Goal: Transaction & Acquisition: Purchase product/service

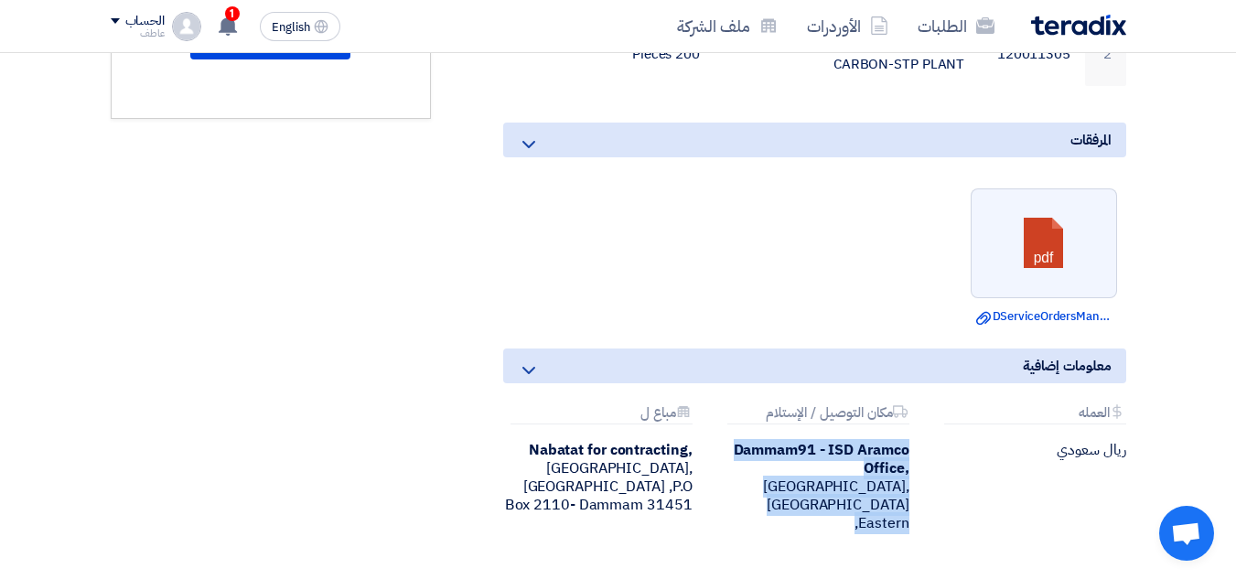
click at [850, 442] on div "Dammam91 - ISD Aramco Office, [GEOGRAPHIC_DATA], [GEOGRAPHIC_DATA] ,Eastern" at bounding box center [814, 487] width 189 height 92
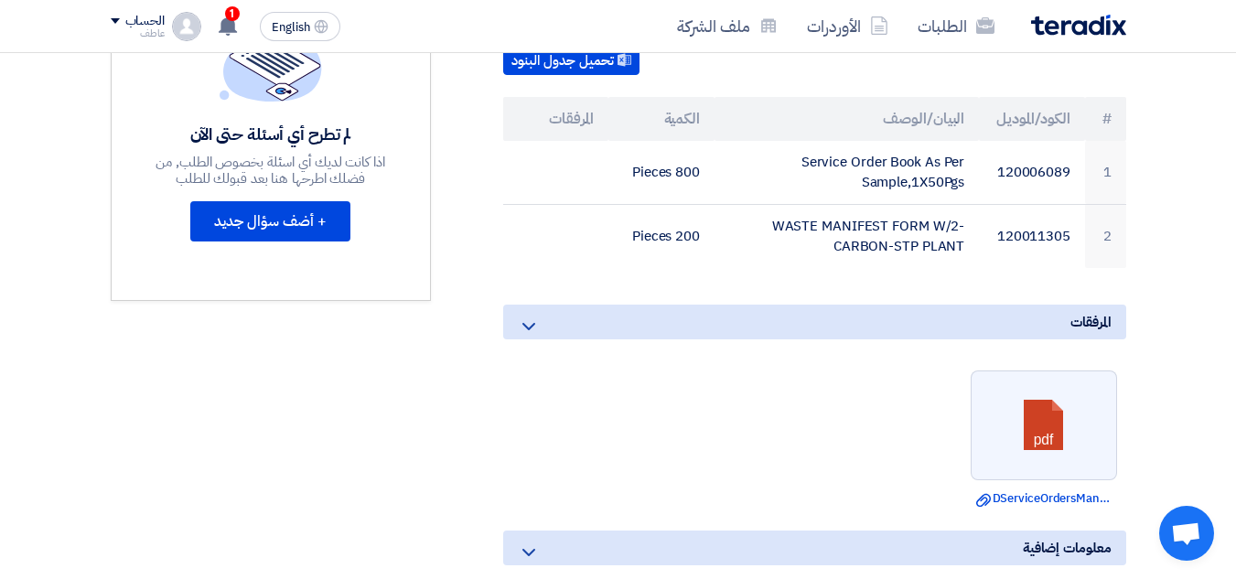
scroll to position [549, 0]
click at [225, 27] on use at bounding box center [228, 26] width 18 height 20
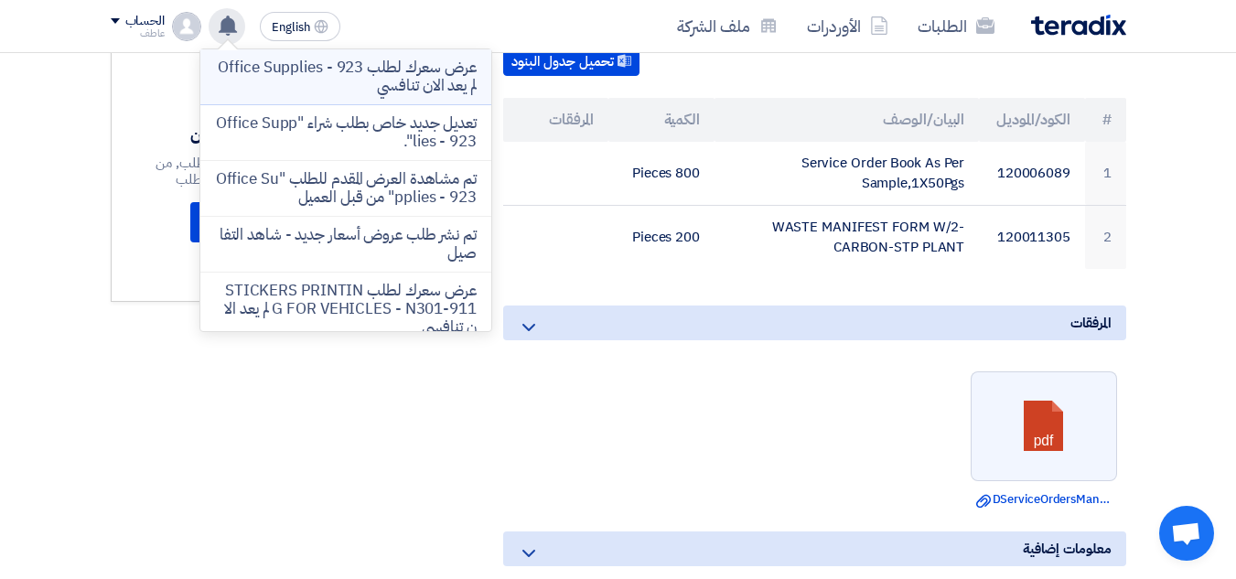
click at [438, 81] on p "عرض سعرك لطلب Office Supplies - 923 لم يعد الان تنافسي" at bounding box center [346, 77] width 262 height 37
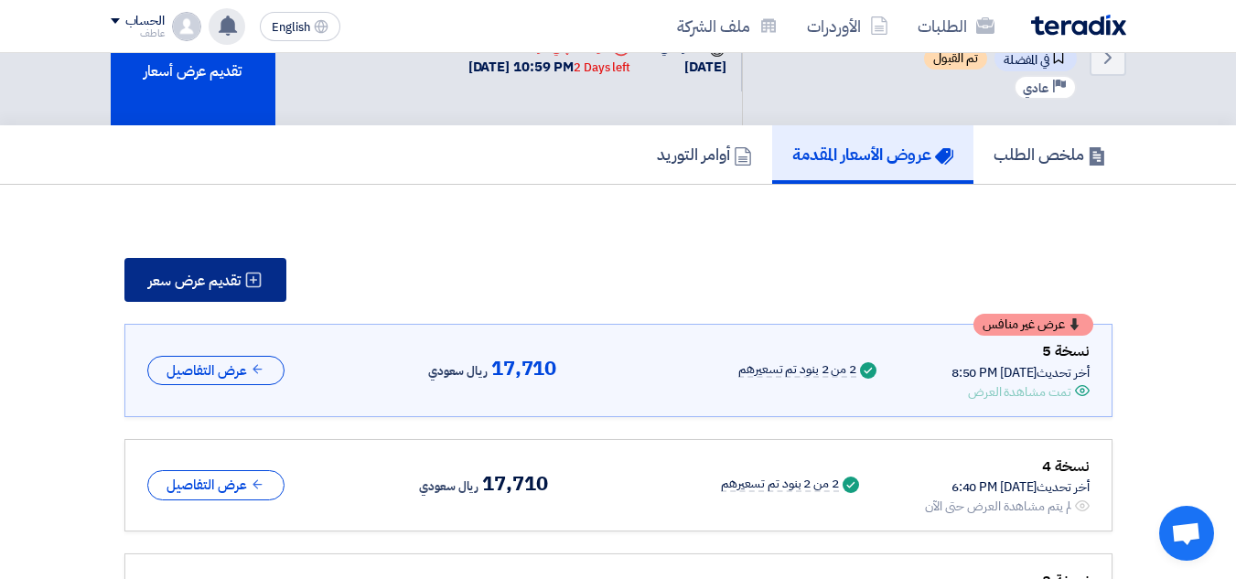
scroll to position [92, 0]
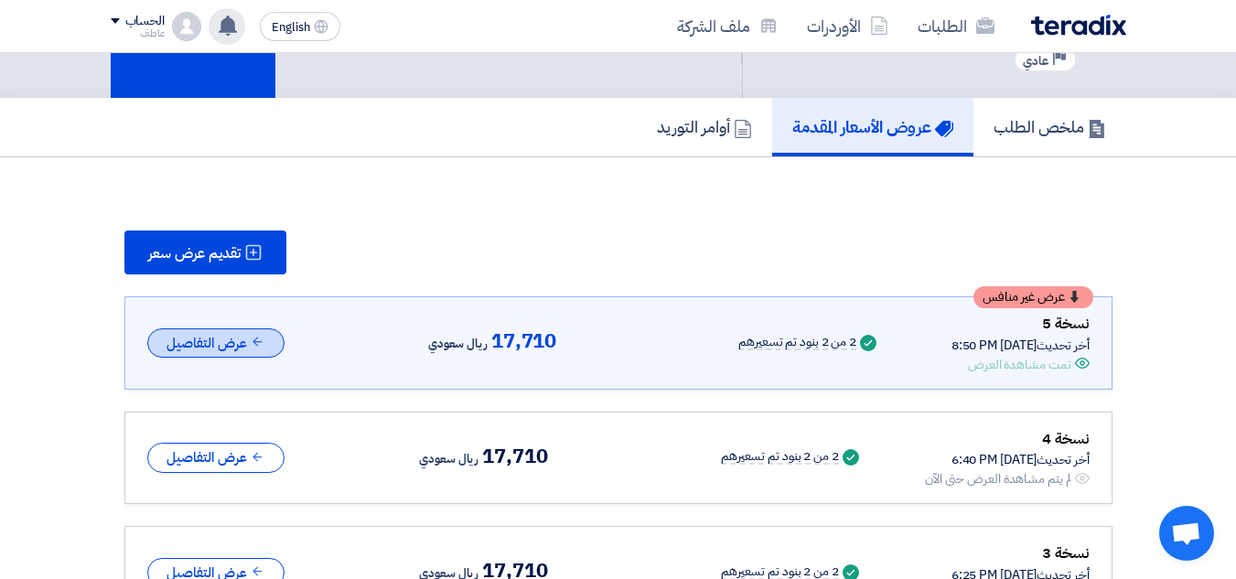
click at [238, 347] on button "عرض التفاصيل" at bounding box center [215, 344] width 137 height 30
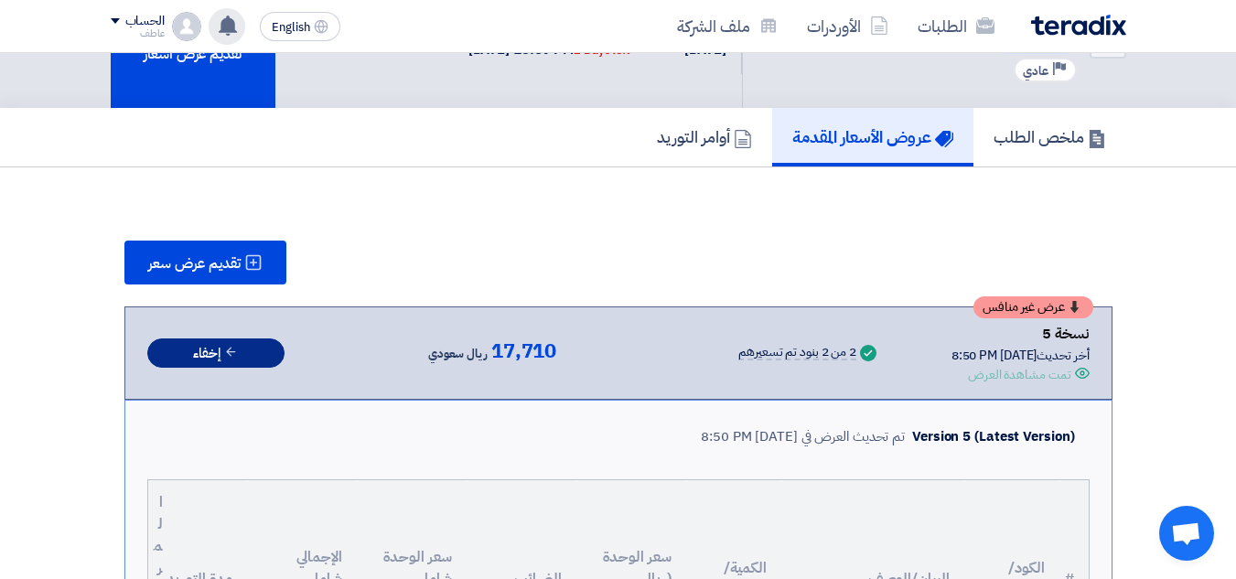
scroll to position [0, 0]
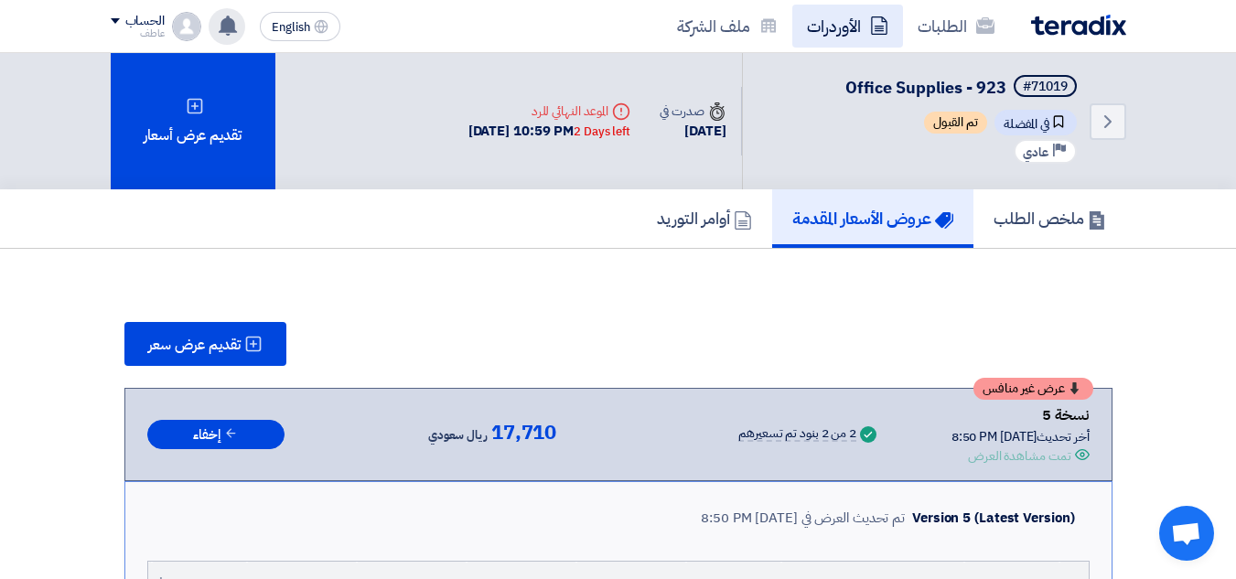
click at [851, 27] on link "الأوردرات" at bounding box center [847, 26] width 111 height 43
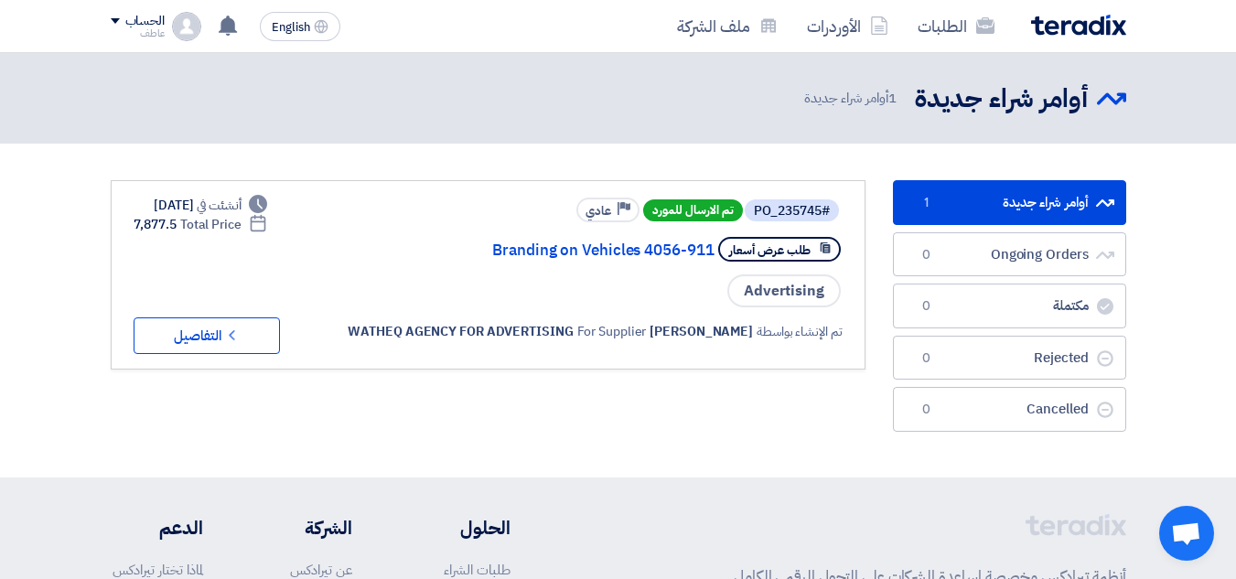
drag, startPoint x: 193, startPoint y: 226, endPoint x: 134, endPoint y: 230, distance: 59.6
click at [134, 230] on div "Deadline Total Price 7,877.5" at bounding box center [201, 224] width 134 height 19
click at [151, 227] on div "Deadline Total Price 7,877.5" at bounding box center [201, 224] width 134 height 19
click at [573, 341] on span "WATHEQ AGENCY FOR ADVERTISING" at bounding box center [460, 331] width 225 height 19
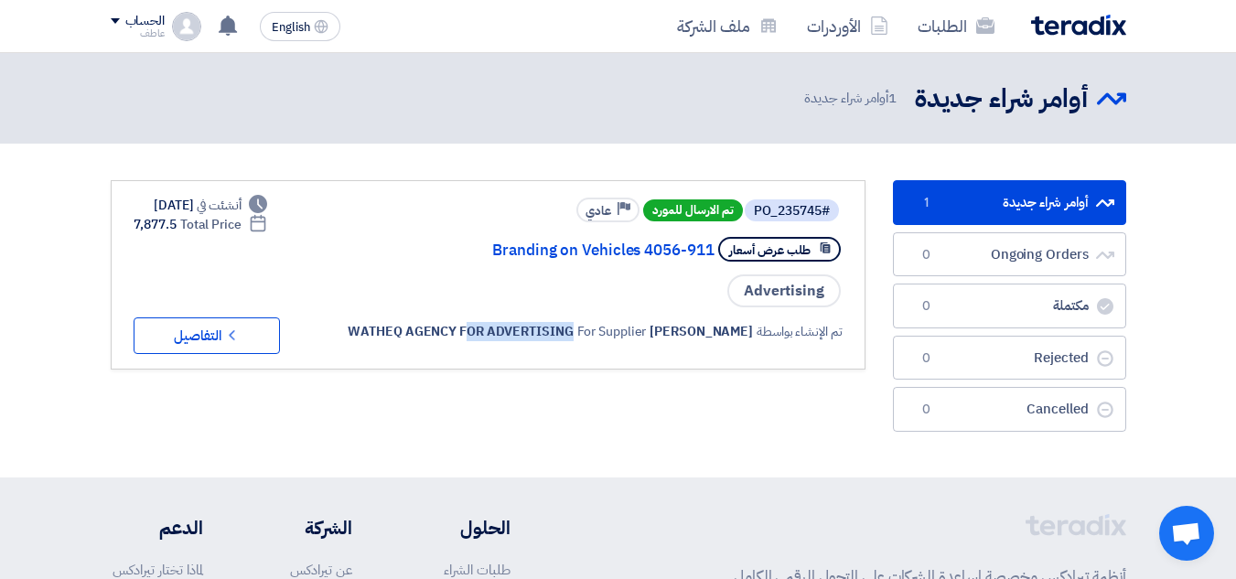
click at [573, 341] on span "WATHEQ AGENCY FOR ADVERTISING" at bounding box center [460, 331] width 225 height 19
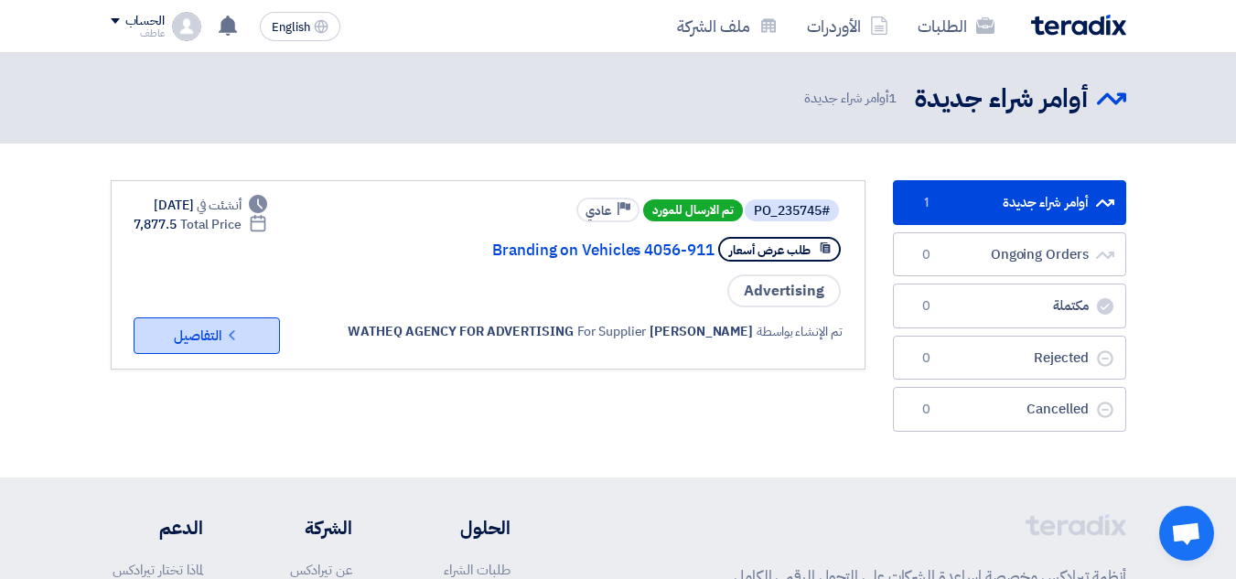
click at [218, 354] on button "Check details التفاصيل" at bounding box center [207, 336] width 146 height 37
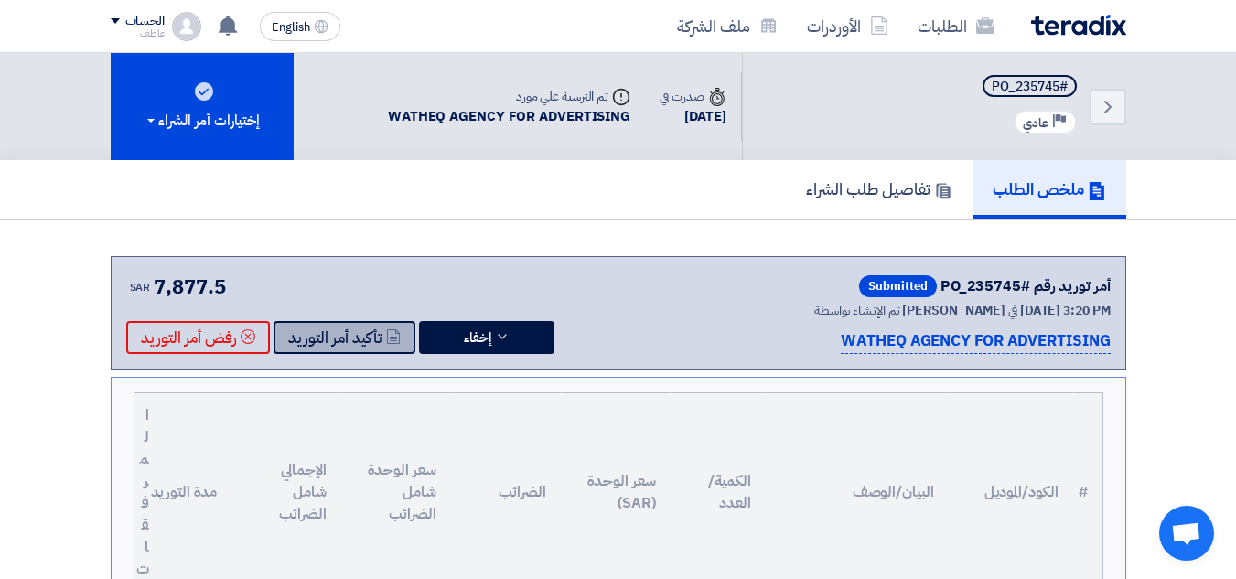
click at [338, 352] on button "تأكيد أمر التوريد" at bounding box center [345, 337] width 142 height 33
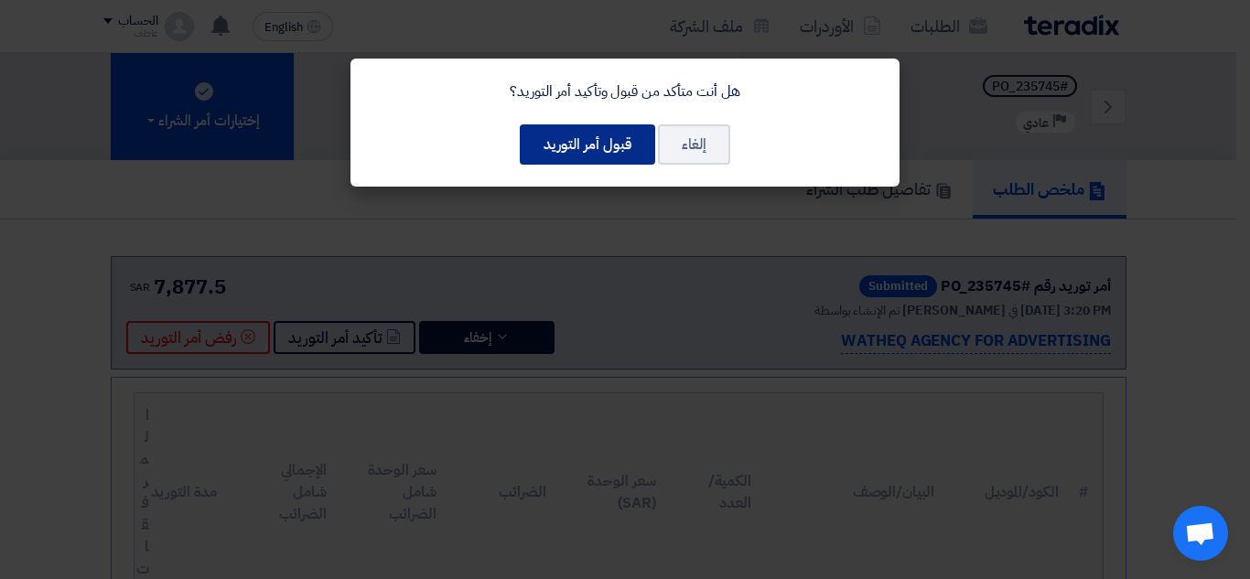
click at [594, 149] on button "قبول أمر التوريد" at bounding box center [587, 144] width 135 height 40
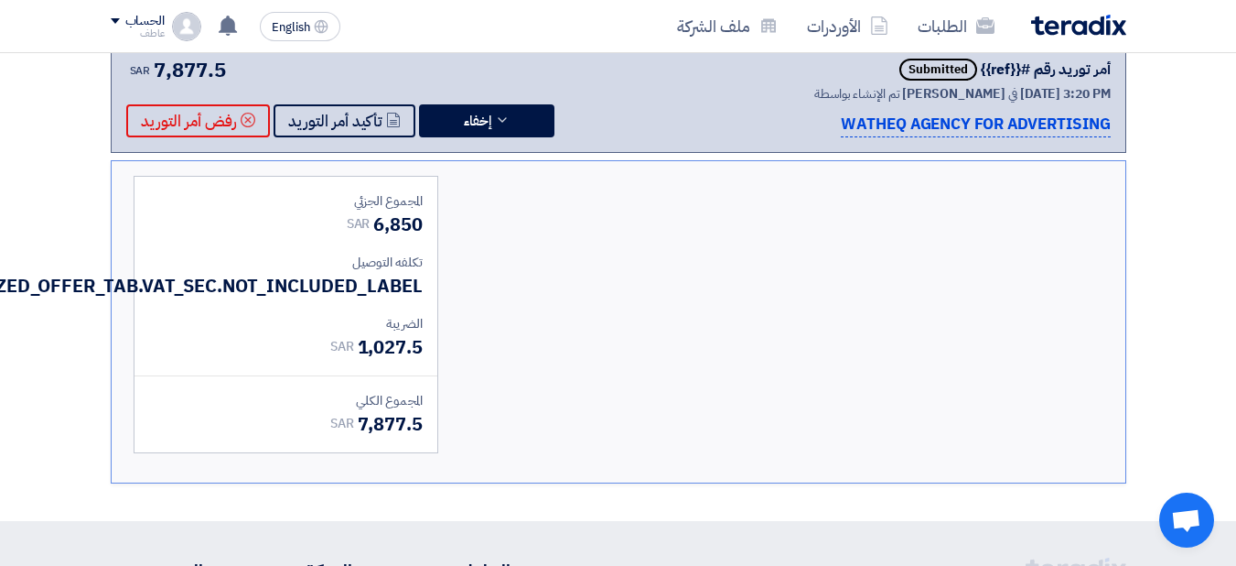
scroll to position [183, 0]
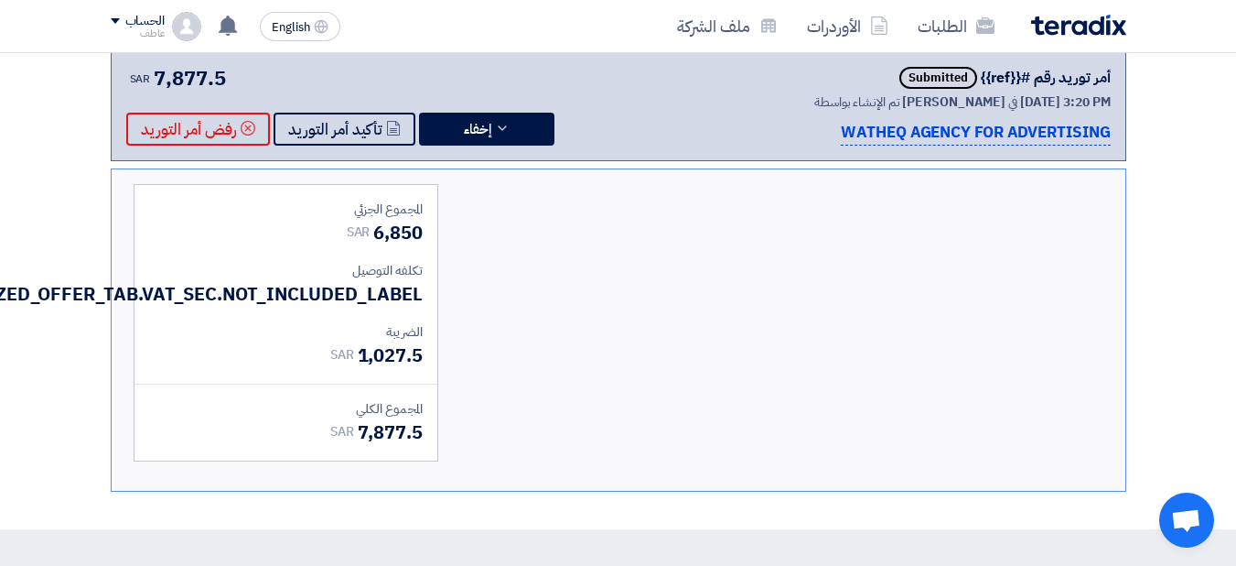
click at [374, 446] on span "7,877.5" at bounding box center [390, 431] width 65 height 27
click at [375, 446] on span "7,877.5" at bounding box center [390, 431] width 65 height 27
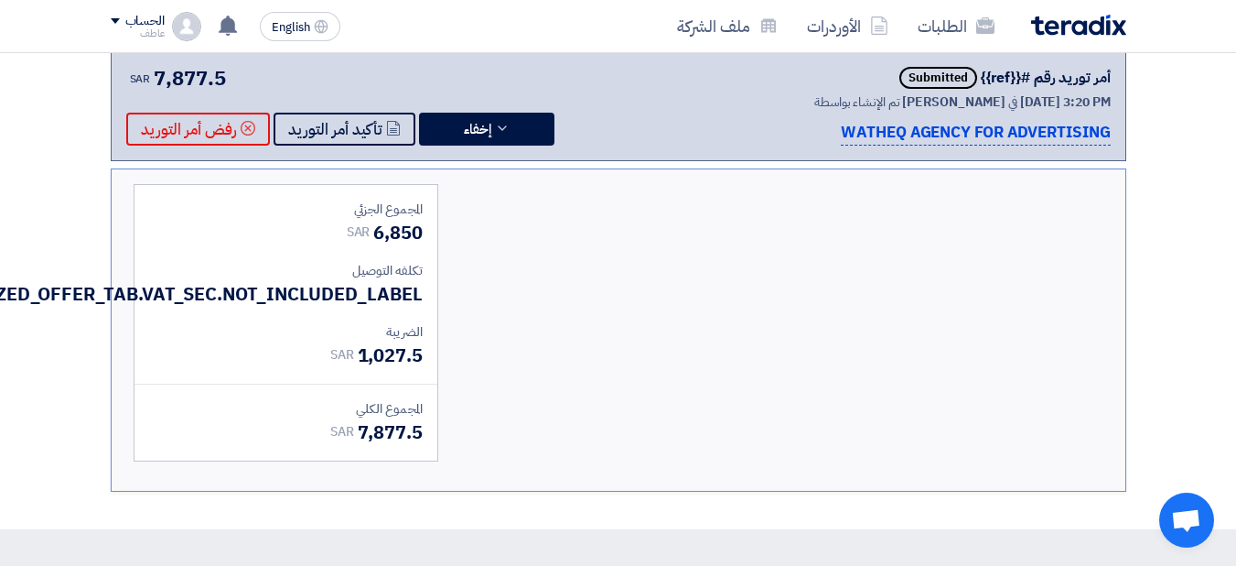
click at [376, 446] on span "7,877.5" at bounding box center [390, 431] width 65 height 27
click at [393, 446] on span "7,877.5" at bounding box center [390, 431] width 65 height 27
click at [368, 444] on span "7,877.5" at bounding box center [390, 431] width 65 height 27
click at [358, 438] on span "7,877.5" at bounding box center [390, 431] width 65 height 27
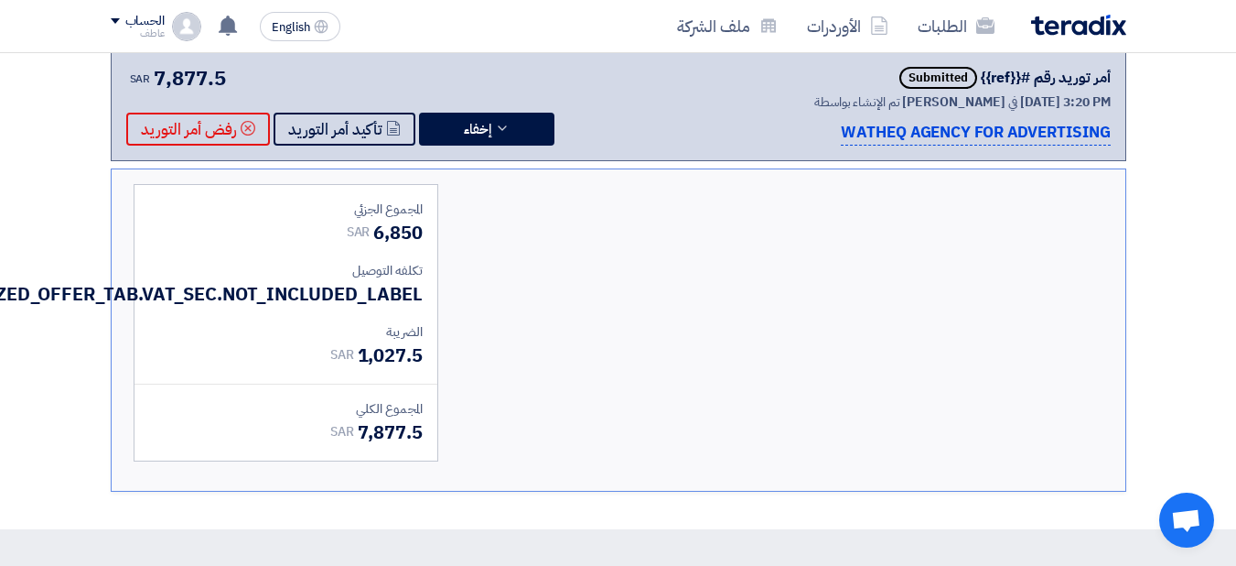
click at [358, 438] on span "7,877.5" at bounding box center [390, 431] width 65 height 27
click at [353, 418] on div "المجموع الكلي" at bounding box center [286, 408] width 274 height 19
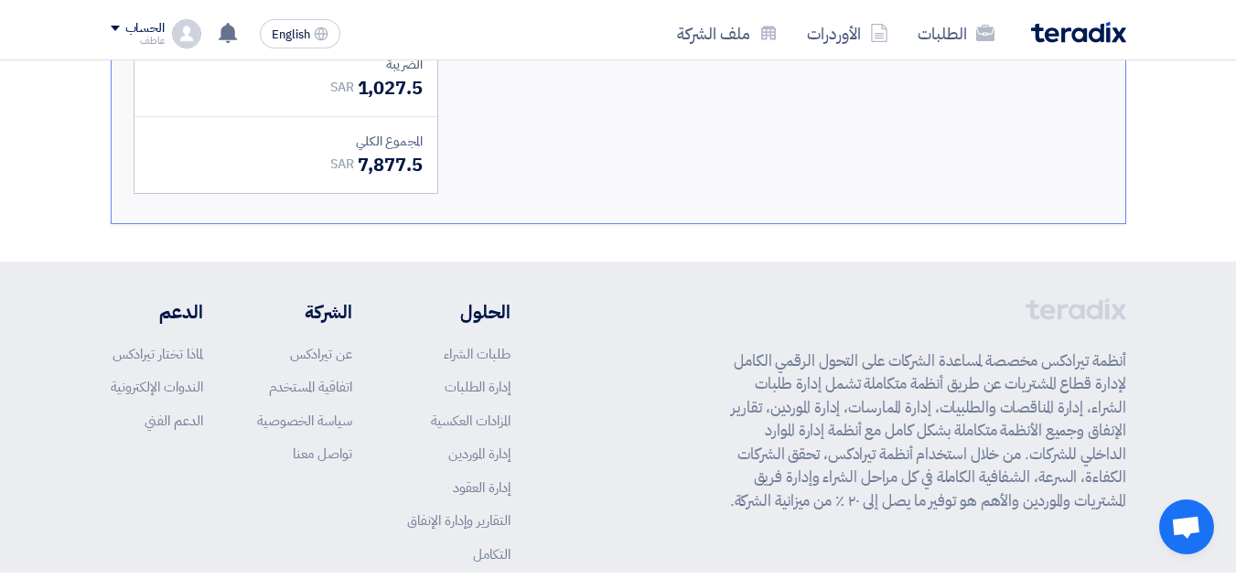
scroll to position [0, 0]
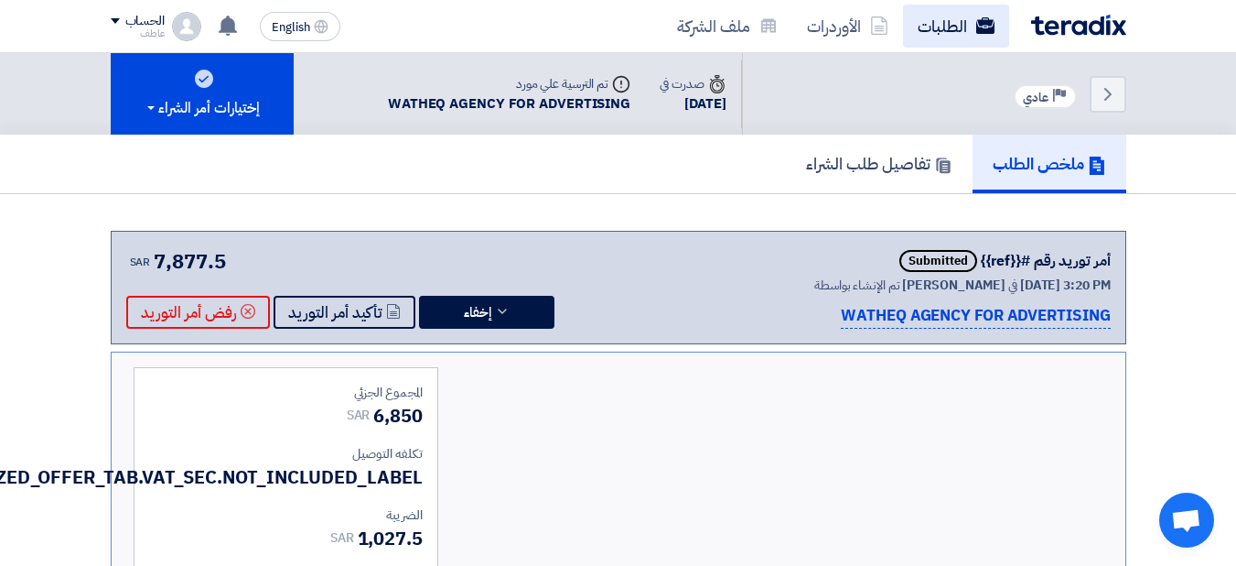
click at [961, 35] on link "الطلبات" at bounding box center [956, 26] width 106 height 43
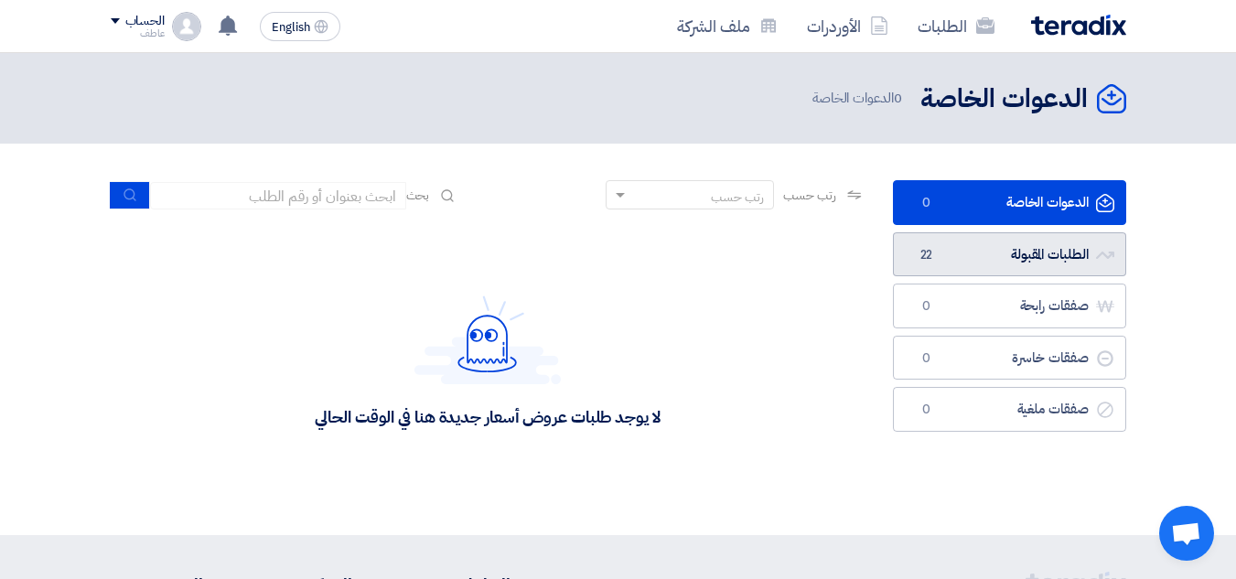
click at [982, 260] on link "الطلبات المقبولة الطلبات المقبولة 22" at bounding box center [1009, 254] width 233 height 45
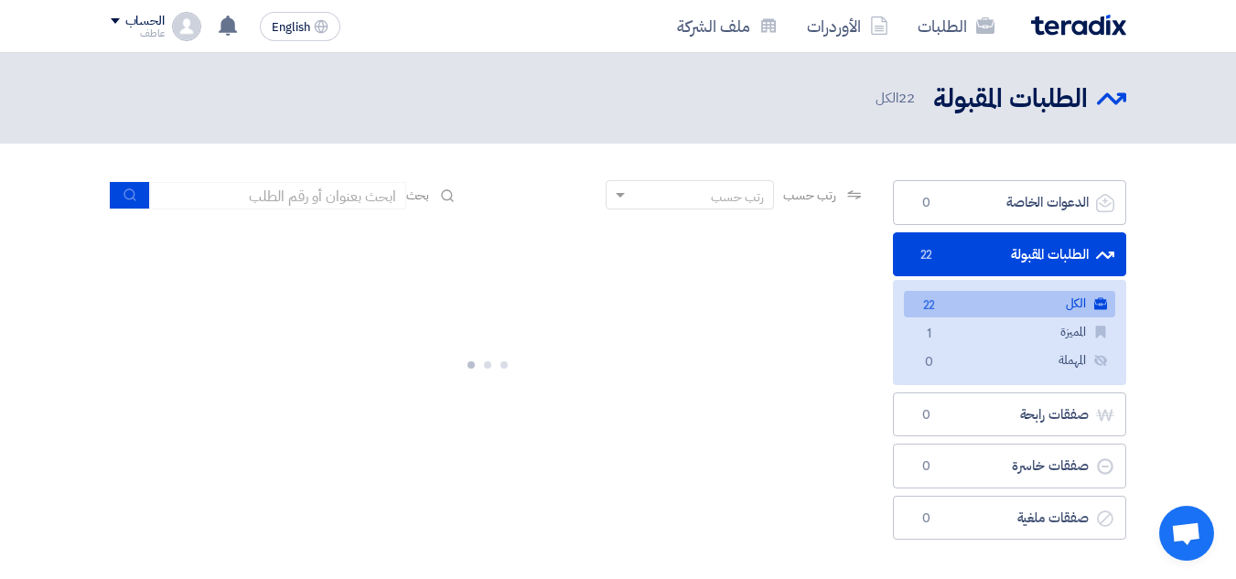
click at [984, 258] on link "الطلبات المقبولة الطلبات المقبولة 22" at bounding box center [1009, 254] width 233 height 45
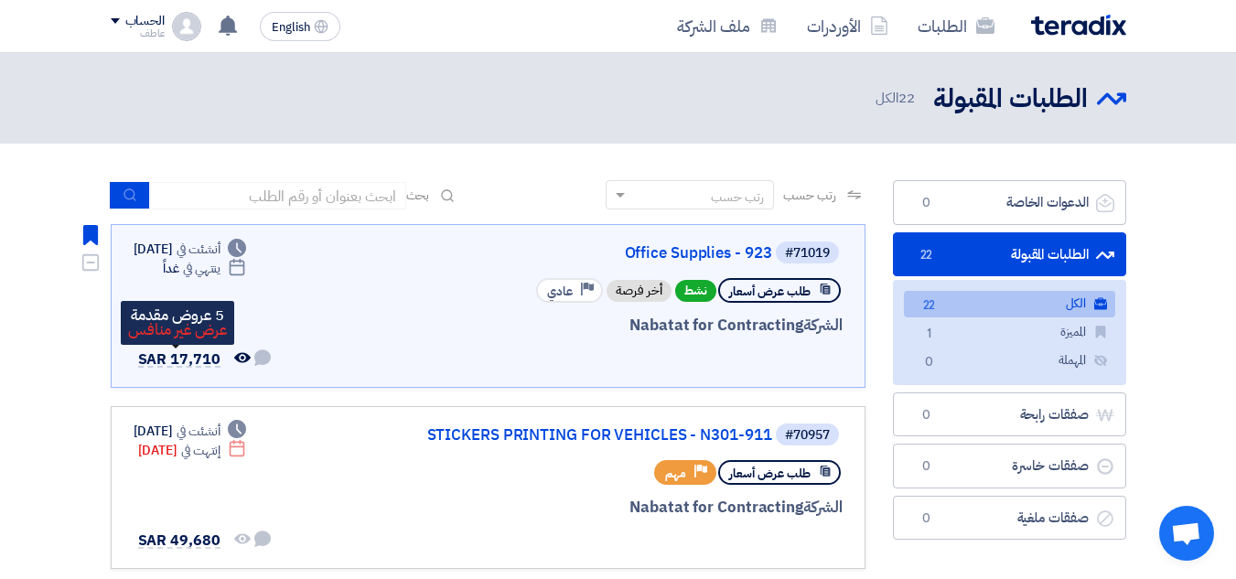
click at [194, 359] on span "SAR 17,710" at bounding box center [179, 360] width 82 height 22
click at [195, 357] on span "SAR 17,710" at bounding box center [179, 360] width 82 height 22
click at [195, 361] on span "SAR 17,710" at bounding box center [179, 360] width 82 height 22
click at [630, 291] on div "أخر فرصة" at bounding box center [639, 291] width 65 height 22
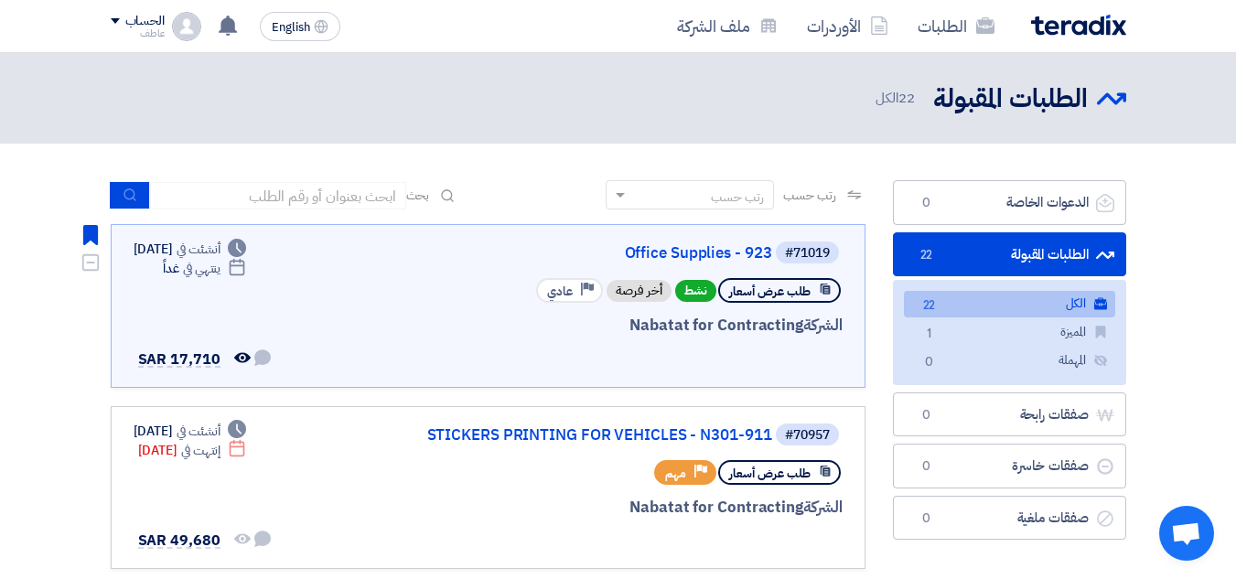
click at [630, 291] on div "أخر فرصة" at bounding box center [639, 291] width 65 height 22
click at [640, 286] on div "أخر فرصة" at bounding box center [639, 291] width 65 height 22
click at [688, 327] on div "الشركة Nabatat for Contracting" at bounding box center [623, 326] width 440 height 24
click at [351, 291] on div "#71019 Office Supplies - 923 طلب عرض أسعار نشط أخر فرصة Priority عادي الشركة Na…" at bounding box center [488, 306] width 709 height 133
click at [178, 301] on div "Deadline أنشئت في [DATE] Deadline ينتهي في غداً لم تتم أي محادثة بينك وبين العم…" at bounding box center [203, 306] width 139 height 133
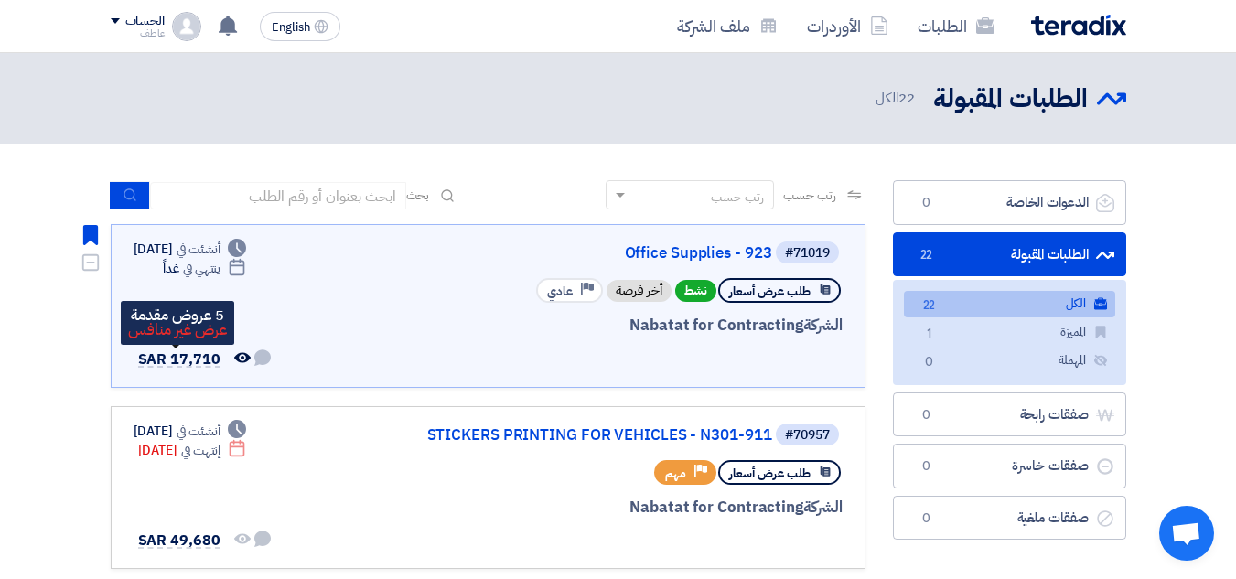
click at [187, 362] on span "SAR 17,710" at bounding box center [179, 360] width 82 height 22
click at [191, 358] on span "SAR 17,710" at bounding box center [179, 360] width 82 height 22
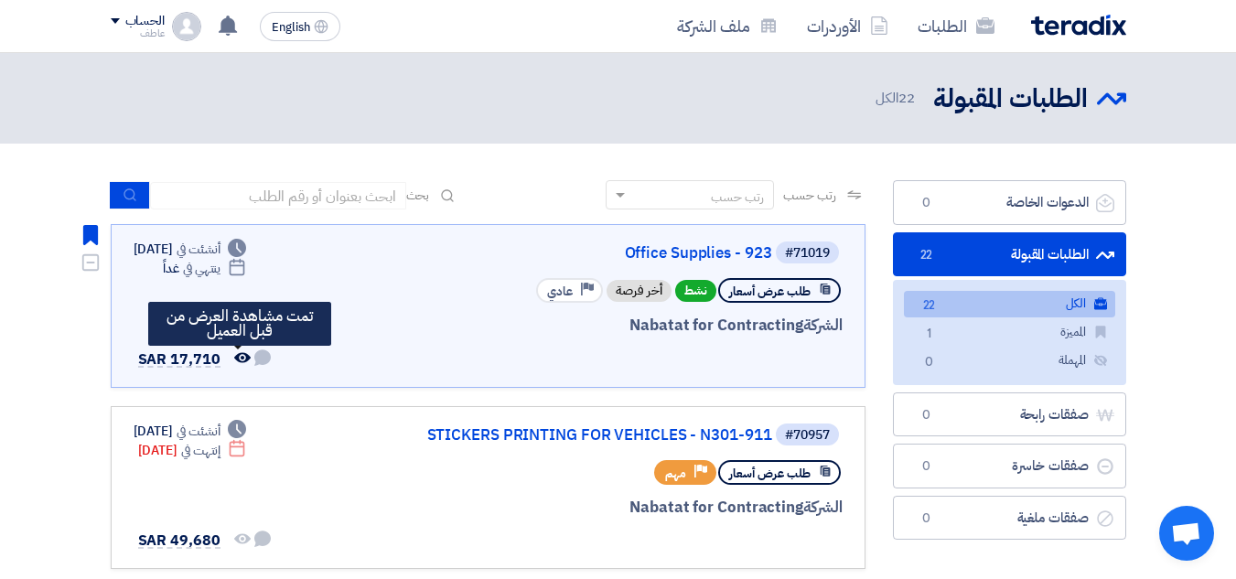
click at [239, 354] on icon "تمت مشاهدة العرض من قبل العميل" at bounding box center [242, 358] width 16 height 16
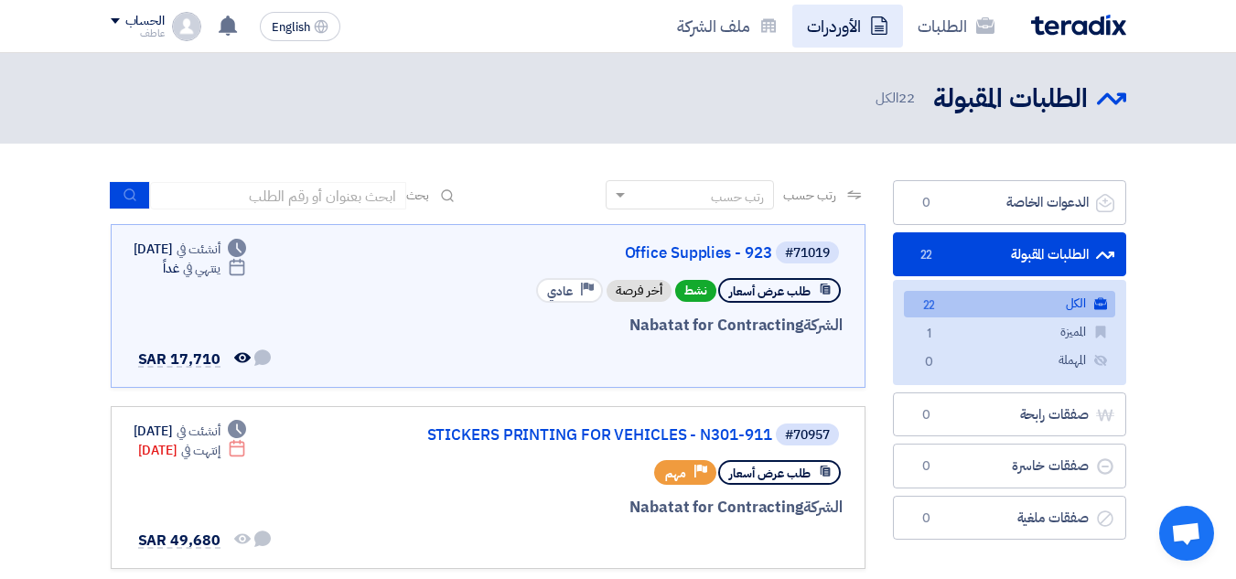
click at [858, 32] on link "الأوردرات" at bounding box center [847, 26] width 111 height 43
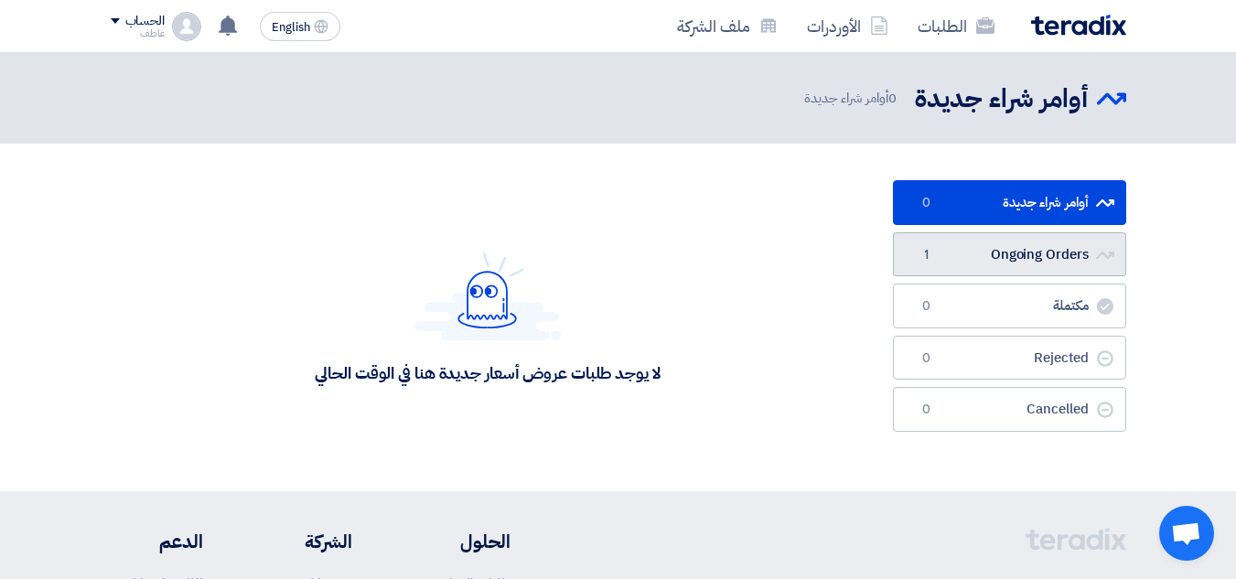
click at [1019, 262] on link "Ongoing Orders Ongoing Orders 1" at bounding box center [1009, 254] width 233 height 45
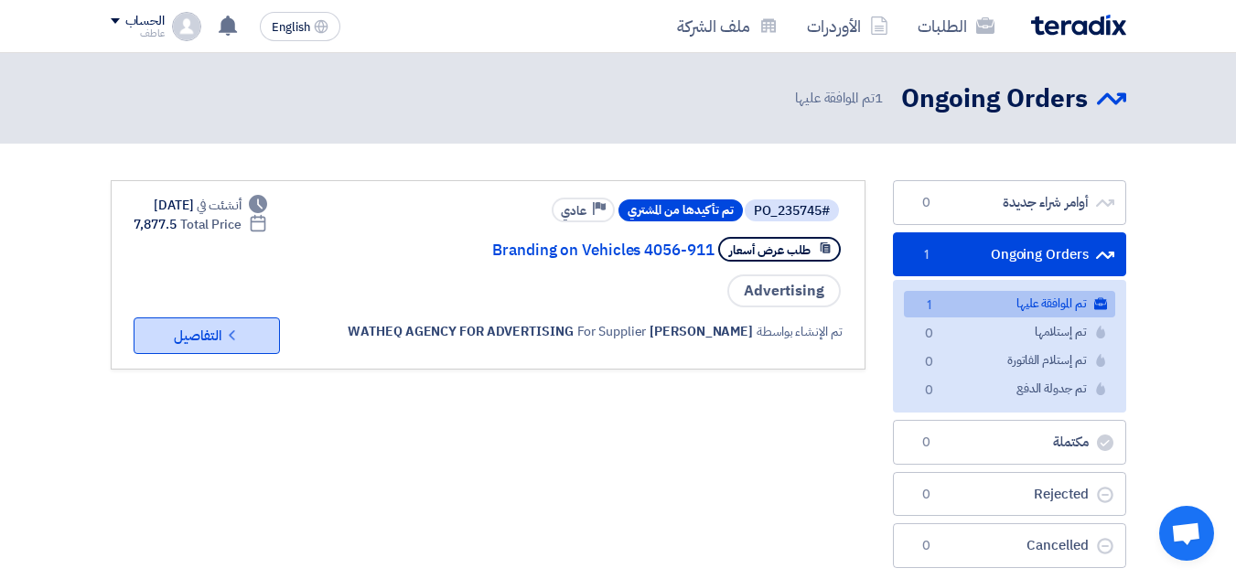
click at [234, 344] on icon "Check details" at bounding box center [231, 335] width 17 height 17
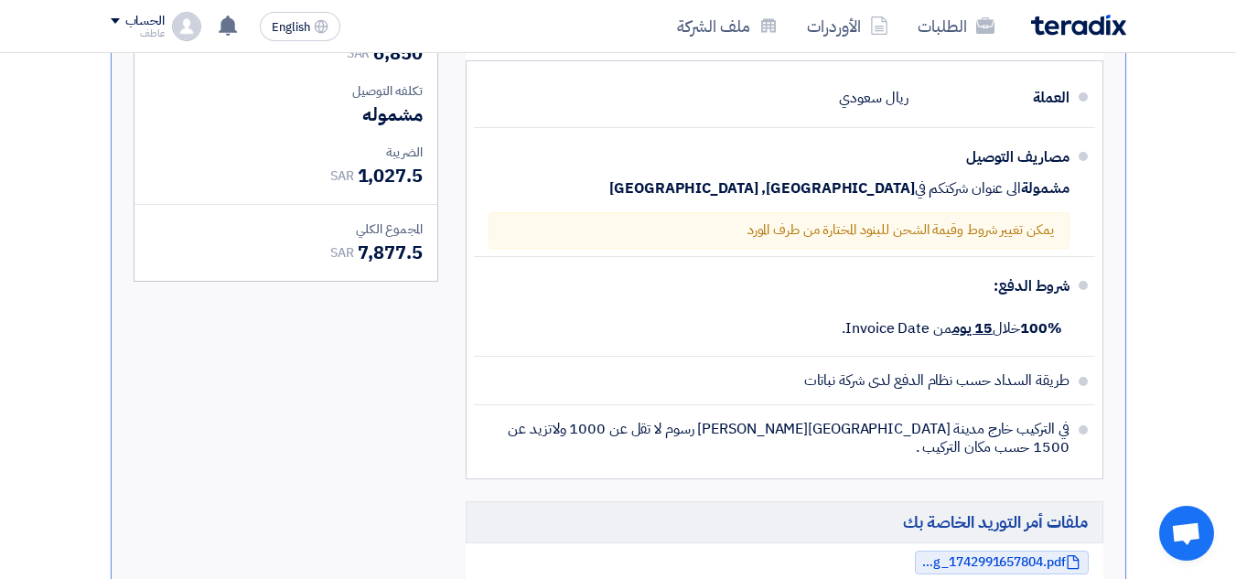
scroll to position [1098, 0]
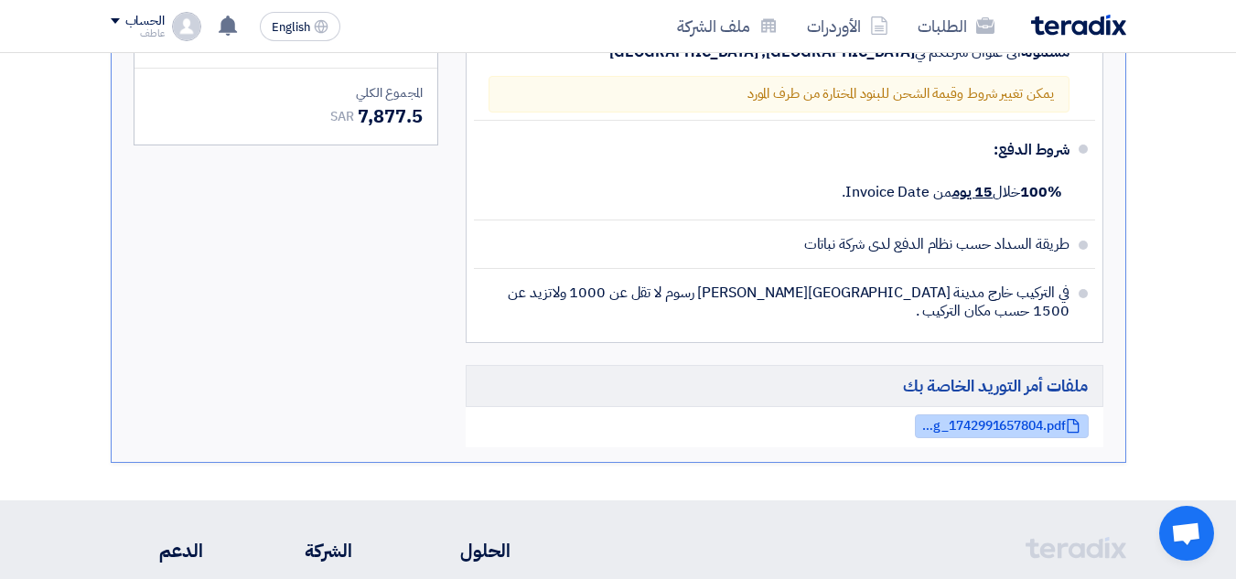
click at [1016, 425] on span "PO_Branding_1742991657804.pdf" at bounding box center [993, 426] width 146 height 14
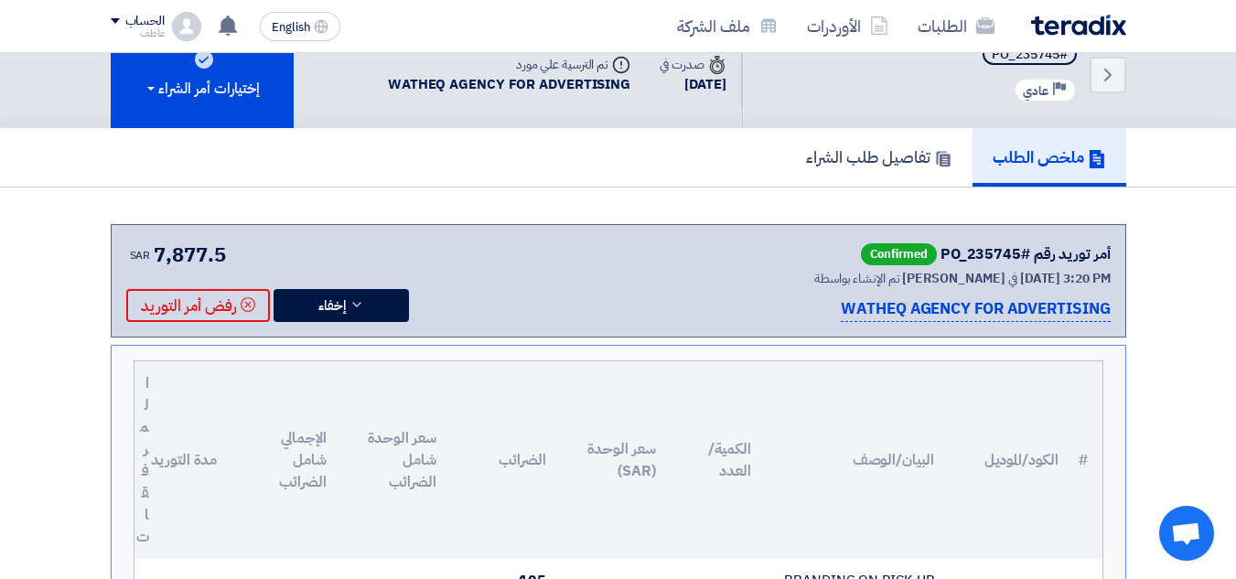
scroll to position [0, 0]
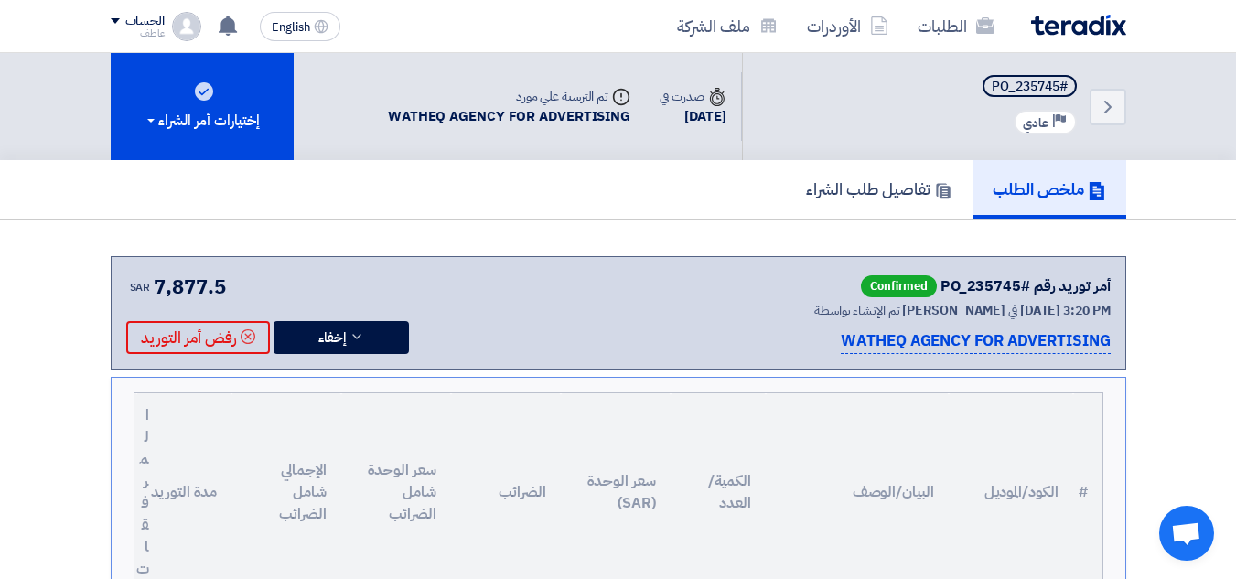
click at [891, 277] on span "Confirmed" at bounding box center [899, 286] width 76 height 22
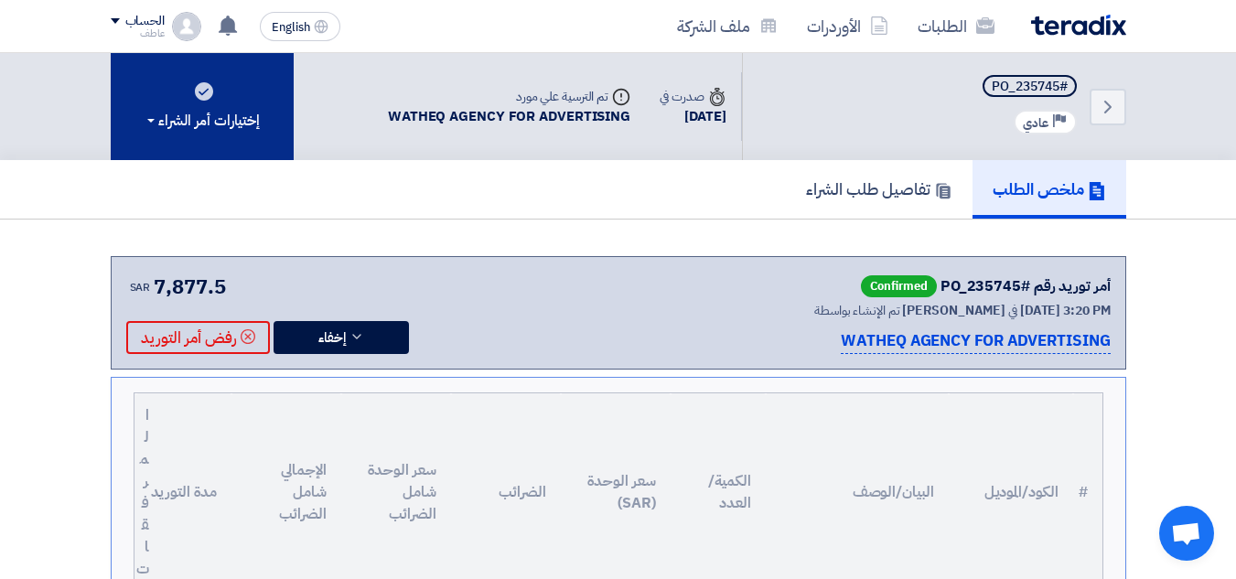
click at [209, 129] on div "إختيارات أمر الشراء" at bounding box center [202, 121] width 116 height 22
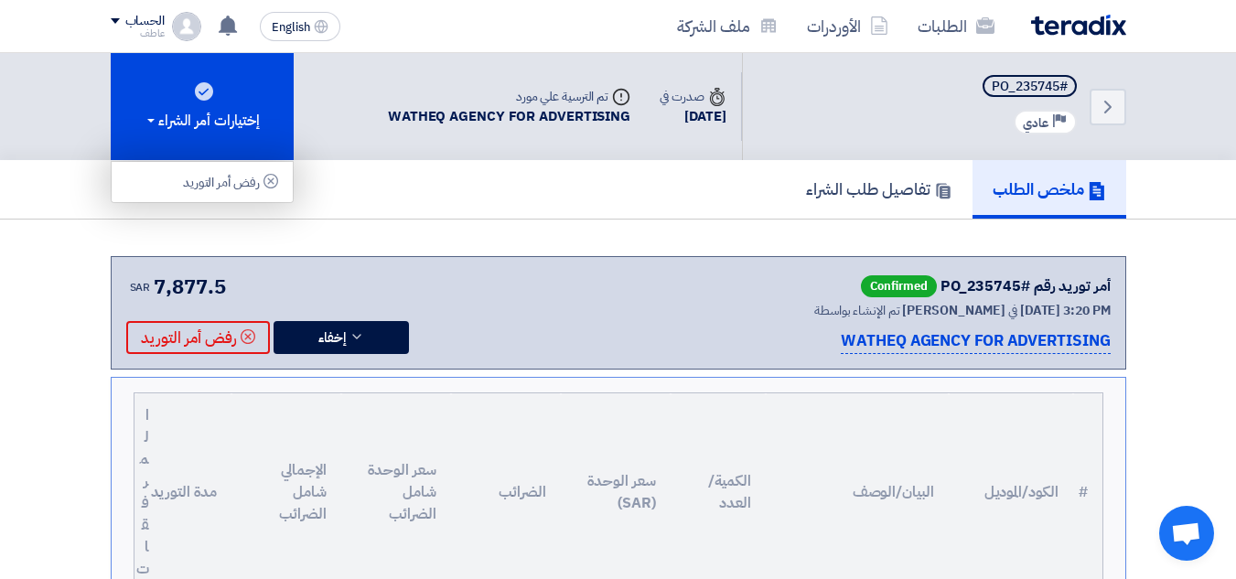
click at [484, 135] on div "Supplier Assigned تم الترسية علي مورد WATHEQ AGENCY FOR ADVERTISING" at bounding box center [509, 107] width 272 height 70
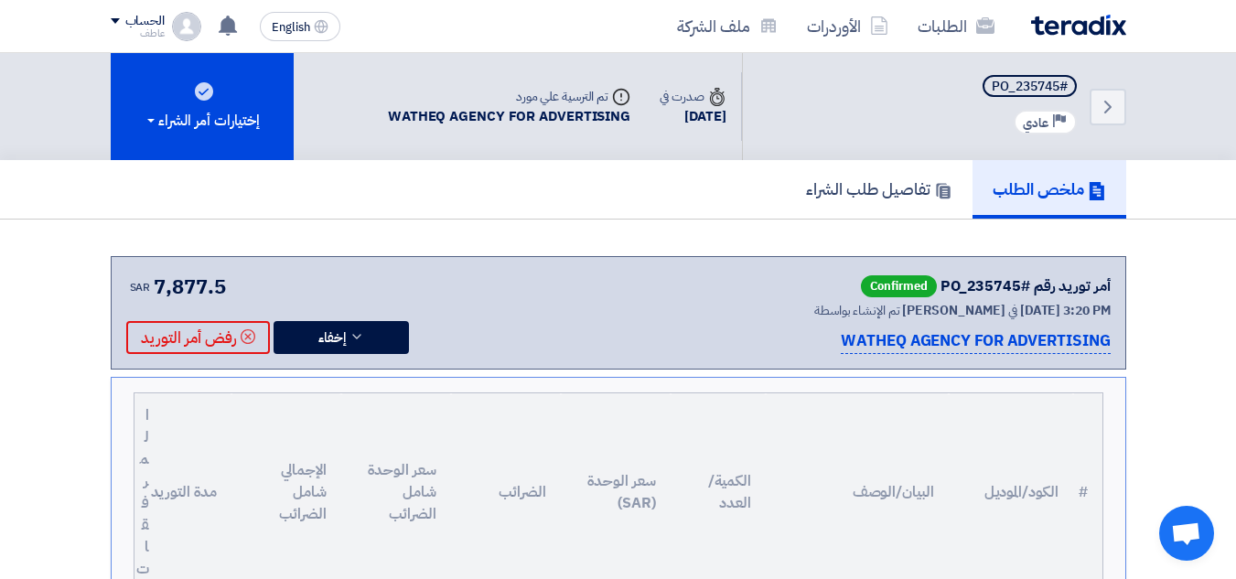
drag, startPoint x: 583, startPoint y: 96, endPoint x: 508, endPoint y: 103, distance: 75.4
click at [508, 103] on div "Supplier Assigned تم الترسية علي مورد" at bounding box center [509, 96] width 243 height 19
click at [503, 103] on div "Supplier Assigned تم الترسية علي مورد" at bounding box center [509, 96] width 243 height 19
drag, startPoint x: 611, startPoint y: 118, endPoint x: 367, endPoint y: 130, distance: 244.6
click at [373, 130] on div "Supplier Assigned تم الترسية علي مورد WATHEQ AGENCY FOR ADVERTISING" at bounding box center [509, 107] width 272 height 70
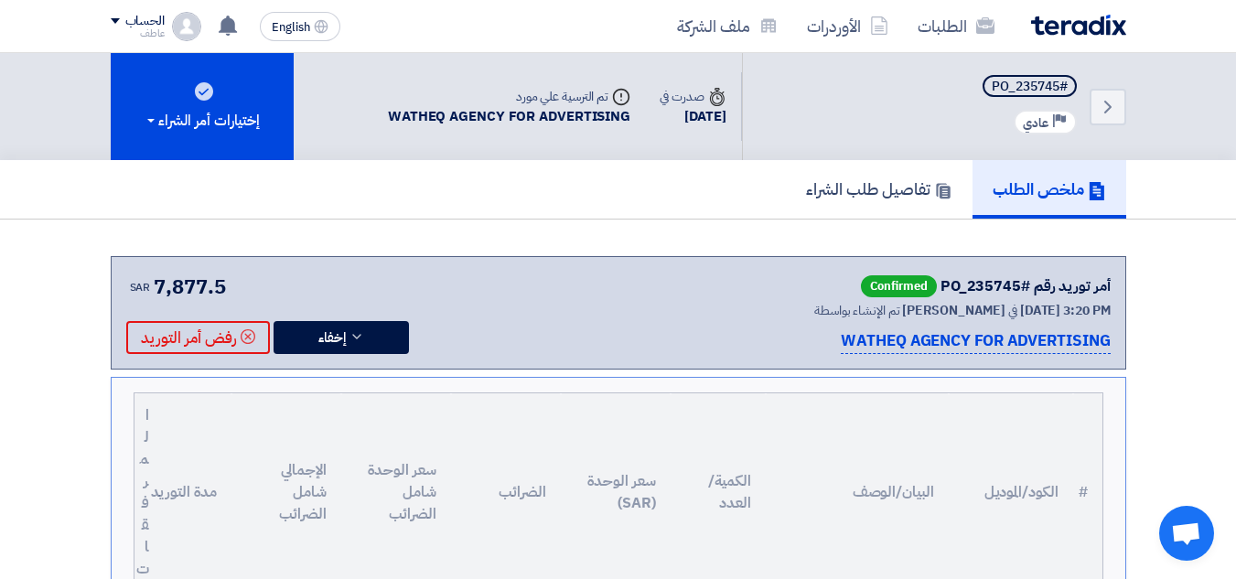
click at [488, 114] on div "WATHEQ AGENCY FOR ADVERTISING" at bounding box center [509, 116] width 243 height 21
click at [730, 113] on div "Time صدرت في [DATE]" at bounding box center [693, 107] width 96 height 70
click at [523, 122] on div "WATHEQ AGENCY FOR ADVERTISING" at bounding box center [509, 116] width 243 height 21
drag, startPoint x: 617, startPoint y: 115, endPoint x: 376, endPoint y: 121, distance: 240.7
click at [373, 124] on div "Supplier Assigned تم الترسية علي مورد WATHEQ AGENCY FOR ADVERTISING" at bounding box center [509, 107] width 272 height 70
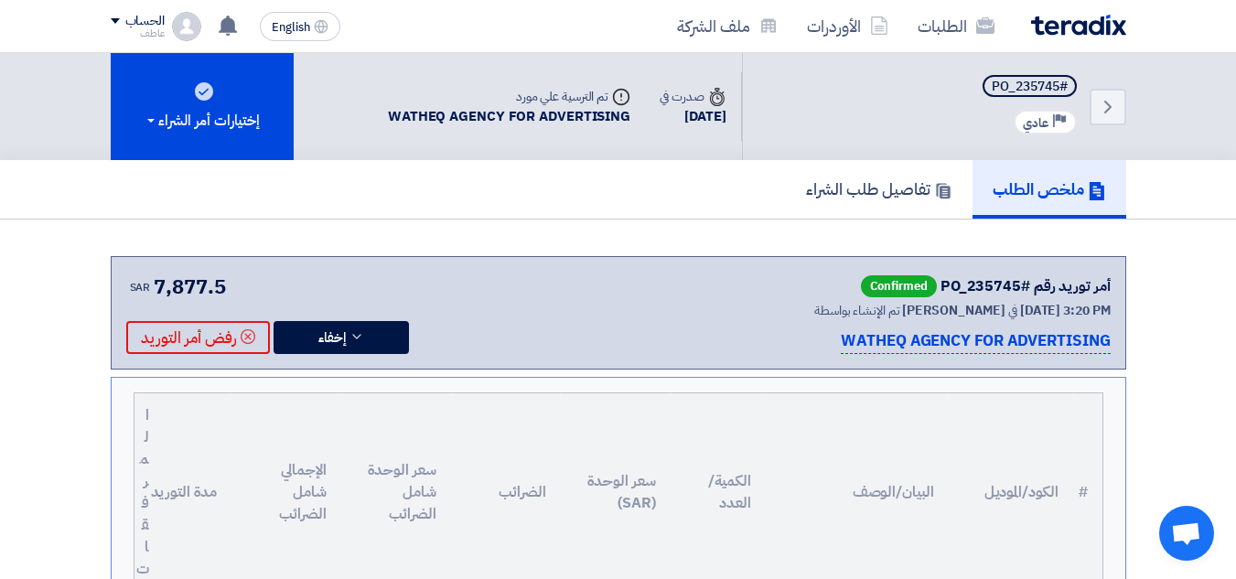
click at [412, 115] on div "WATHEQ AGENCY FOR ADVERTISING" at bounding box center [509, 116] width 243 height 21
click at [612, 96] on icon "Supplier Assigned" at bounding box center [621, 97] width 18 height 18
click at [596, 115] on div "WATHEQ AGENCY FOR ADVERTISING" at bounding box center [509, 116] width 243 height 21
click at [525, 119] on div "WATHEQ AGENCY FOR ADVERTISING" at bounding box center [509, 116] width 243 height 21
drag, startPoint x: 949, startPoint y: 289, endPoint x: 1083, endPoint y: 293, distance: 134.6
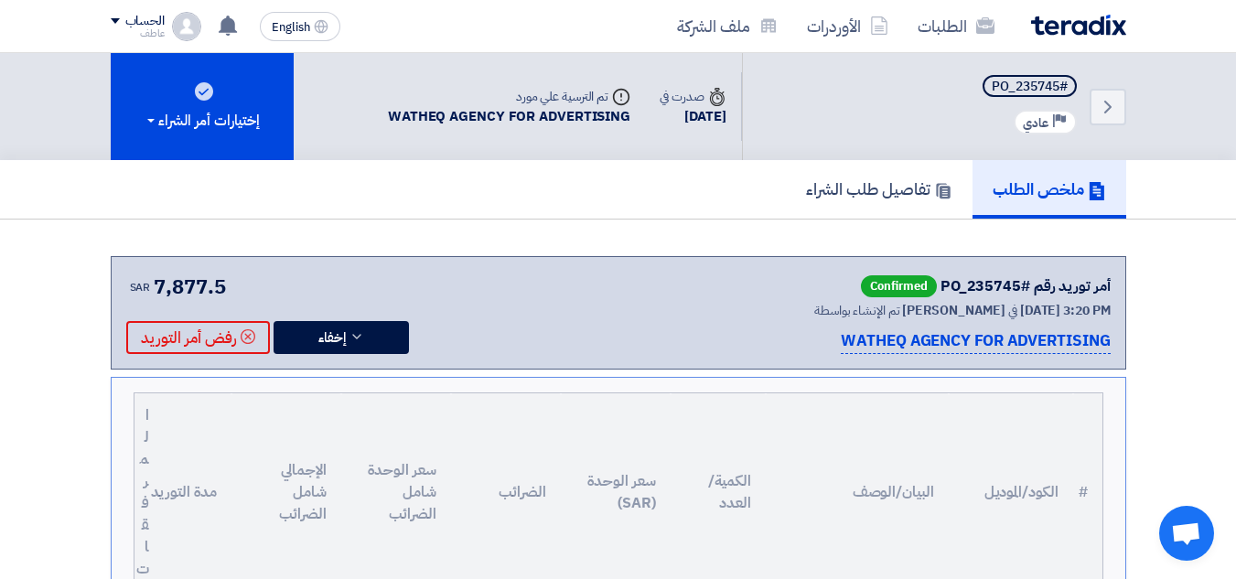
click at [1083, 293] on div "أمر توريد رقم #PO_235745" at bounding box center [1026, 286] width 170 height 22
click at [1025, 311] on span "[DATE] 3:20 PM" at bounding box center [1065, 310] width 91 height 19
click at [910, 308] on span "[PERSON_NAME]" at bounding box center [953, 310] width 103 height 19
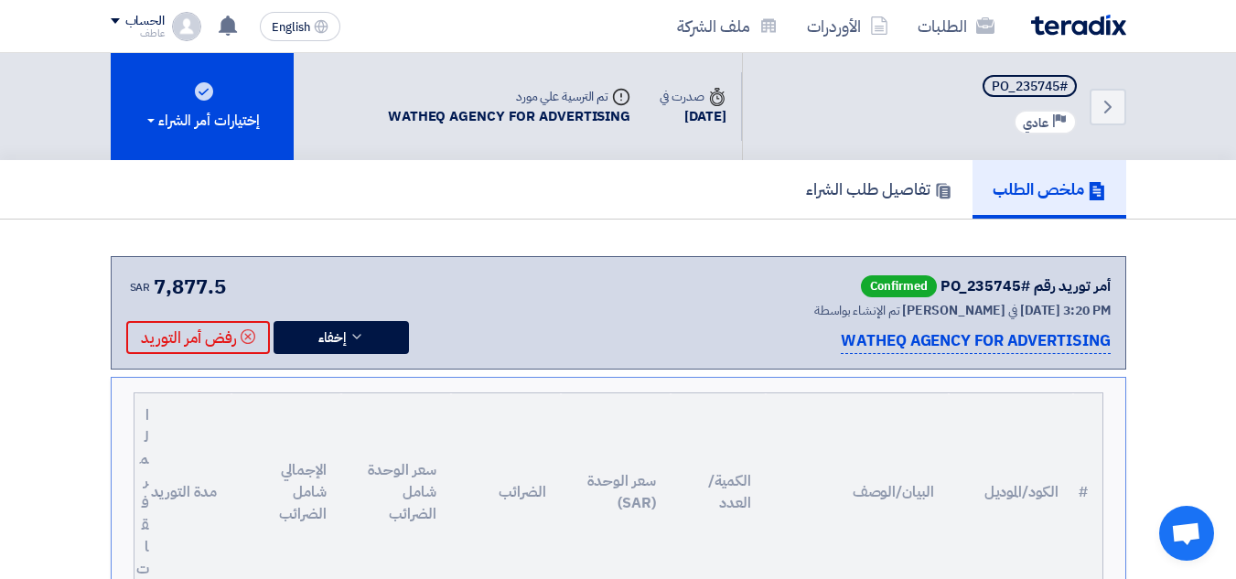
click at [553, 96] on div "Supplier Assigned تم الترسية علي مورد" at bounding box center [509, 96] width 243 height 19
click at [555, 97] on div "Supplier Assigned تم الترسية علي مورد" at bounding box center [509, 96] width 243 height 19
drag, startPoint x: 494, startPoint y: 98, endPoint x: 587, endPoint y: 97, distance: 93.3
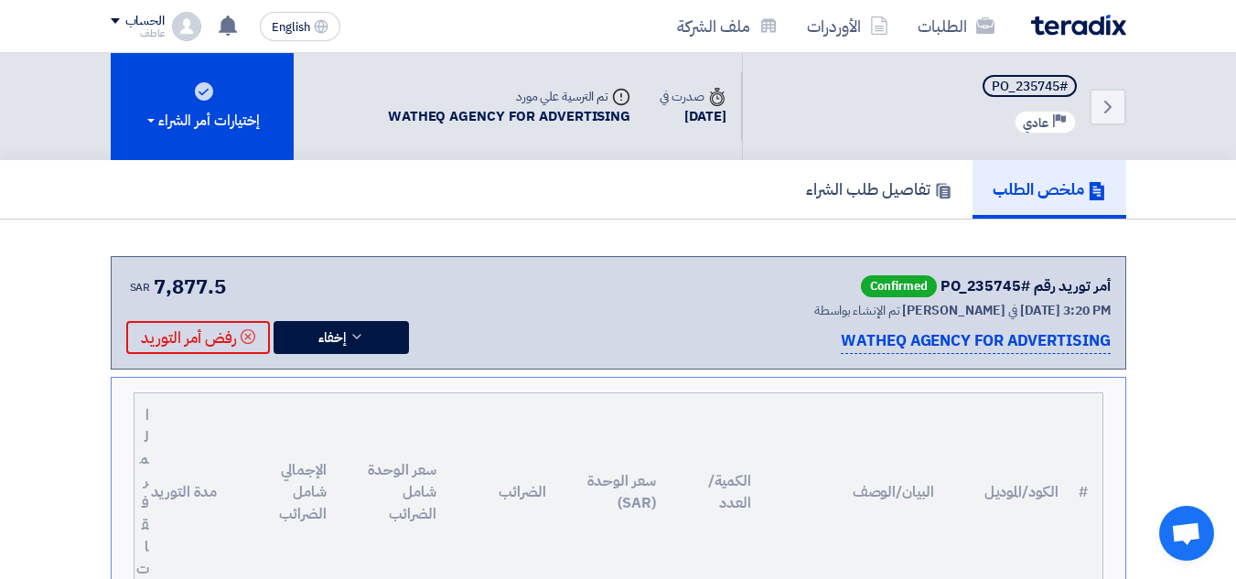
click at [587, 97] on div "Supplier Assigned تم الترسية علي مورد" at bounding box center [509, 96] width 243 height 19
click at [584, 105] on div "Supplier Assigned تم الترسية علي مورد" at bounding box center [509, 96] width 243 height 19
drag, startPoint x: 588, startPoint y: 101, endPoint x: 492, endPoint y: 98, distance: 96.1
click at [492, 98] on div "Supplier Assigned تم الترسية علي مورد" at bounding box center [509, 96] width 243 height 19
click at [510, 101] on div "Supplier Assigned تم الترسية علي مورد" at bounding box center [509, 96] width 243 height 19
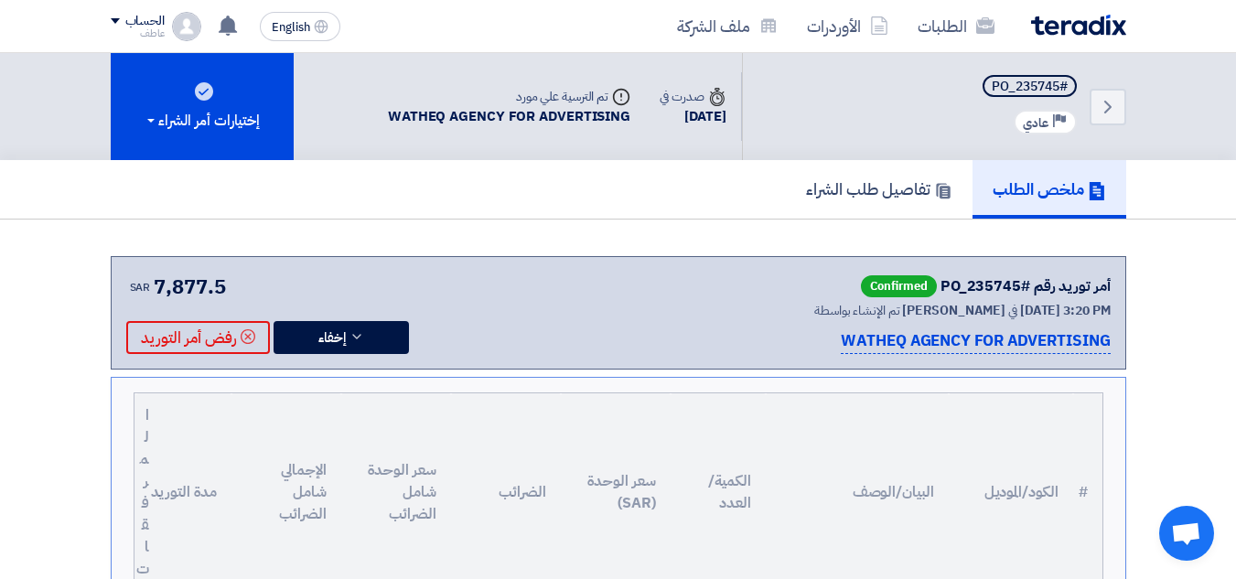
click at [511, 101] on div "Supplier Assigned تم الترسية علي مورد" at bounding box center [509, 96] width 243 height 19
click at [523, 101] on div "Supplier Assigned تم الترسية علي مورد" at bounding box center [509, 96] width 243 height 19
click at [502, 96] on div "Supplier Assigned تم الترسية علي مورد" at bounding box center [509, 96] width 243 height 19
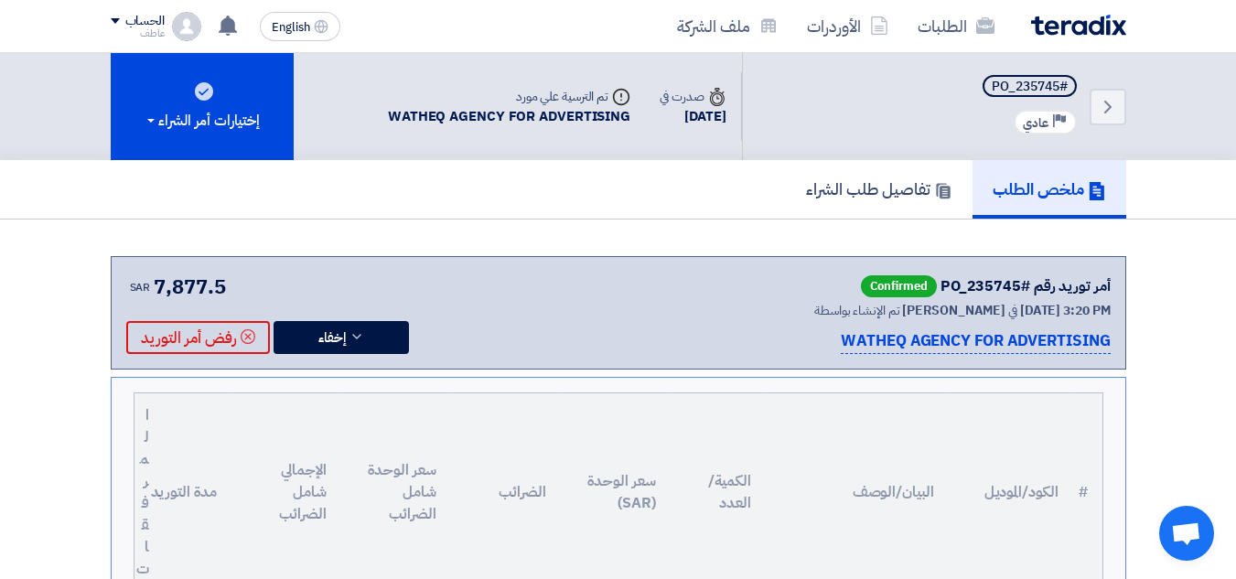
drag, startPoint x: 493, startPoint y: 98, endPoint x: 592, endPoint y: 98, distance: 98.8
click at [592, 98] on div "Supplier Assigned تم الترسية علي مورد" at bounding box center [509, 96] width 243 height 19
click at [587, 105] on div "Supplier Assigned تم الترسية علي مورد" at bounding box center [509, 96] width 243 height 19
drag, startPoint x: 589, startPoint y: 99, endPoint x: 484, endPoint y: 97, distance: 105.3
click at [490, 95] on div "Supplier Assigned تم الترسية علي مورد" at bounding box center [509, 96] width 243 height 19
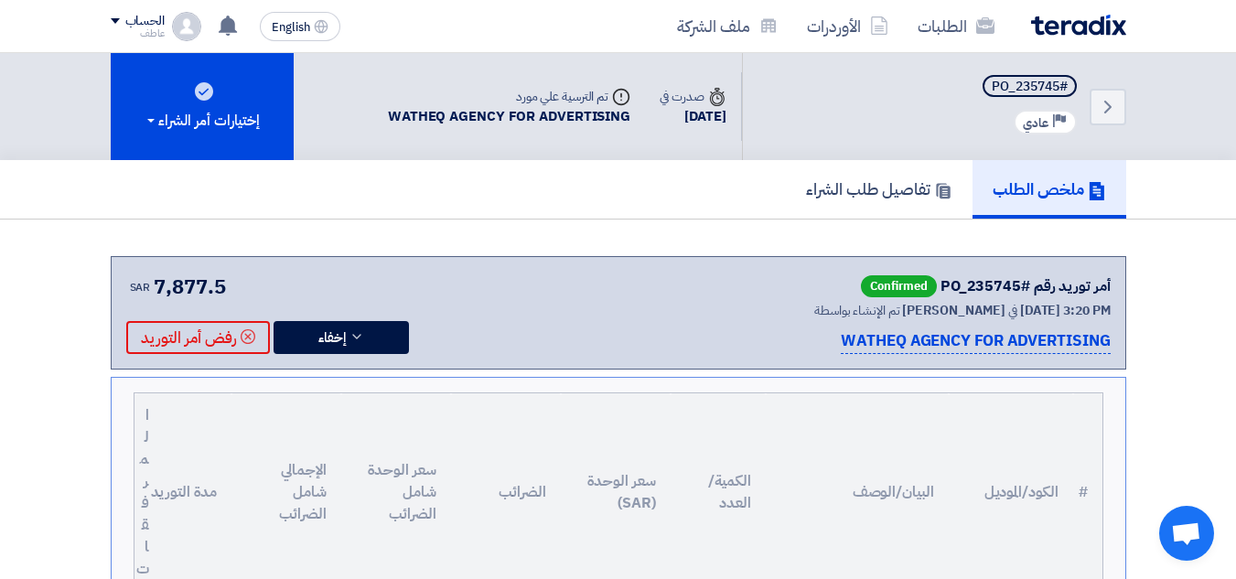
click at [491, 98] on div "Supplier Assigned تم الترسية علي مورد" at bounding box center [509, 96] width 243 height 19
drag, startPoint x: 501, startPoint y: 98, endPoint x: 546, endPoint y: 98, distance: 45.8
click at [508, 98] on div "Supplier Assigned تم الترسية علي مورد" at bounding box center [509, 96] width 243 height 19
click at [545, 99] on div "Supplier Assigned تم الترسية علي مورد" at bounding box center [509, 96] width 243 height 19
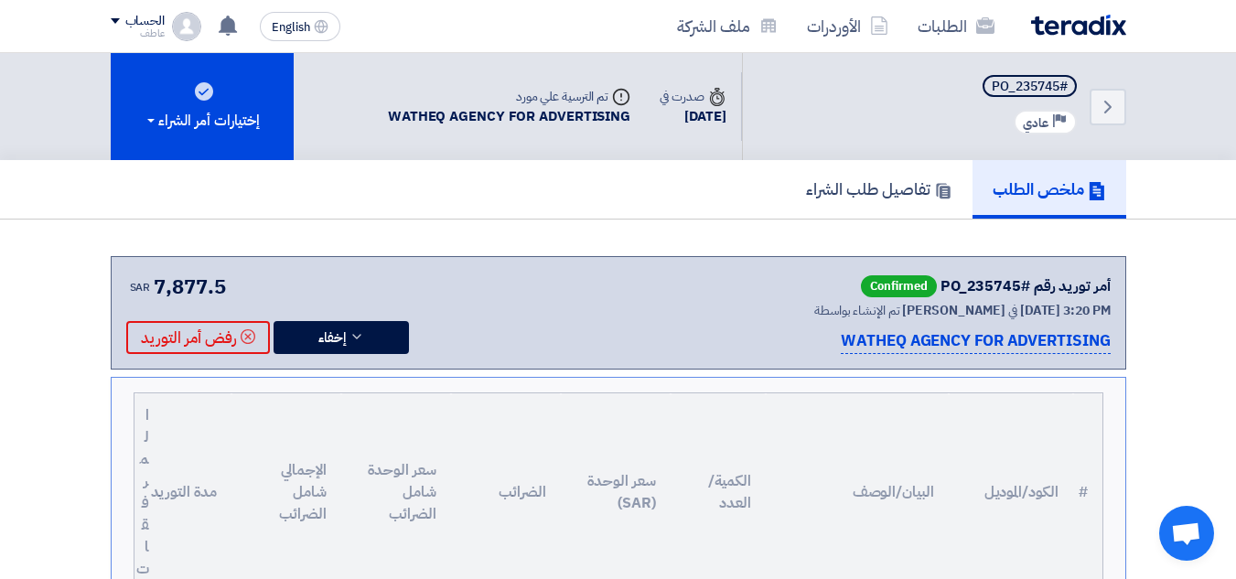
click at [579, 93] on div "Supplier Assigned تم الترسية علي مورد" at bounding box center [509, 96] width 243 height 19
click at [580, 93] on div "Supplier Assigned تم الترسية علي مورد" at bounding box center [509, 96] width 243 height 19
click at [587, 93] on div "Supplier Assigned تم الترسية علي مورد" at bounding box center [509, 96] width 243 height 19
drag, startPoint x: 587, startPoint y: 94, endPoint x: 473, endPoint y: 93, distance: 113.5
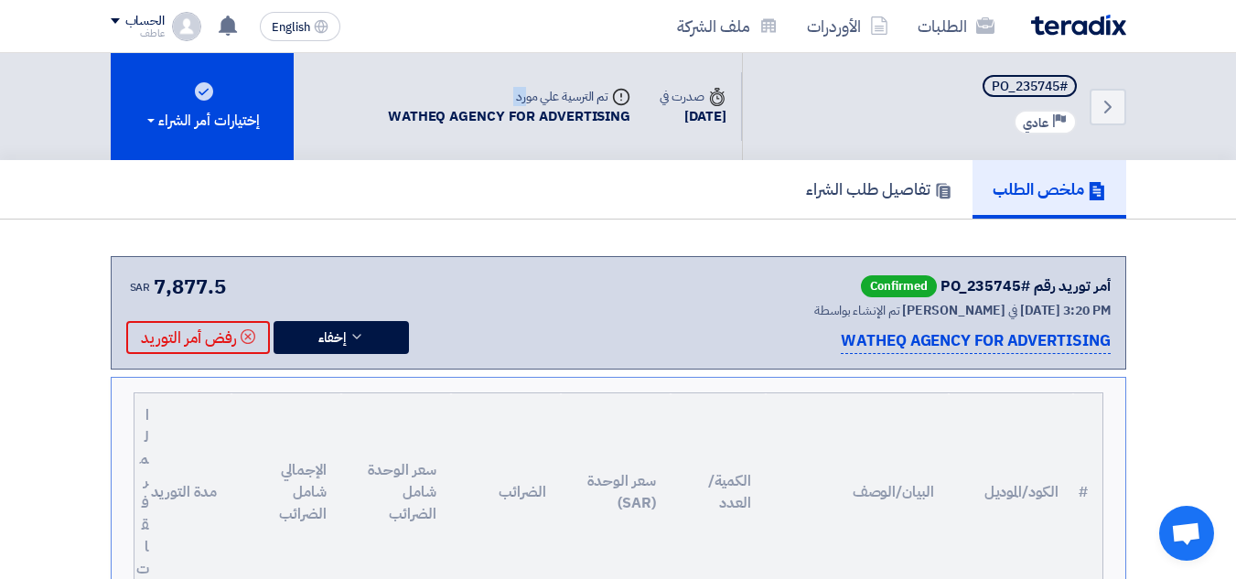
click at [473, 93] on div "Supplier Assigned تم الترسية علي مورد" at bounding box center [509, 96] width 243 height 19
click at [504, 93] on div "Supplier Assigned تم الترسية علي مورد" at bounding box center [509, 96] width 243 height 19
drag, startPoint x: 491, startPoint y: 103, endPoint x: 496, endPoint y: 95, distance: 9.4
click at [495, 97] on div "Supplier Assigned تم الترسية علي مورد" at bounding box center [509, 96] width 243 height 19
drag, startPoint x: 486, startPoint y: 91, endPoint x: 599, endPoint y: 104, distance: 114.3
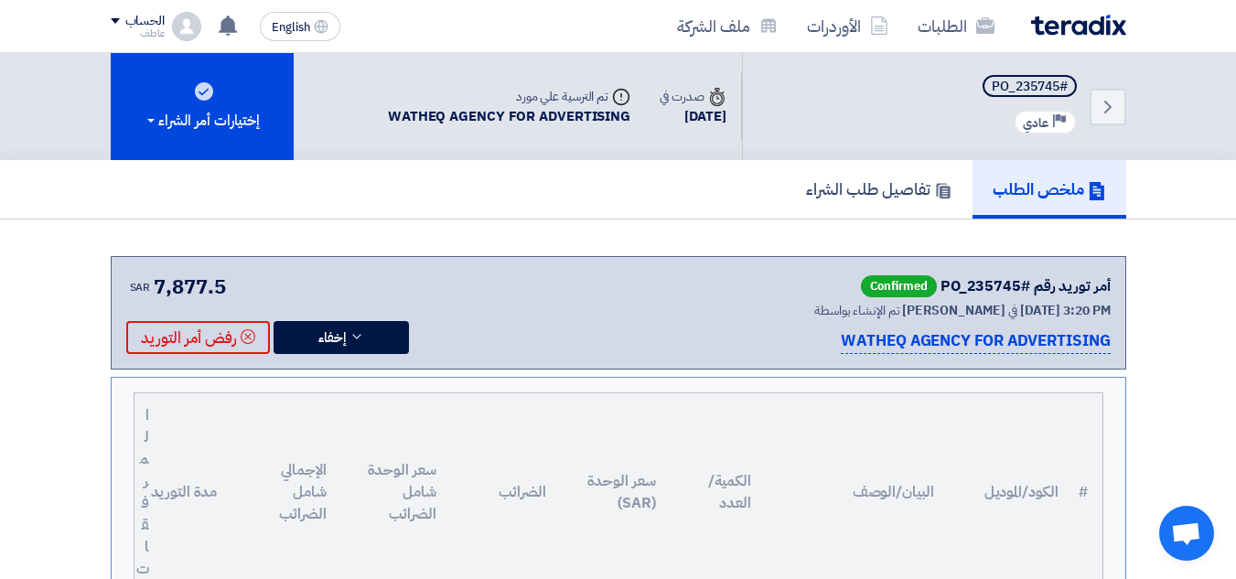
click at [599, 104] on div "Supplier Assigned تم الترسية علي مورد" at bounding box center [509, 96] width 243 height 19
click at [579, 97] on div "Supplier Assigned تم الترسية علي مورد" at bounding box center [509, 96] width 243 height 19
click at [562, 92] on div "Supplier Assigned تم الترسية علي مورد" at bounding box center [509, 96] width 243 height 19
click at [560, 92] on div "Supplier Assigned تم الترسية علي مورد" at bounding box center [509, 96] width 243 height 19
click at [551, 97] on div "Supplier Assigned تم الترسية علي مورد" at bounding box center [509, 96] width 243 height 19
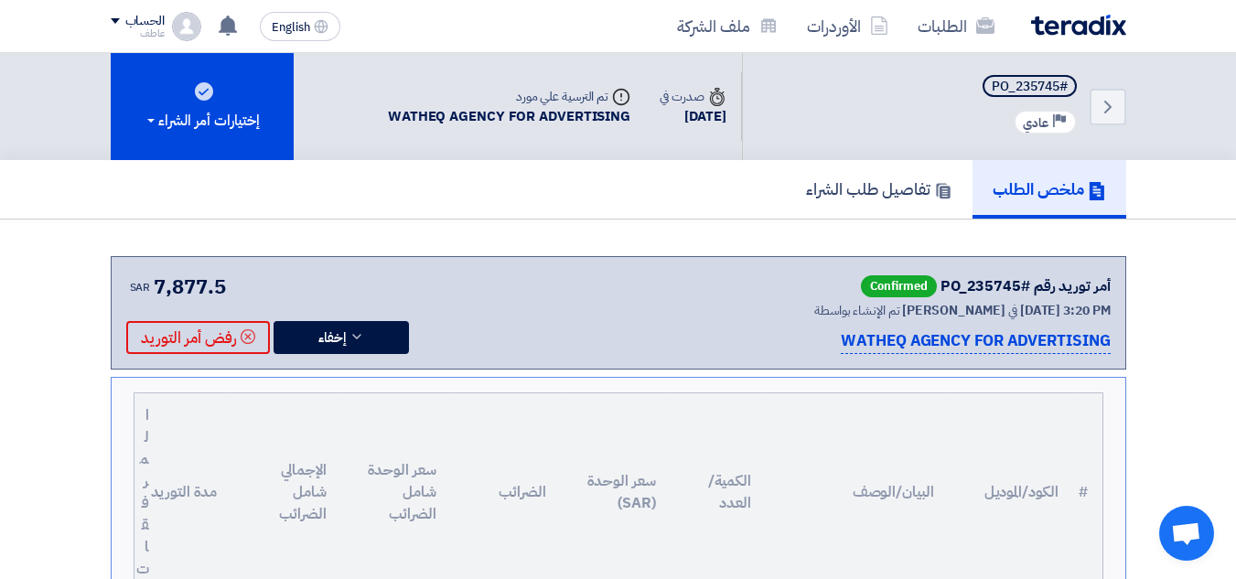
click at [551, 97] on div "Supplier Assigned تم الترسية علي مورد" at bounding box center [509, 96] width 243 height 19
click at [551, 98] on div "Supplier Assigned تم الترسية علي مورد" at bounding box center [509, 96] width 243 height 19
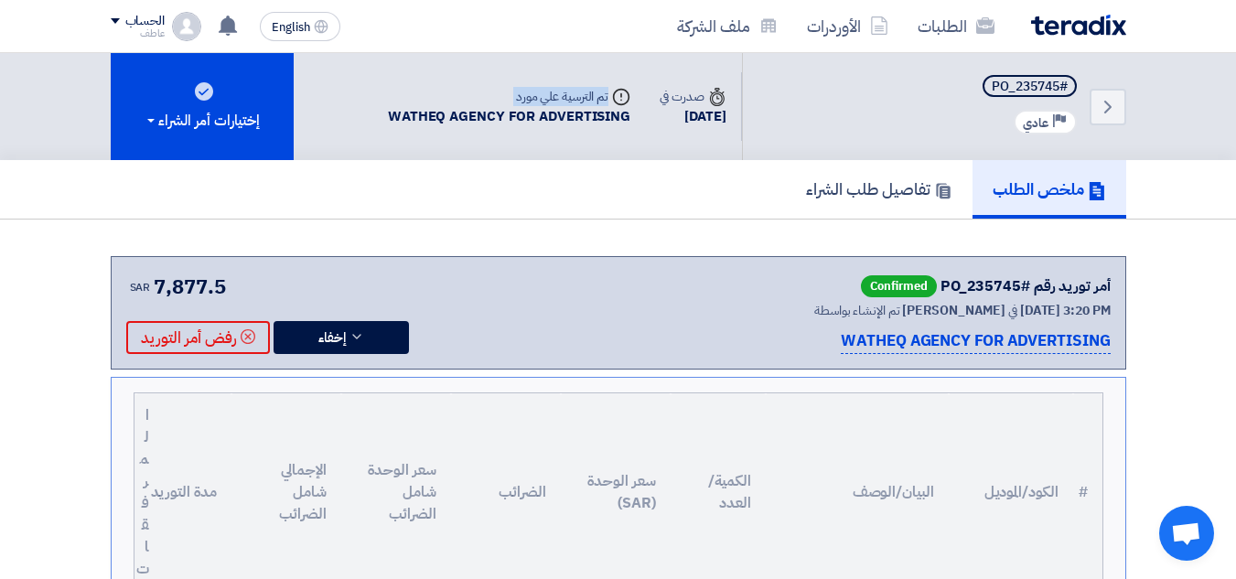
click at [551, 98] on div "Supplier Assigned تم الترسية علي مورد" at bounding box center [509, 96] width 243 height 19
click at [554, 100] on div "Supplier Assigned تم الترسية علي مورد" at bounding box center [509, 96] width 243 height 19
drag, startPoint x: 590, startPoint y: 95, endPoint x: 488, endPoint y: 102, distance: 102.7
click at [488, 102] on div "Supplier Assigned تم الترسية علي مورد" at bounding box center [509, 96] width 243 height 19
click at [502, 103] on div "Supplier Assigned تم الترسية علي مورد" at bounding box center [509, 96] width 243 height 19
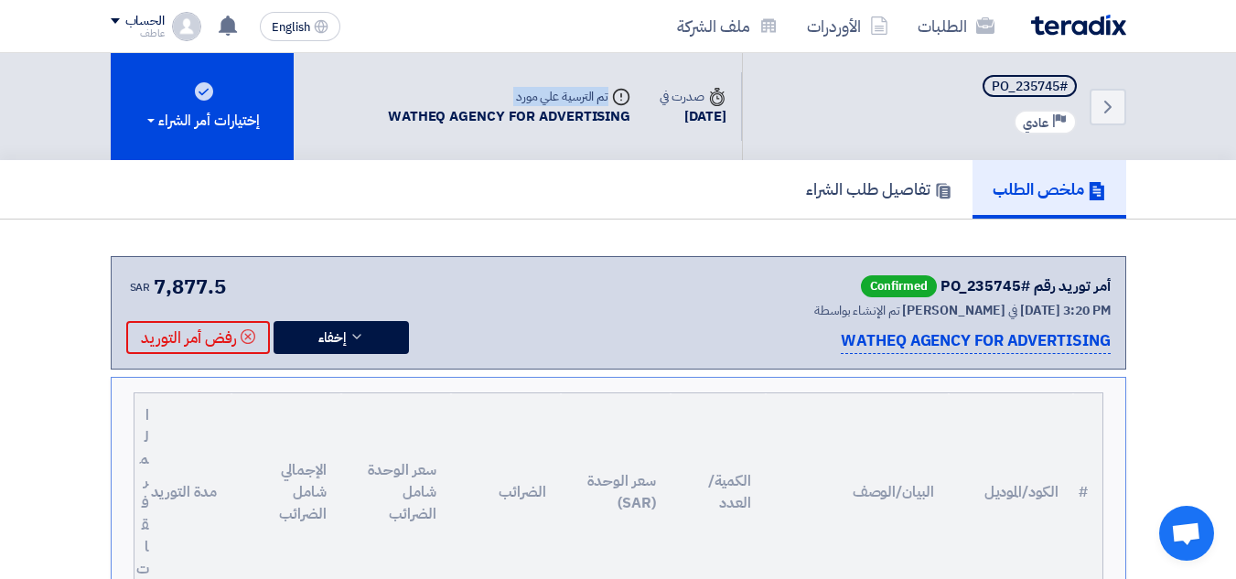
click at [502, 103] on div "Supplier Assigned تم الترسية علي مورد" at bounding box center [509, 96] width 243 height 19
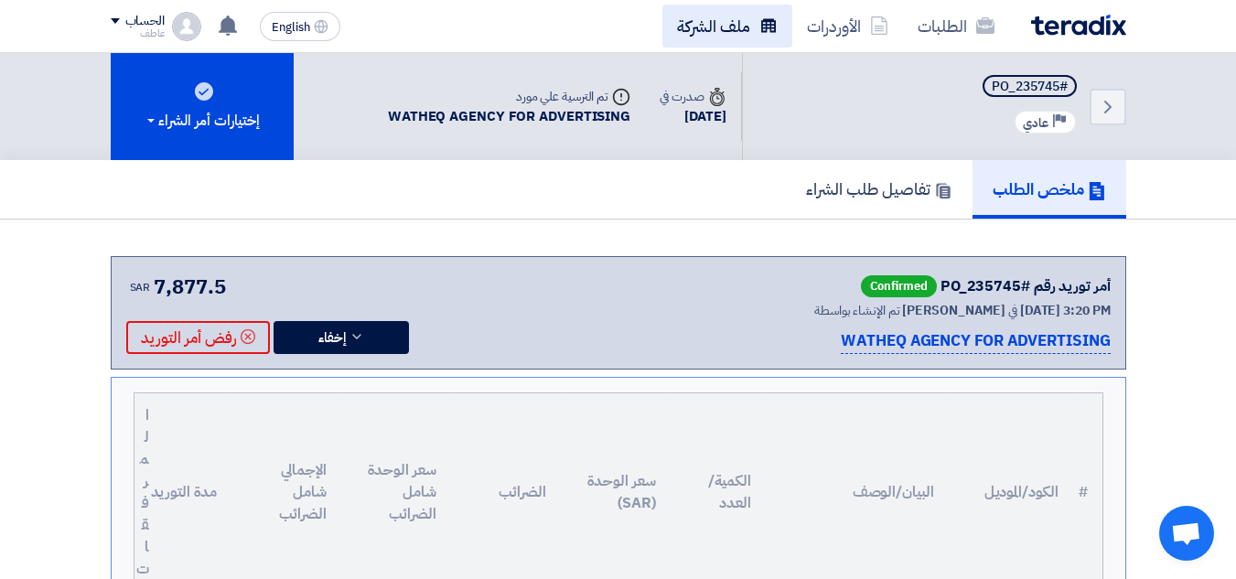
click at [700, 27] on link "ملف الشركة" at bounding box center [728, 26] width 130 height 43
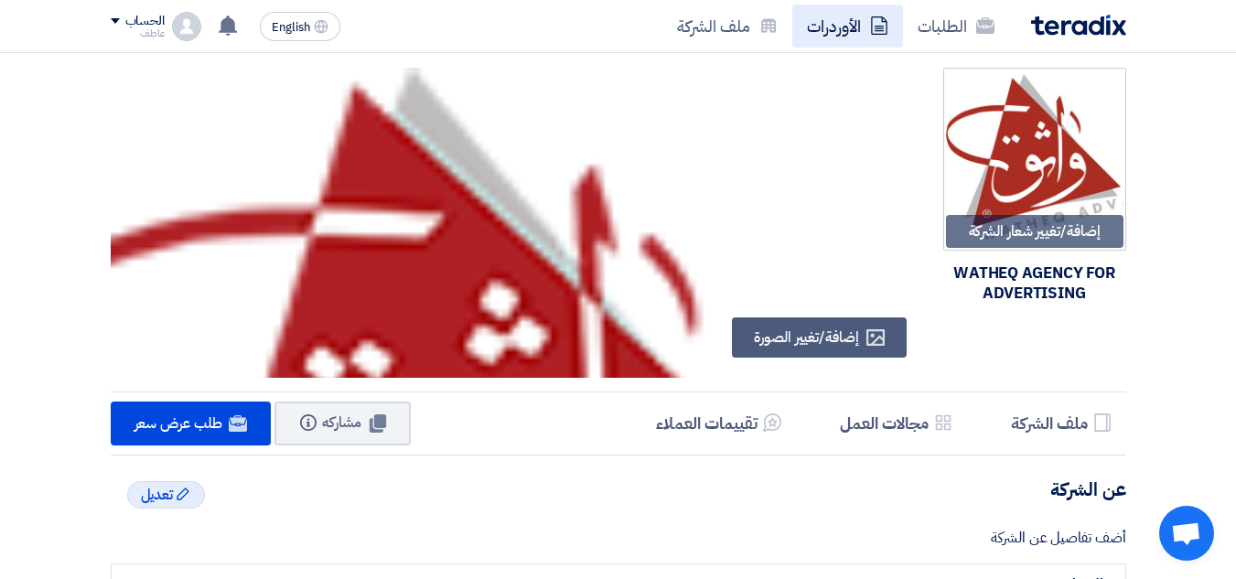
click at [875, 32] on icon at bounding box center [879, 25] width 18 height 18
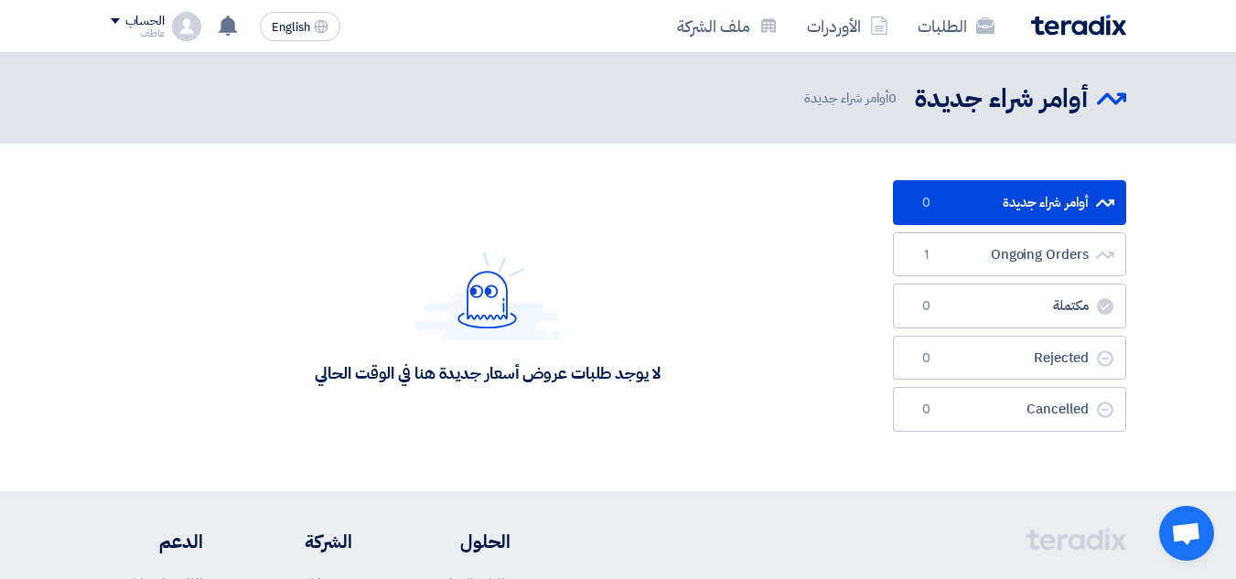
click at [158, 25] on div "الحساب" at bounding box center [144, 22] width 39 height 16
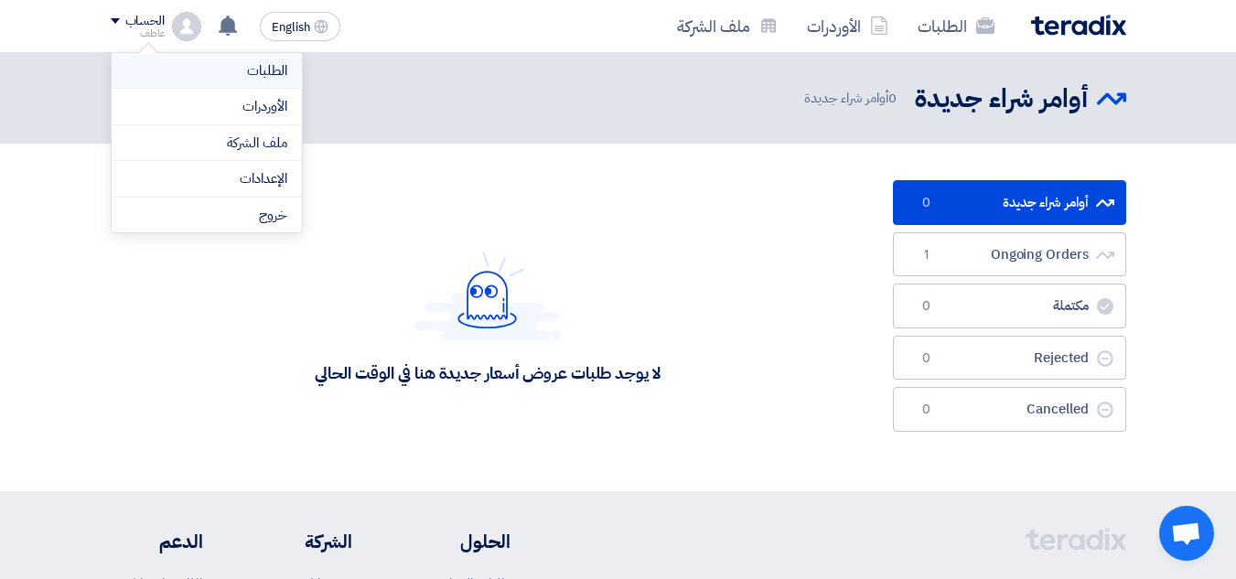
click at [282, 70] on link "الطلبات" at bounding box center [206, 70] width 161 height 21
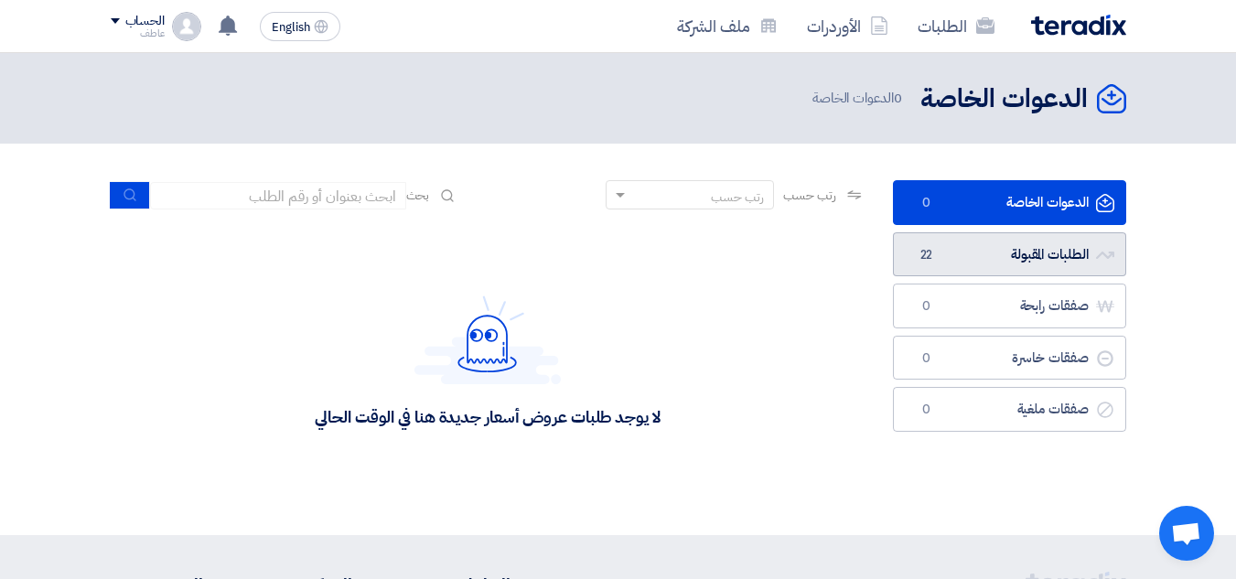
click at [975, 254] on link "الطلبات المقبولة الطلبات المقبولة 22" at bounding box center [1009, 254] width 233 height 45
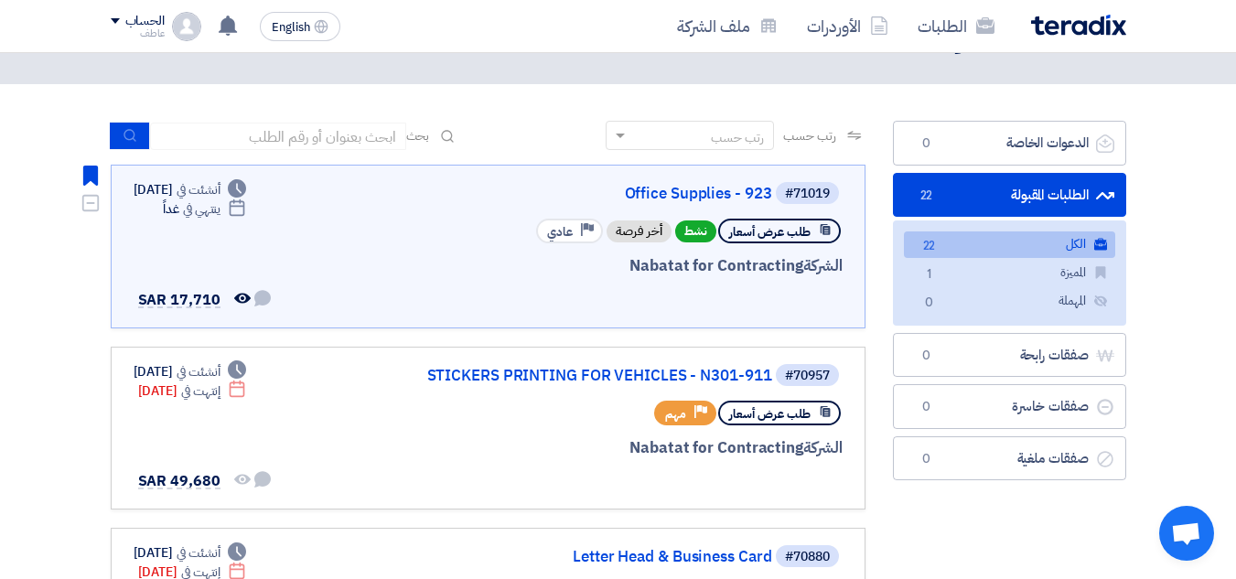
scroll to position [92, 0]
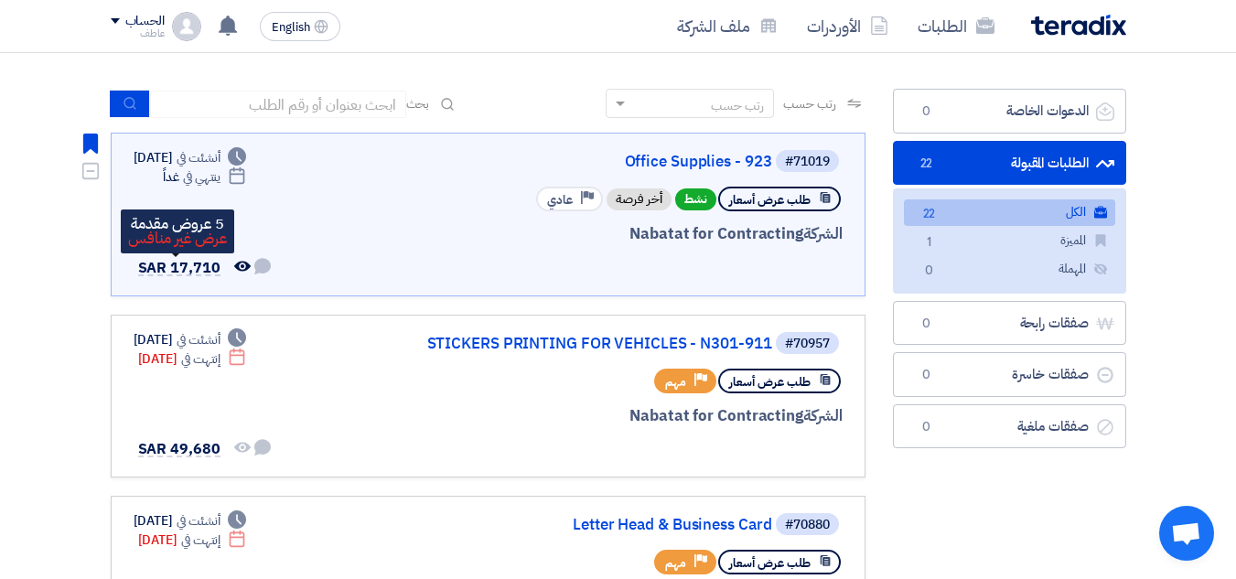
click at [194, 265] on span "SAR 17,710" at bounding box center [179, 268] width 82 height 22
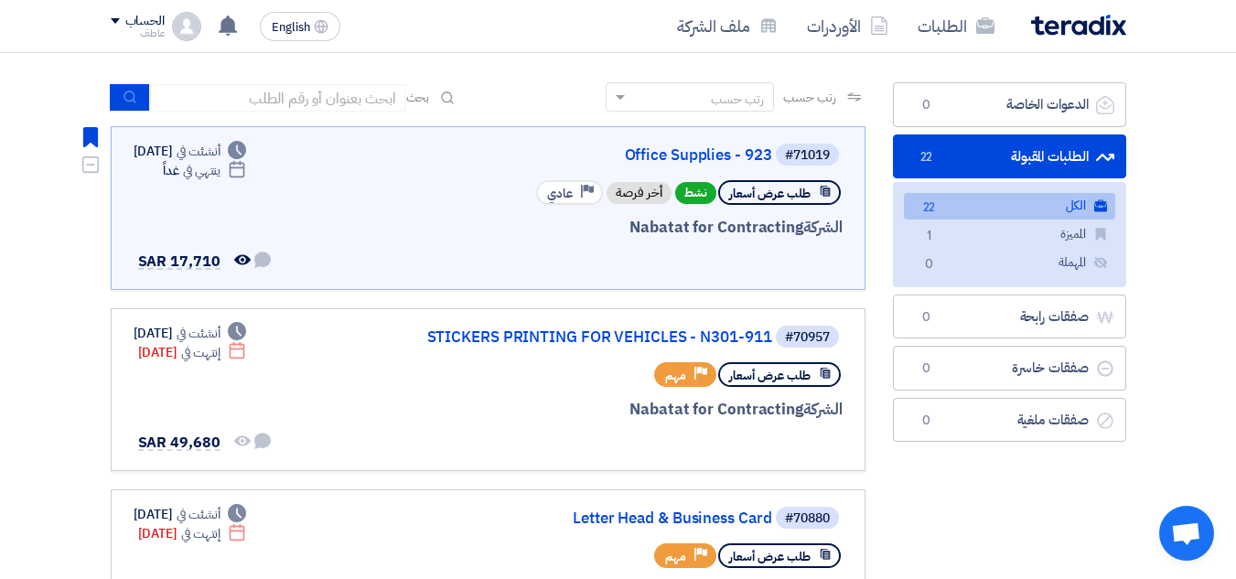
scroll to position [183, 0]
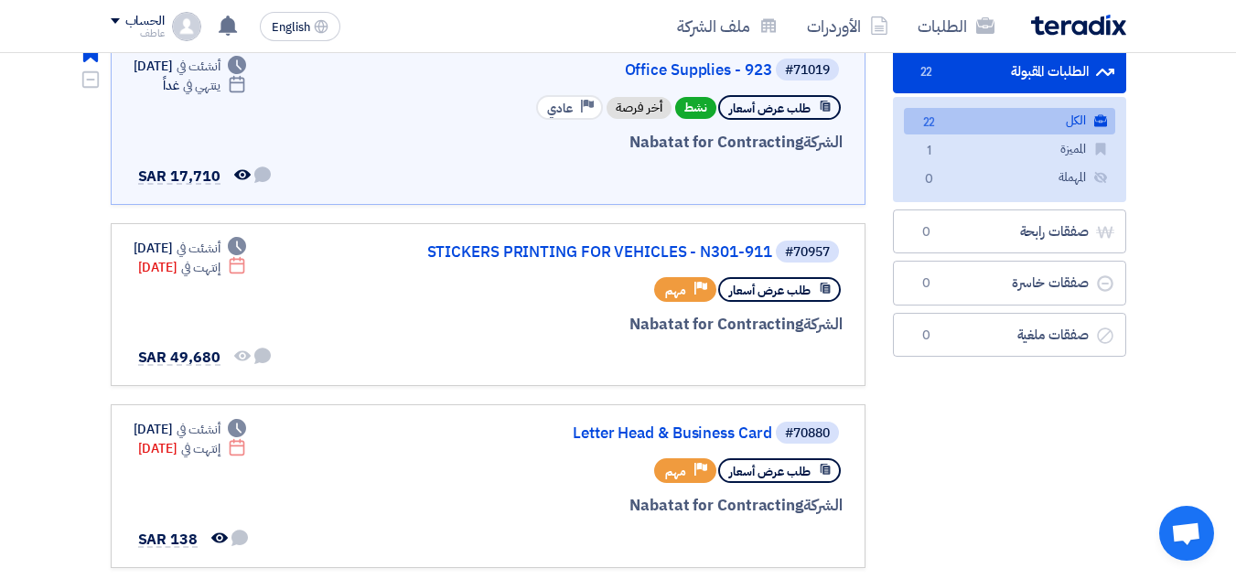
click at [795, 98] on div "طلب عرض أسعار" at bounding box center [779, 107] width 123 height 25
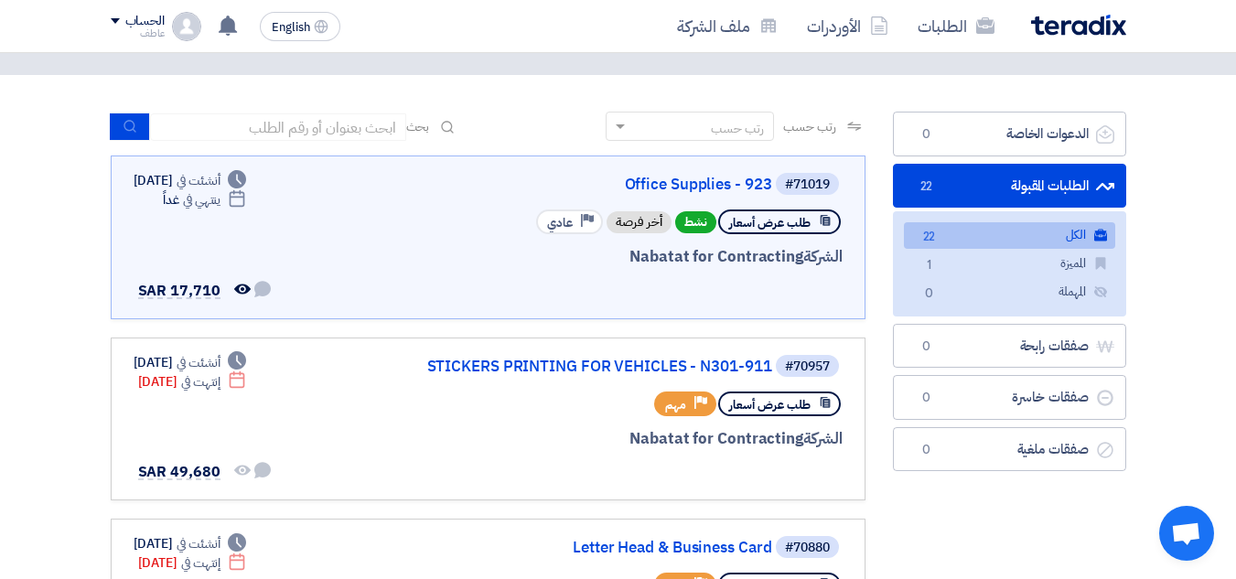
scroll to position [0, 0]
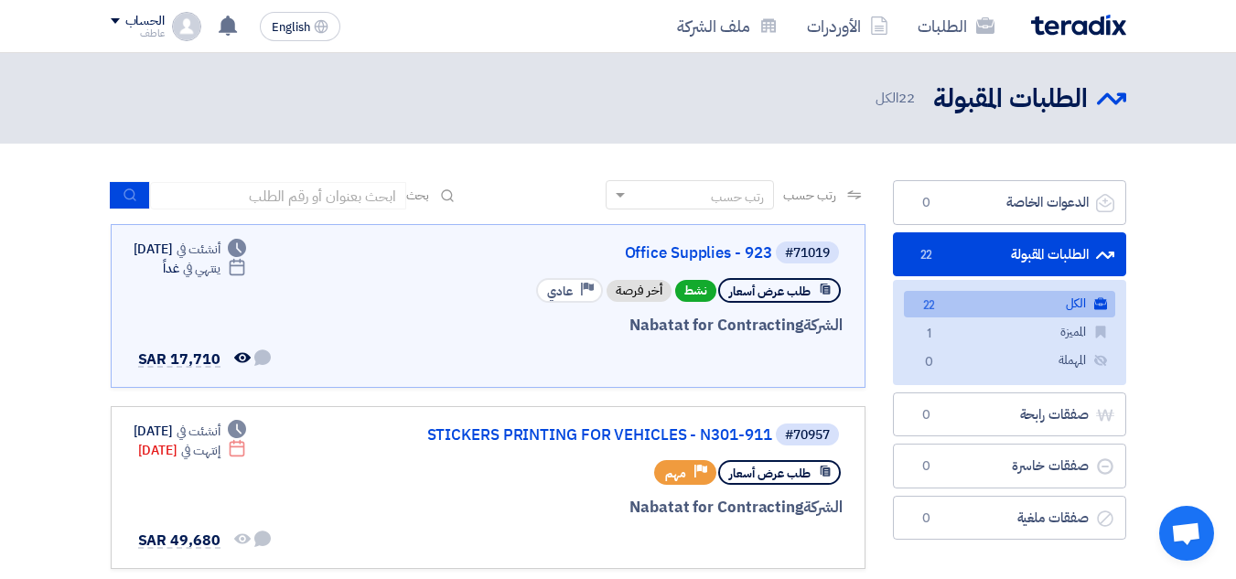
click at [1038, 247] on link "الطلبات المقبولة الطلبات المقبولة 22" at bounding box center [1009, 254] width 233 height 45
click at [227, 31] on use at bounding box center [228, 26] width 18 height 20
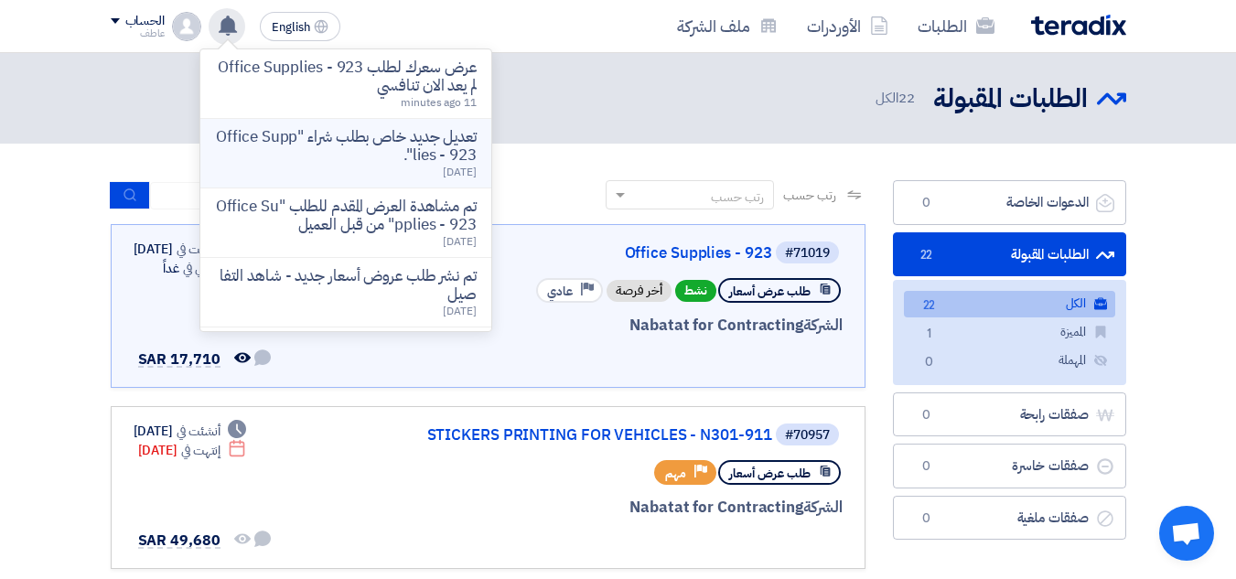
click at [386, 147] on p "تعديل جديد خاص بطلب شراء "Office Supplies - 923"." at bounding box center [346, 146] width 262 height 37
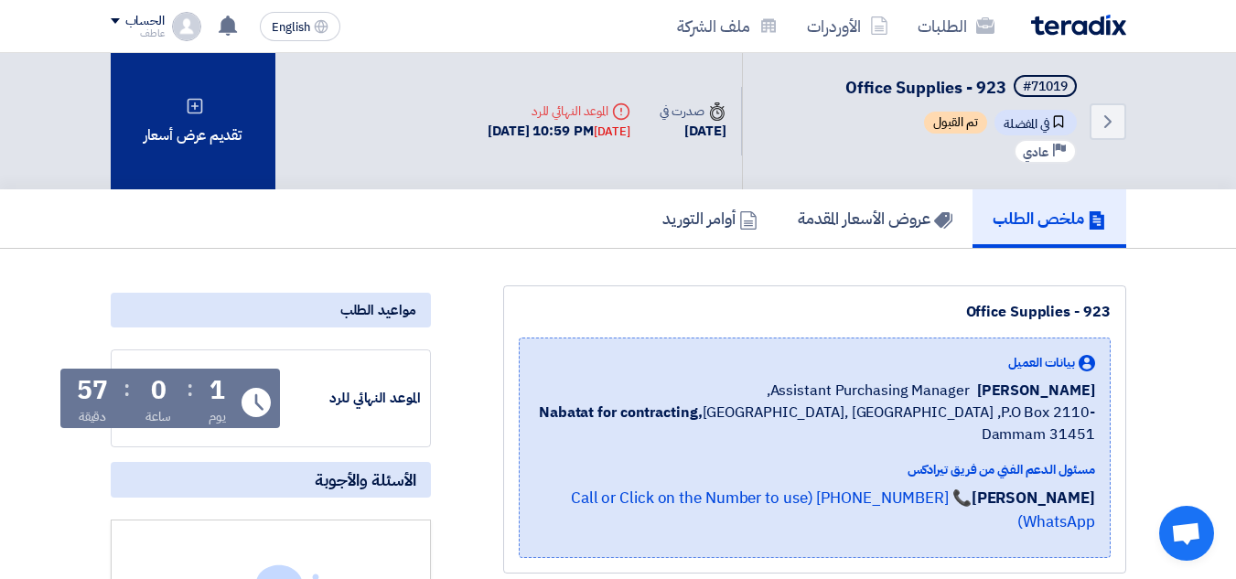
click at [220, 141] on div "تقديم عرض أسعار" at bounding box center [193, 121] width 165 height 136
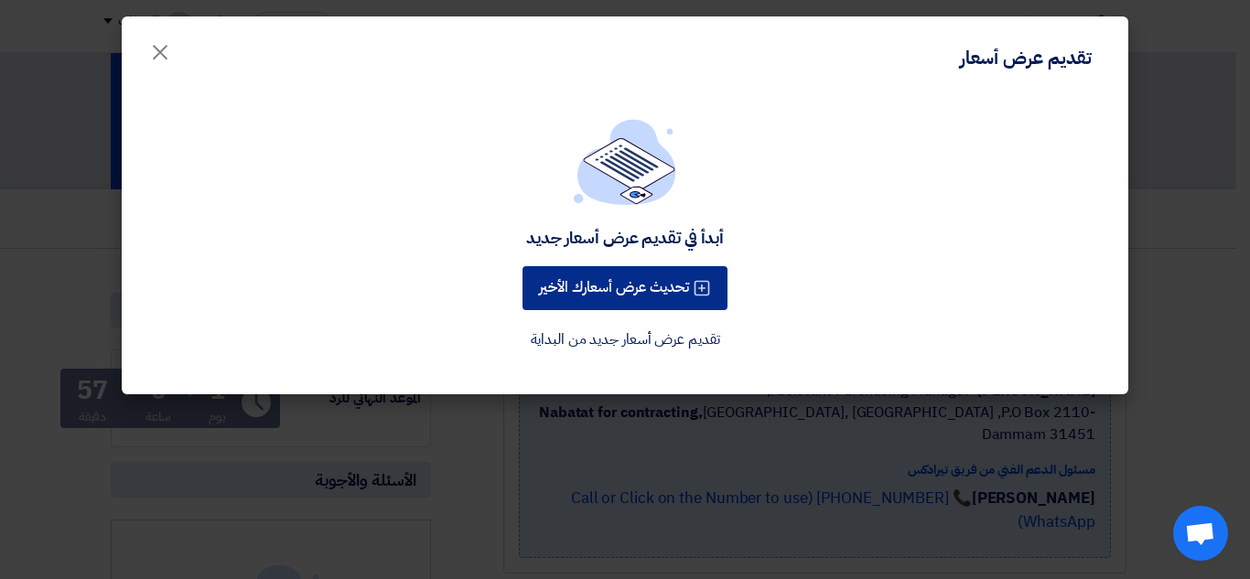
click at [618, 288] on button "تحديث عرض أسعارك الأخير" at bounding box center [625, 288] width 205 height 44
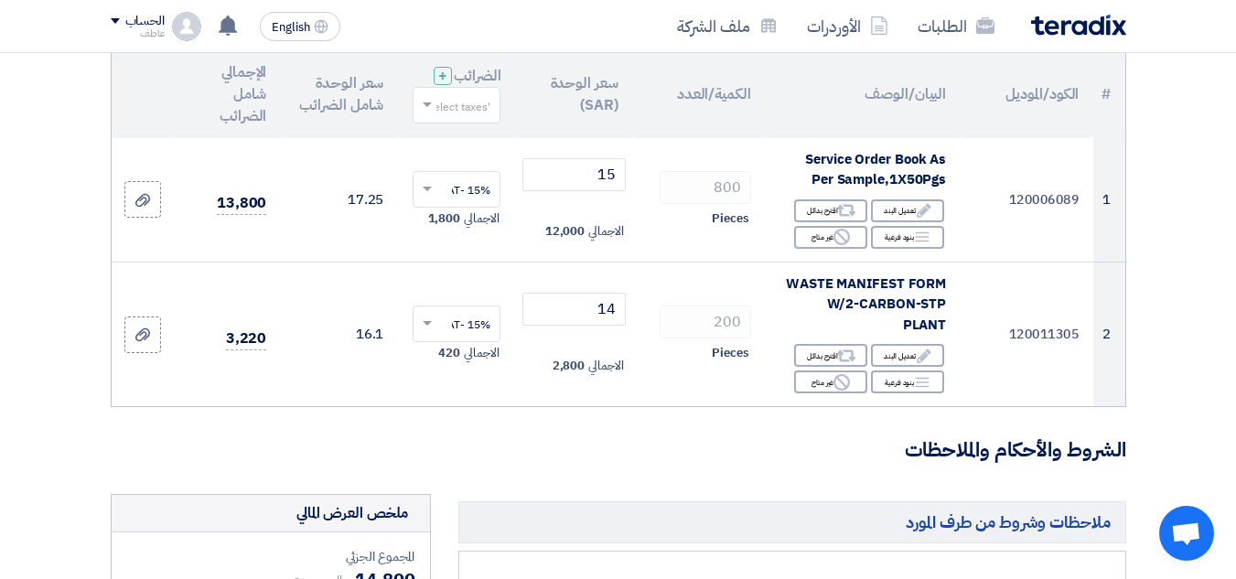
scroll to position [183, 0]
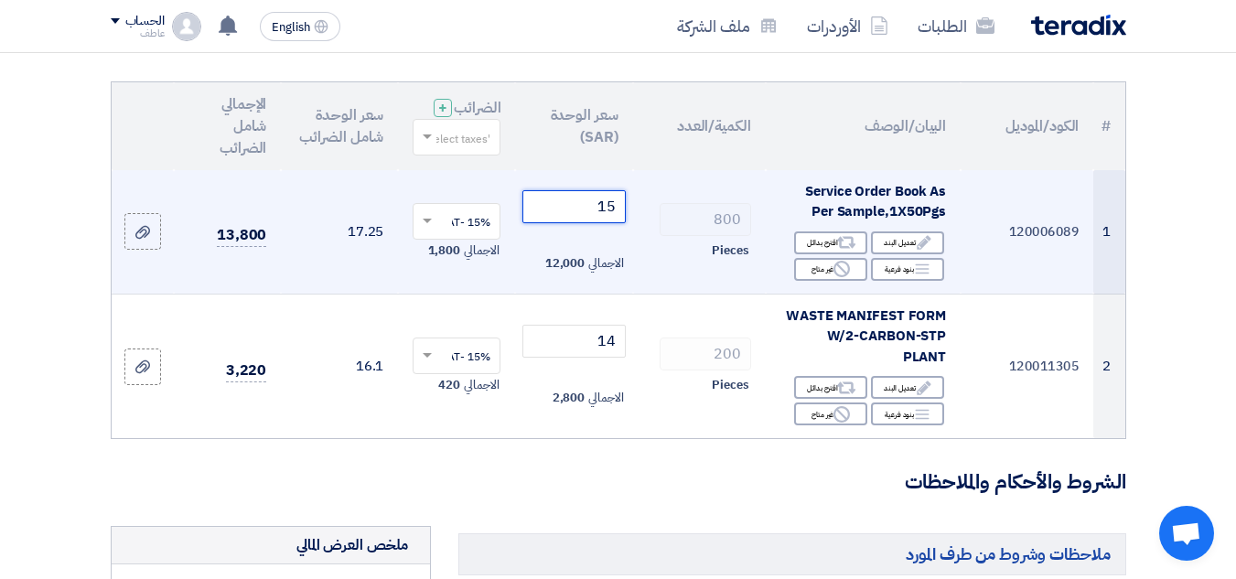
click at [614, 221] on input "15" at bounding box center [574, 206] width 102 height 33
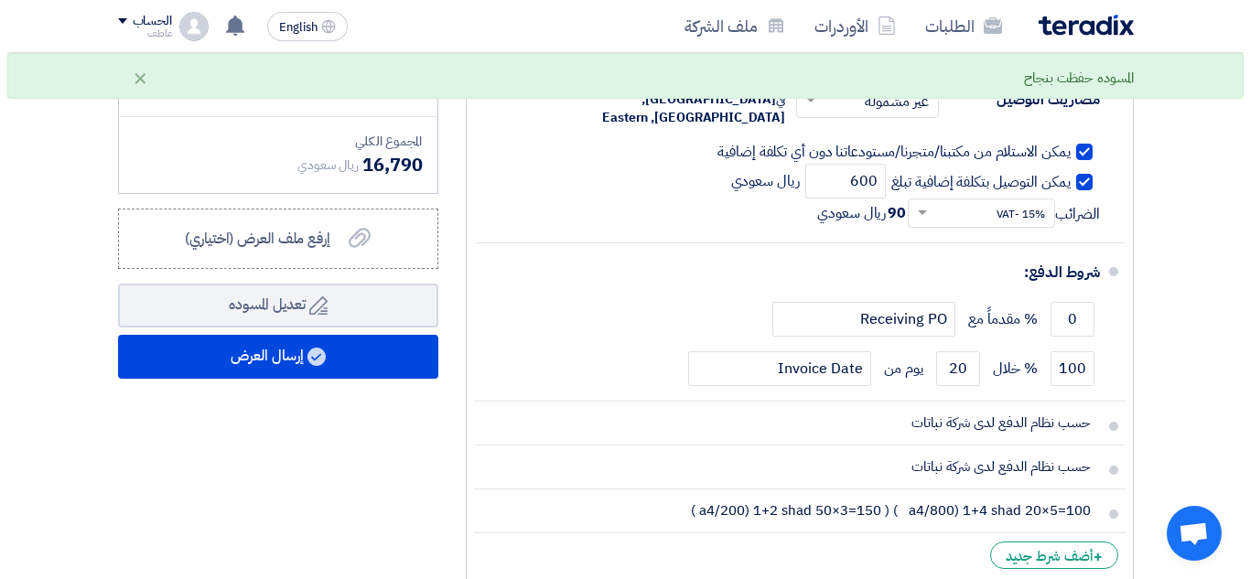
scroll to position [915, 0]
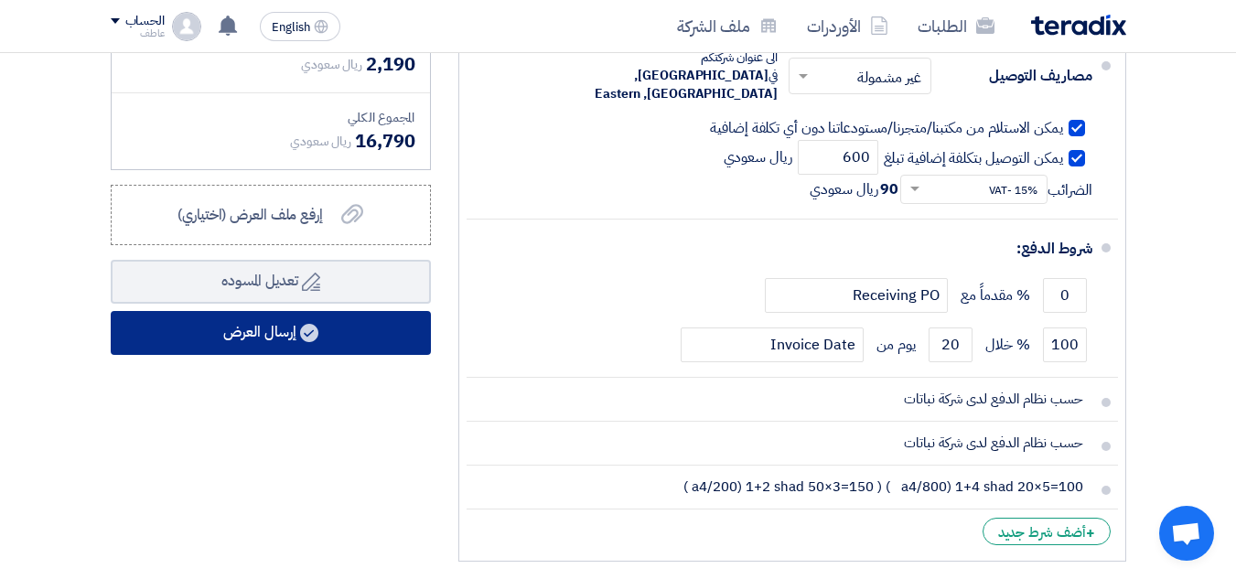
type input "14"
click at [373, 329] on button "إرسال العرض" at bounding box center [271, 333] width 320 height 44
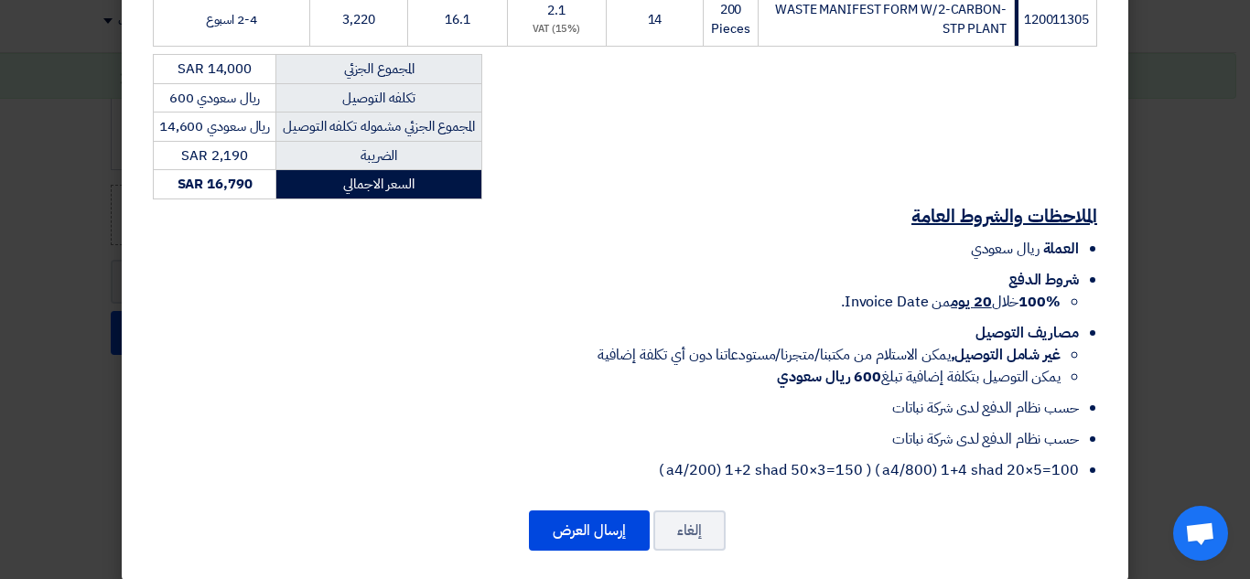
scroll to position [469, 0]
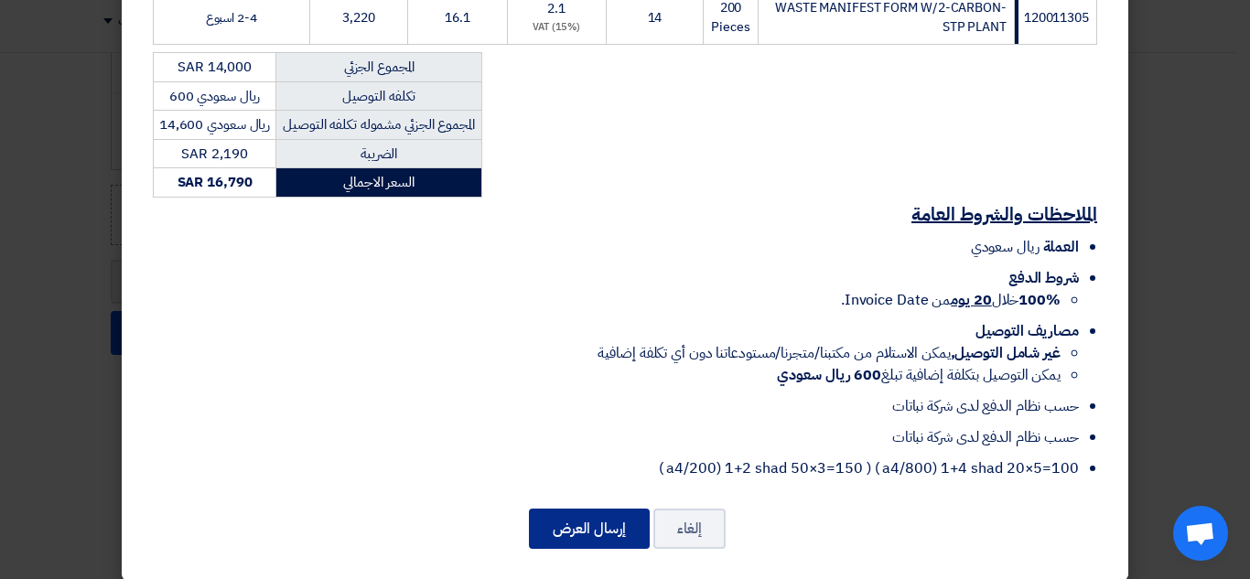
click at [587, 515] on button "إرسال العرض" at bounding box center [589, 529] width 121 height 40
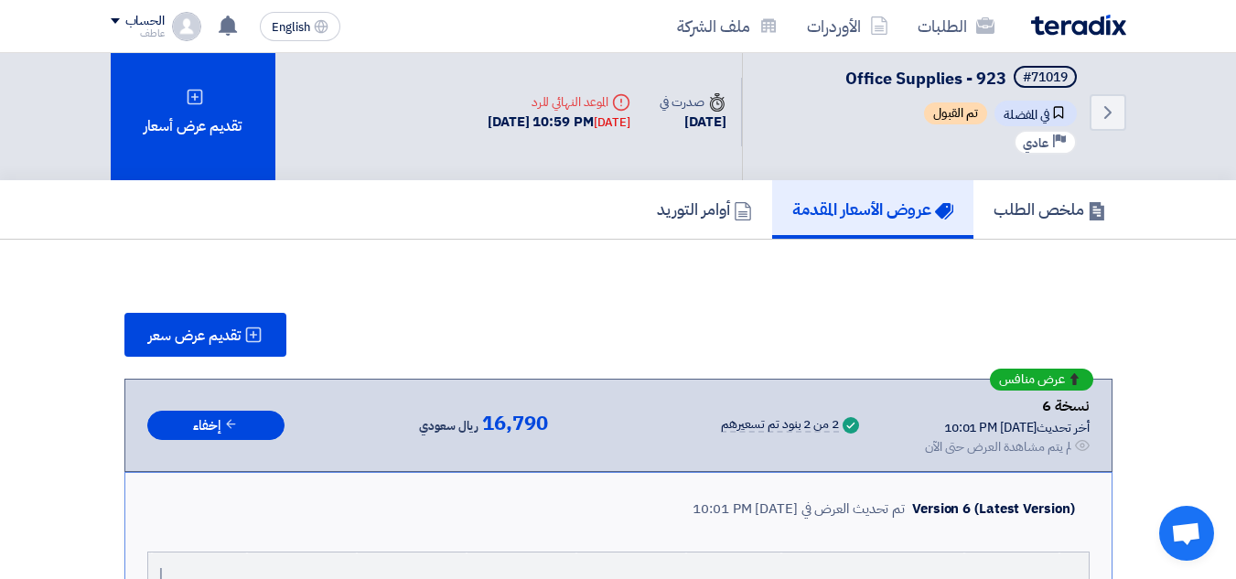
scroll to position [0, 0]
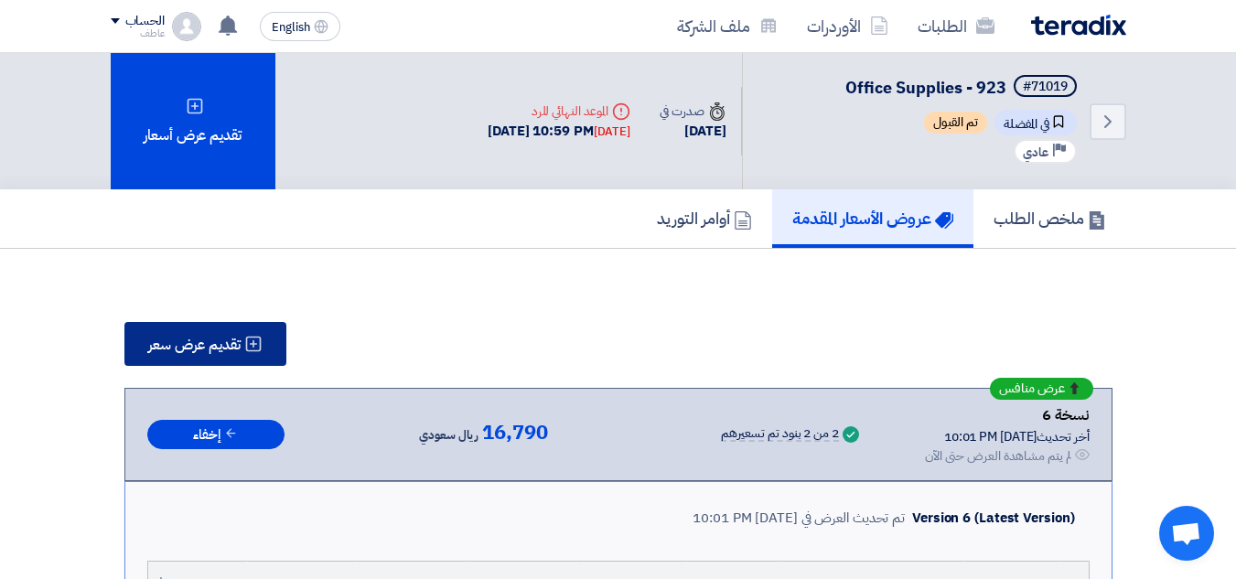
click at [184, 346] on span "تقديم عرض سعر" at bounding box center [194, 345] width 92 height 15
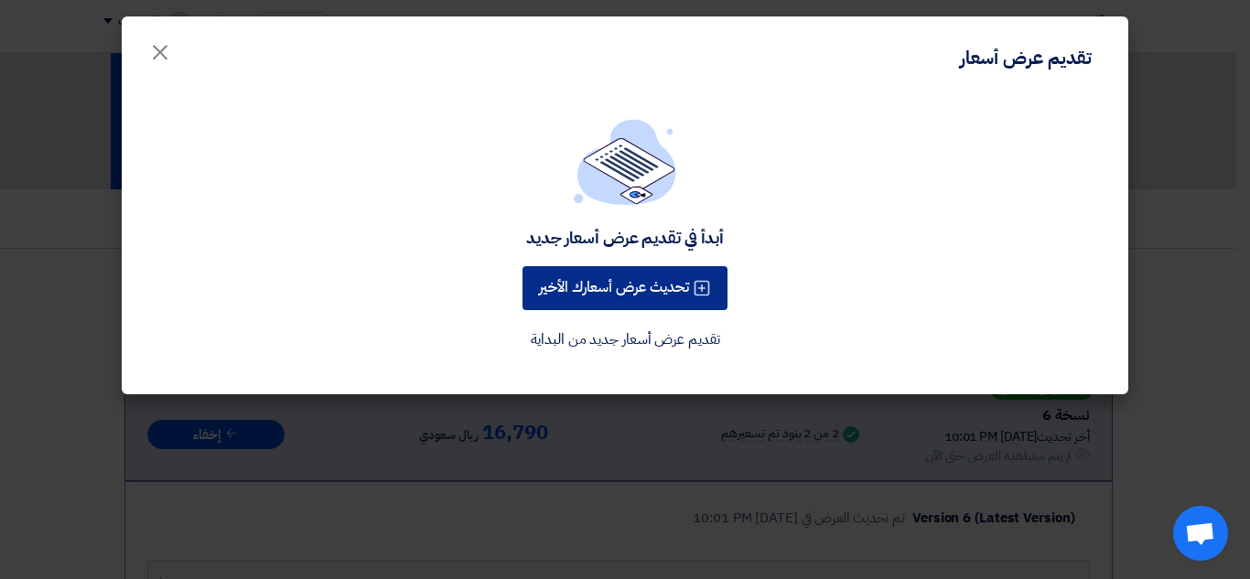
click at [628, 283] on button "تحديث عرض أسعارك الأخير" at bounding box center [625, 288] width 205 height 44
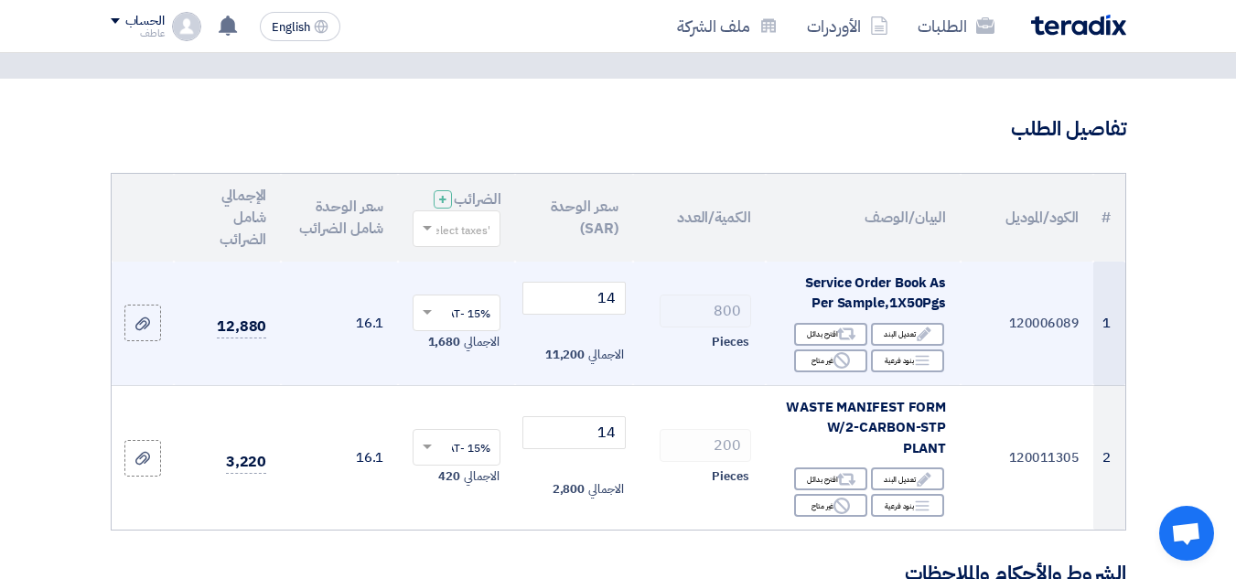
scroll to position [275, 0]
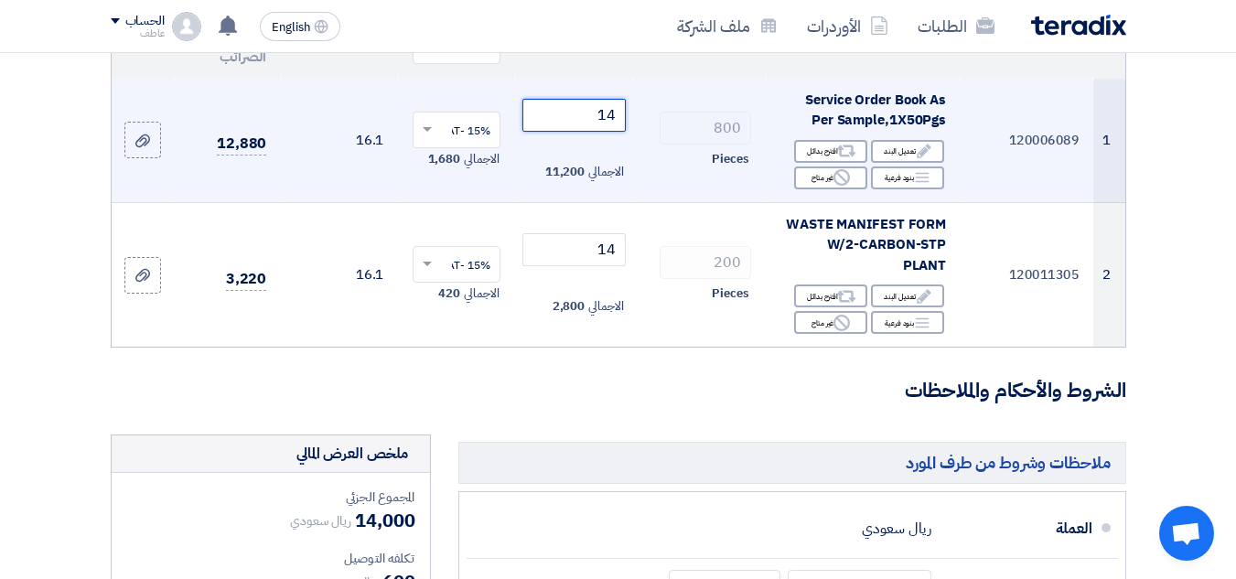
click at [617, 125] on input "14" at bounding box center [574, 115] width 102 height 33
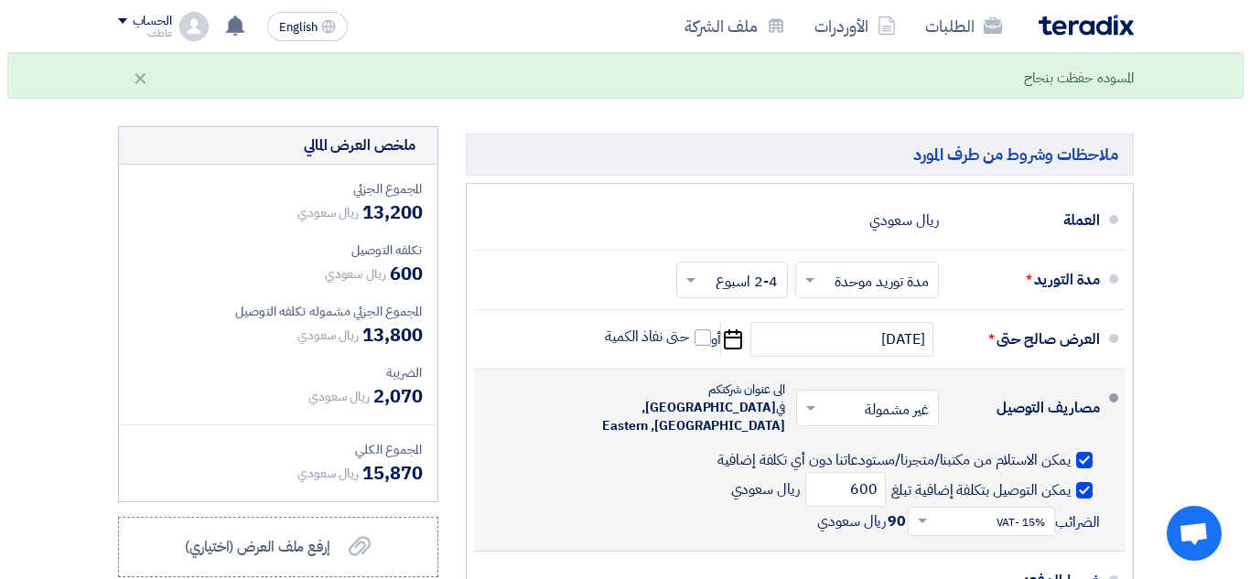
scroll to position [824, 0]
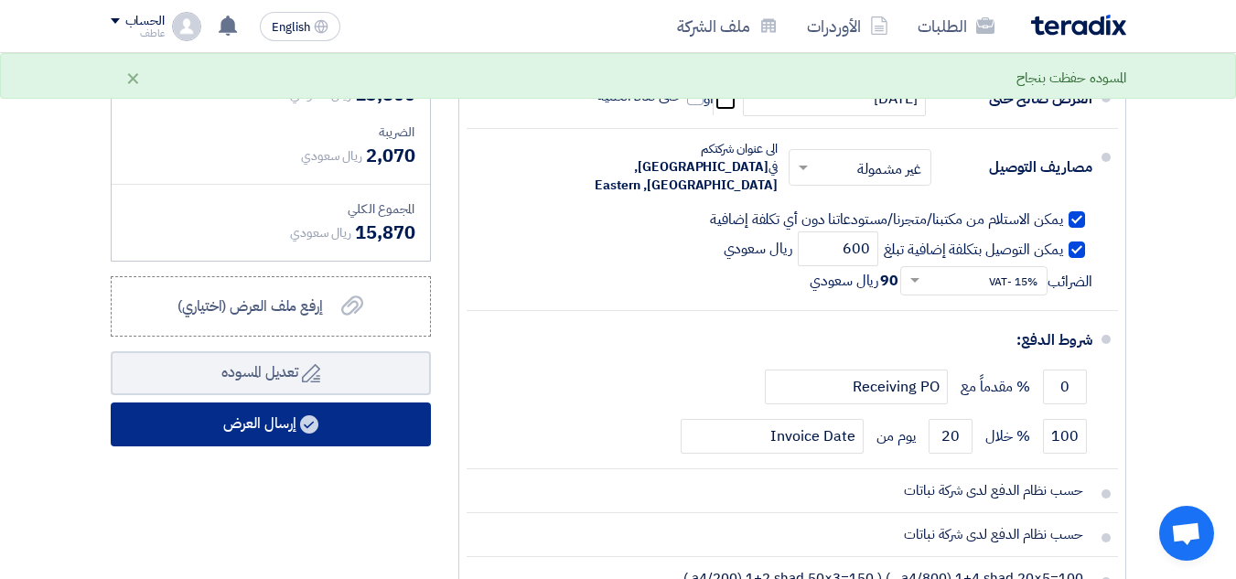
type input "13"
click at [361, 414] on button "إرسال العرض" at bounding box center [271, 425] width 320 height 44
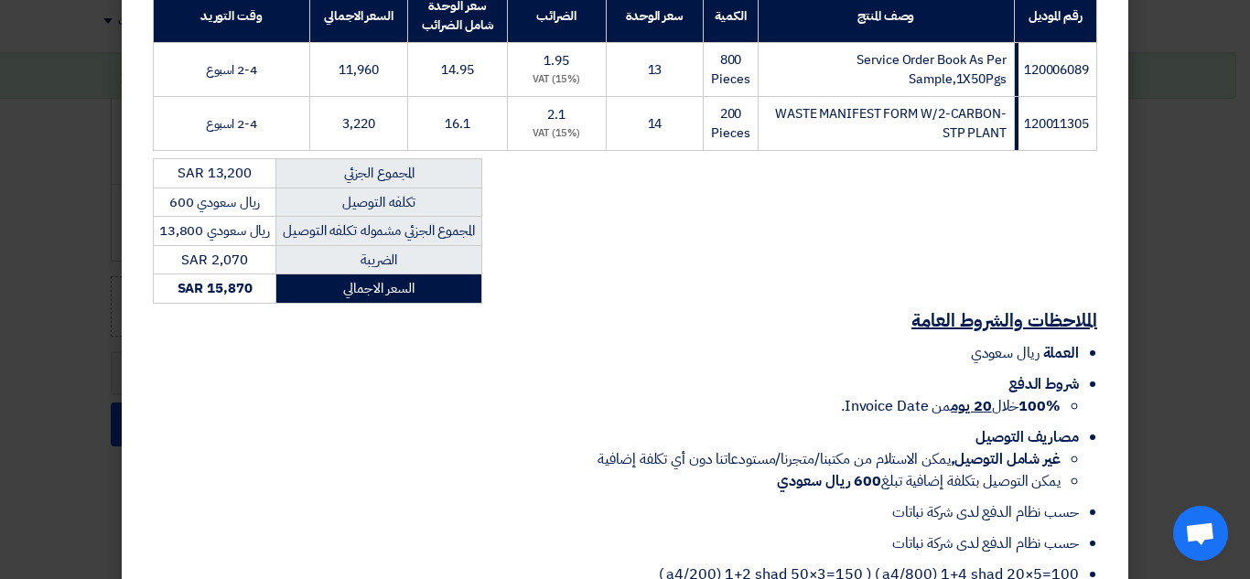
scroll to position [469, 0]
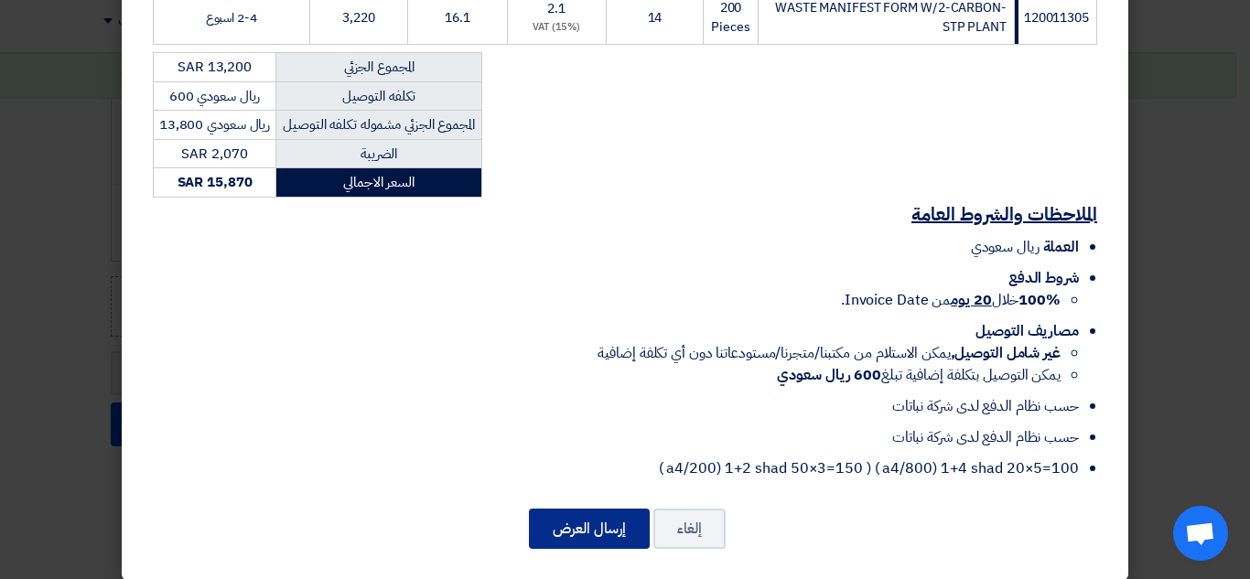
click at [615, 517] on button "إرسال العرض" at bounding box center [589, 529] width 121 height 40
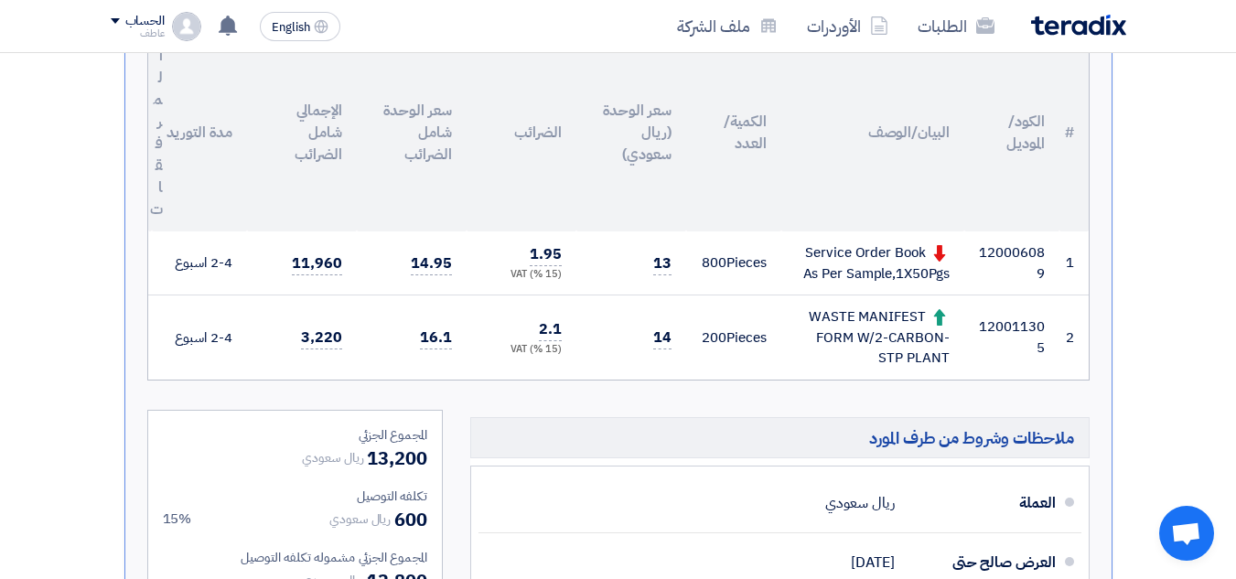
scroll to position [497, 0]
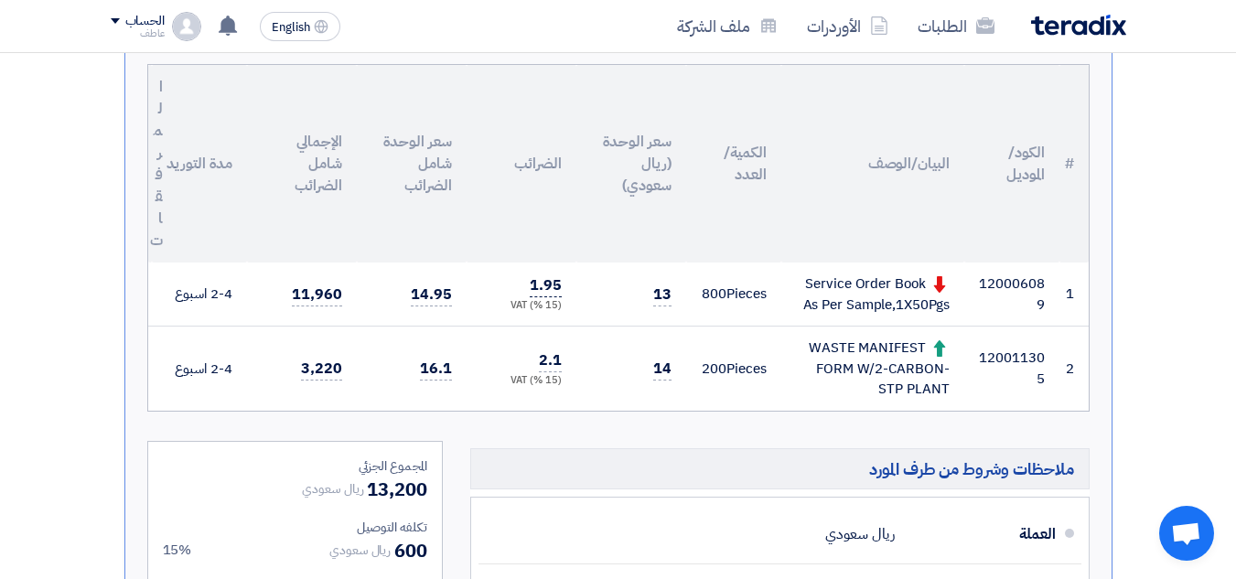
click at [547, 290] on span "1.95" at bounding box center [546, 286] width 32 height 23
click at [534, 291] on span "1.95" at bounding box center [546, 286] width 32 height 23
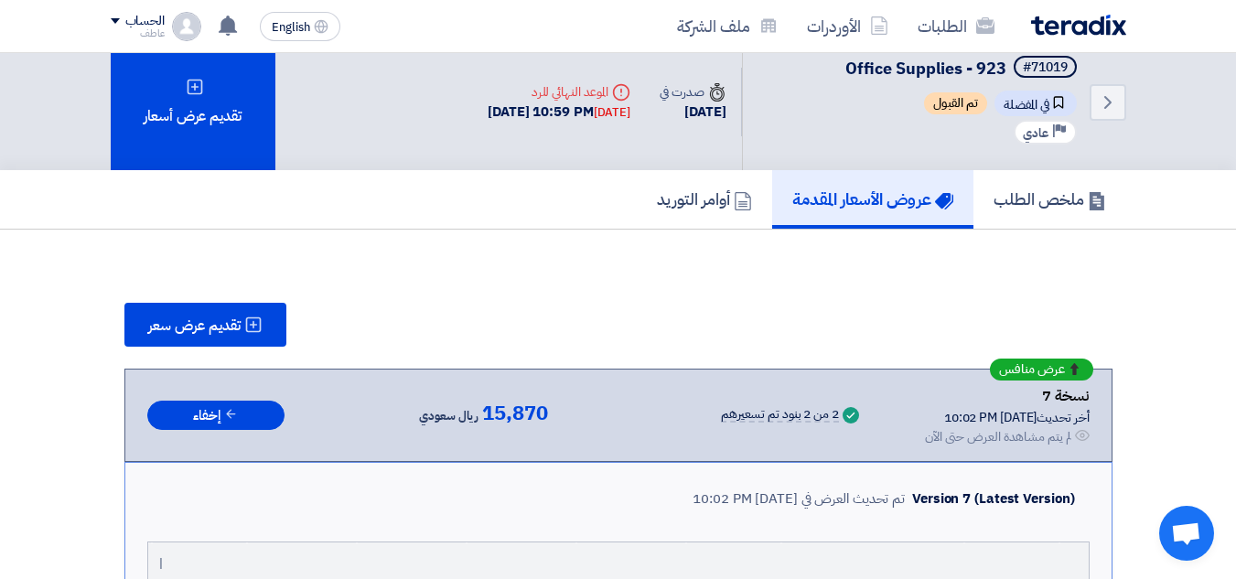
scroll to position [0, 0]
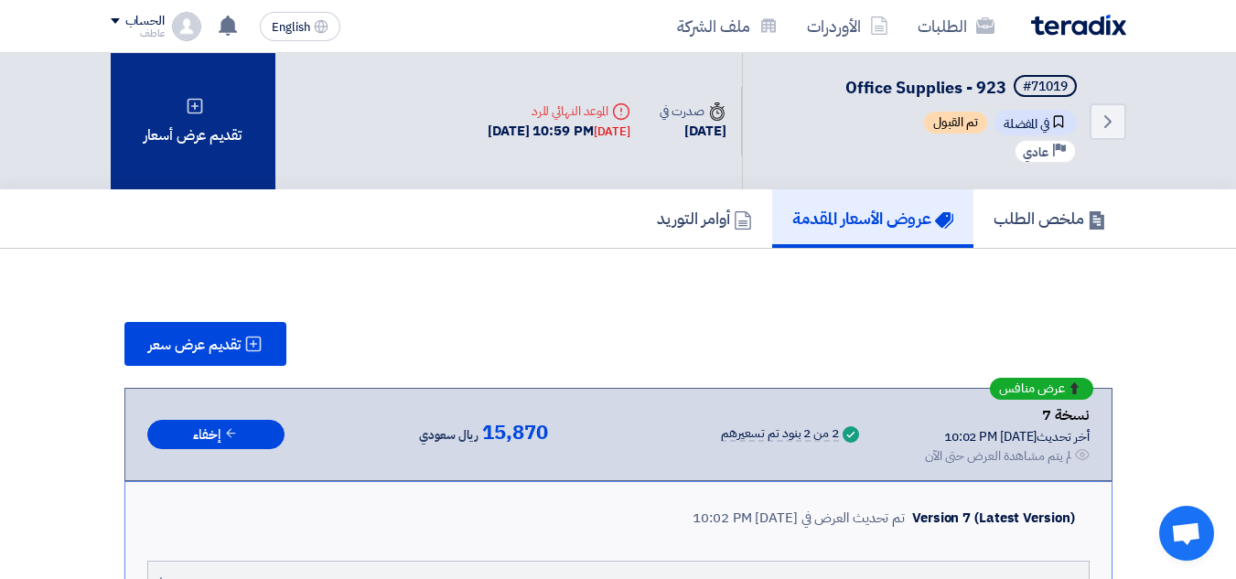
click at [214, 154] on div "تقديم عرض أسعار" at bounding box center [193, 121] width 165 height 136
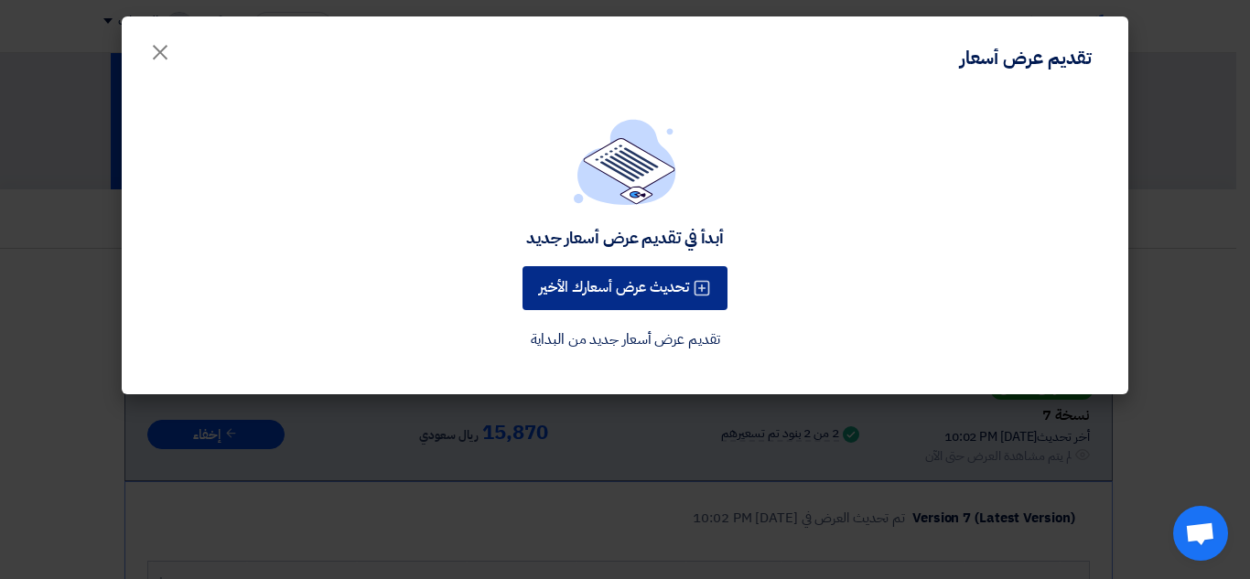
click at [642, 288] on button "تحديث عرض أسعارك الأخير" at bounding box center [625, 288] width 205 height 44
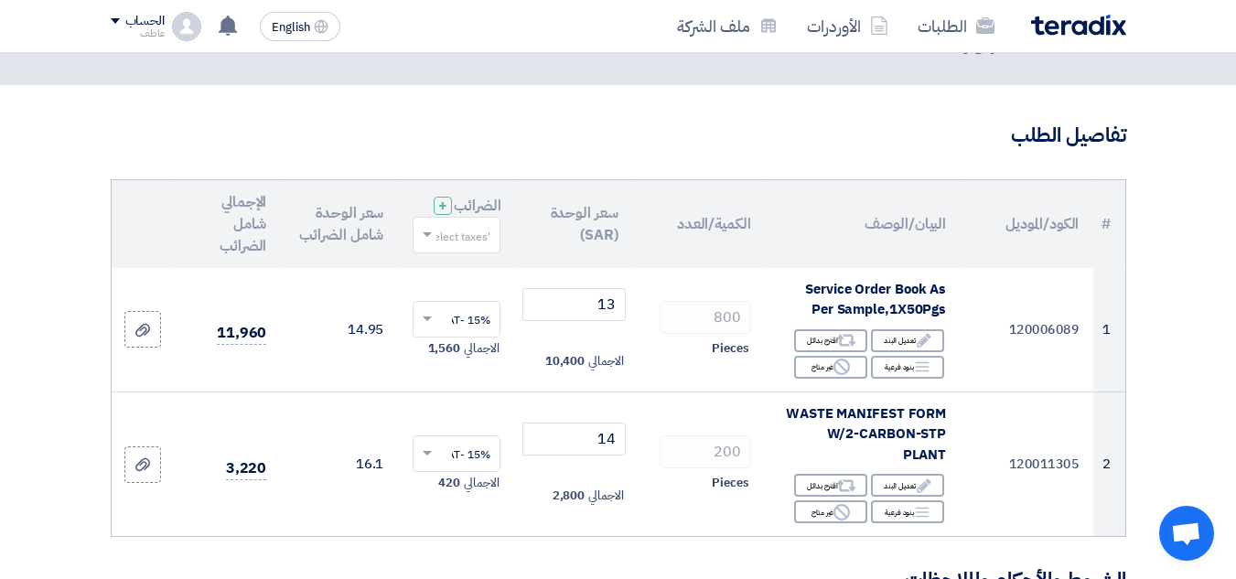
scroll to position [183, 0]
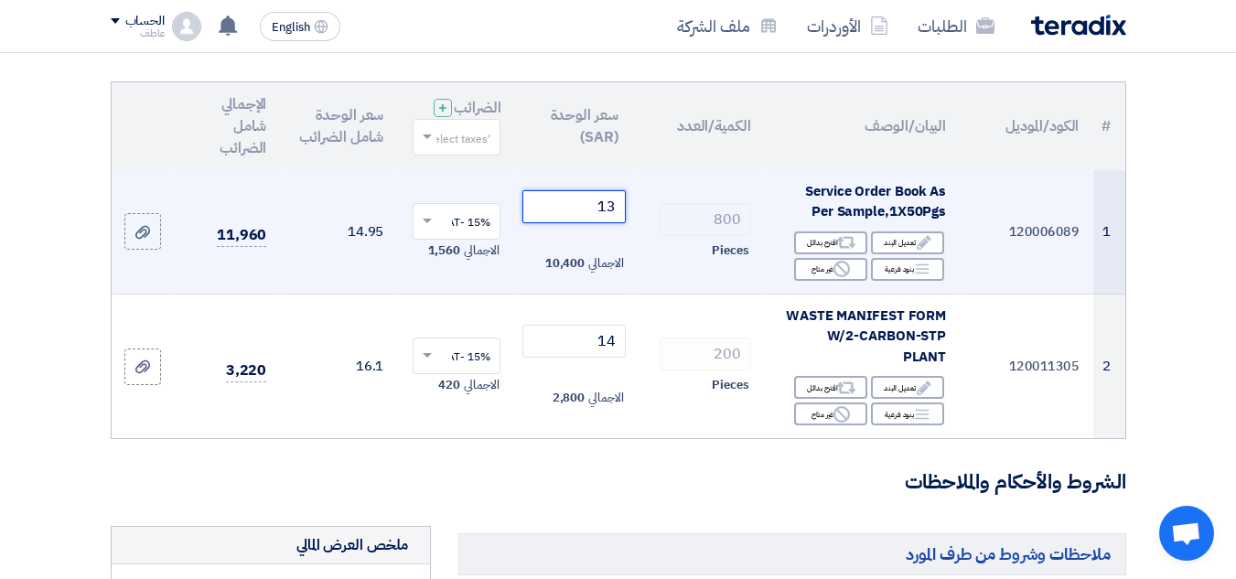
click at [617, 223] on input "13" at bounding box center [574, 206] width 102 height 33
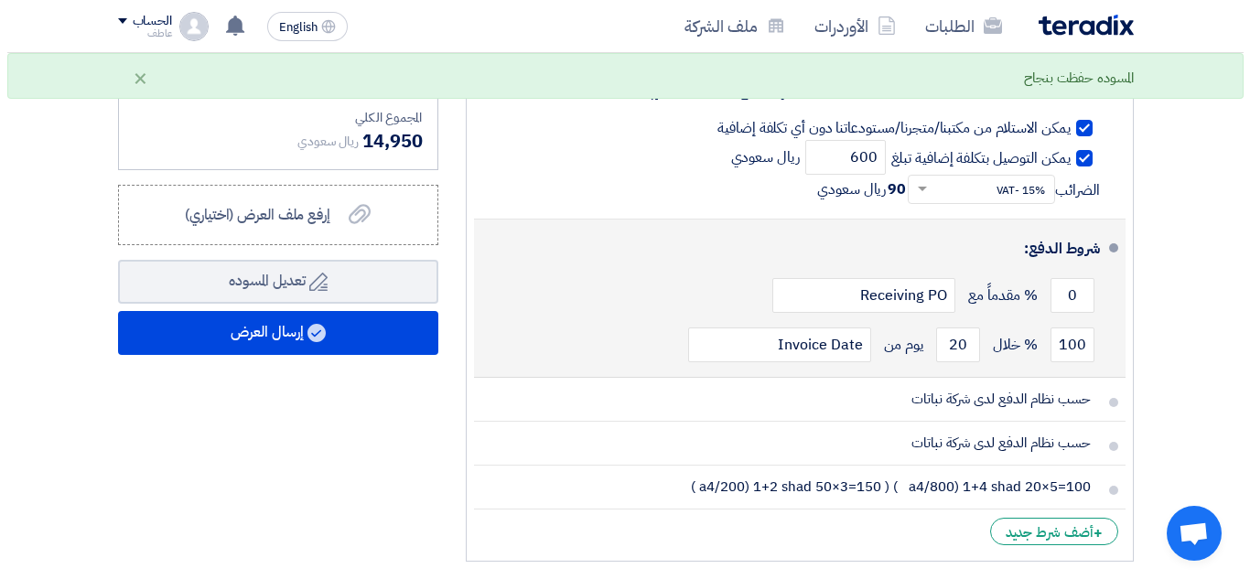
scroll to position [824, 0]
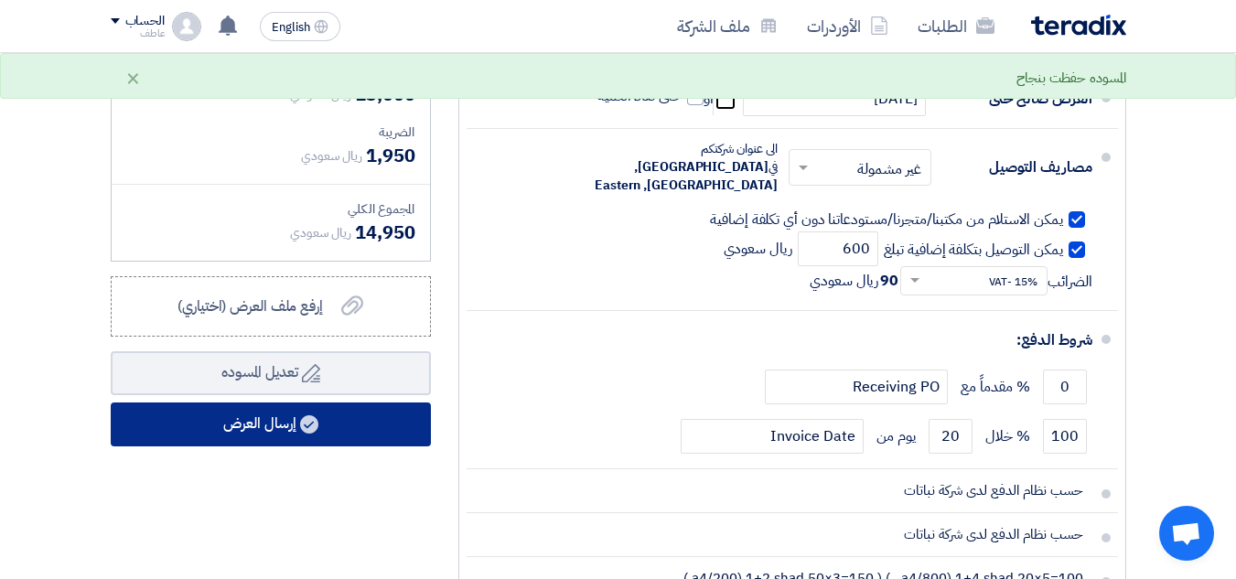
type input "12"
click at [350, 420] on button "إرسال العرض" at bounding box center [271, 425] width 320 height 44
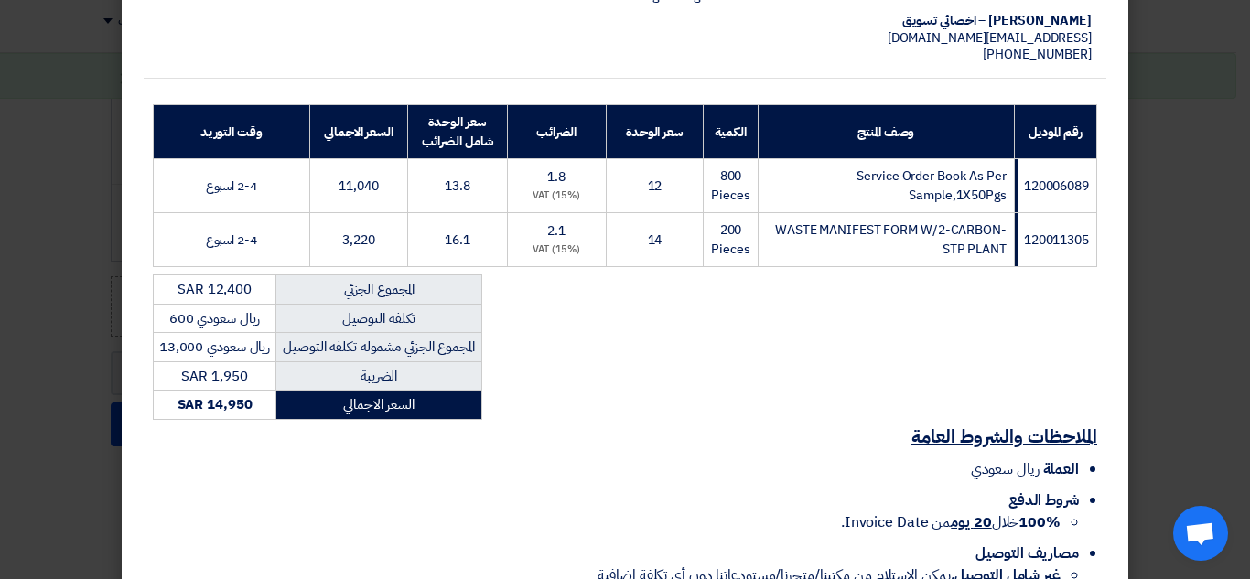
scroll to position [469, 0]
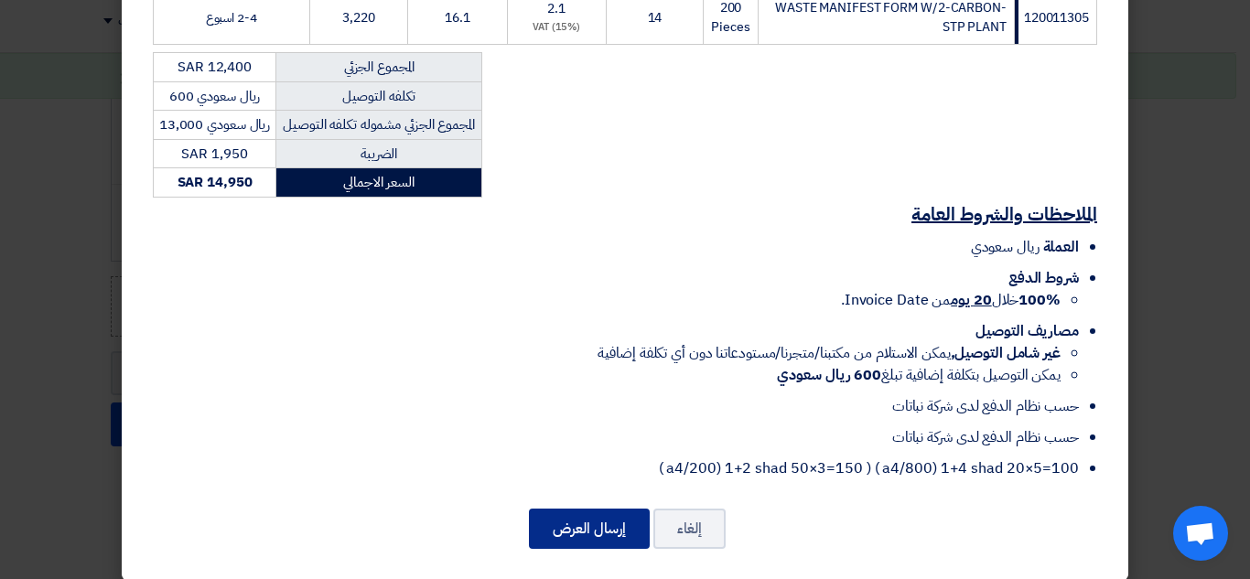
click at [604, 517] on button "إرسال العرض" at bounding box center [589, 529] width 121 height 40
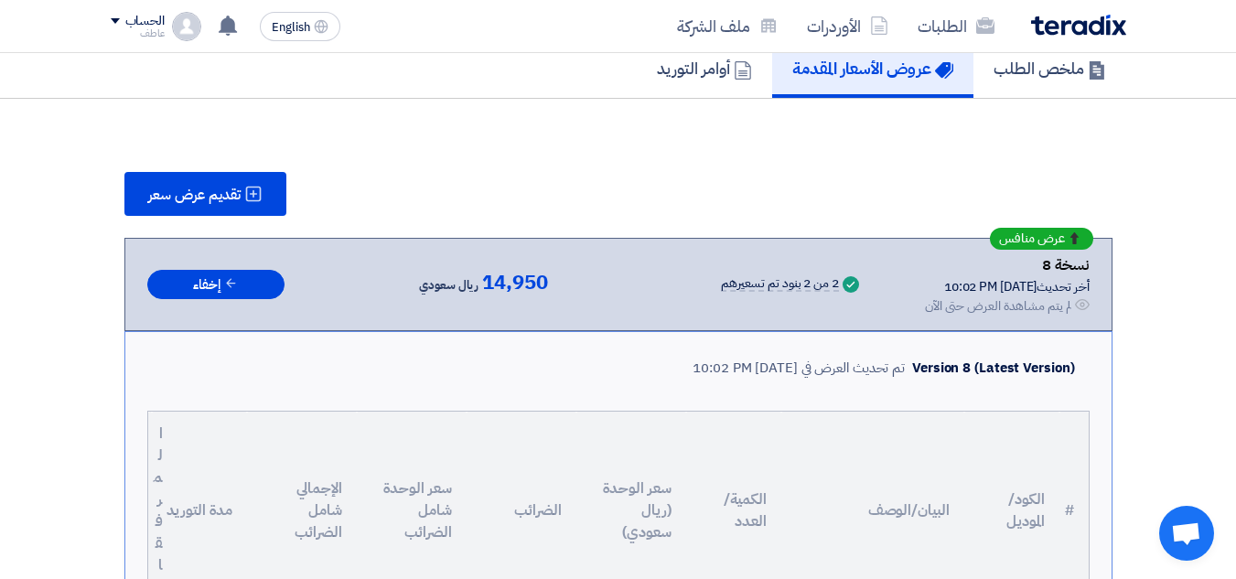
scroll to position [0, 0]
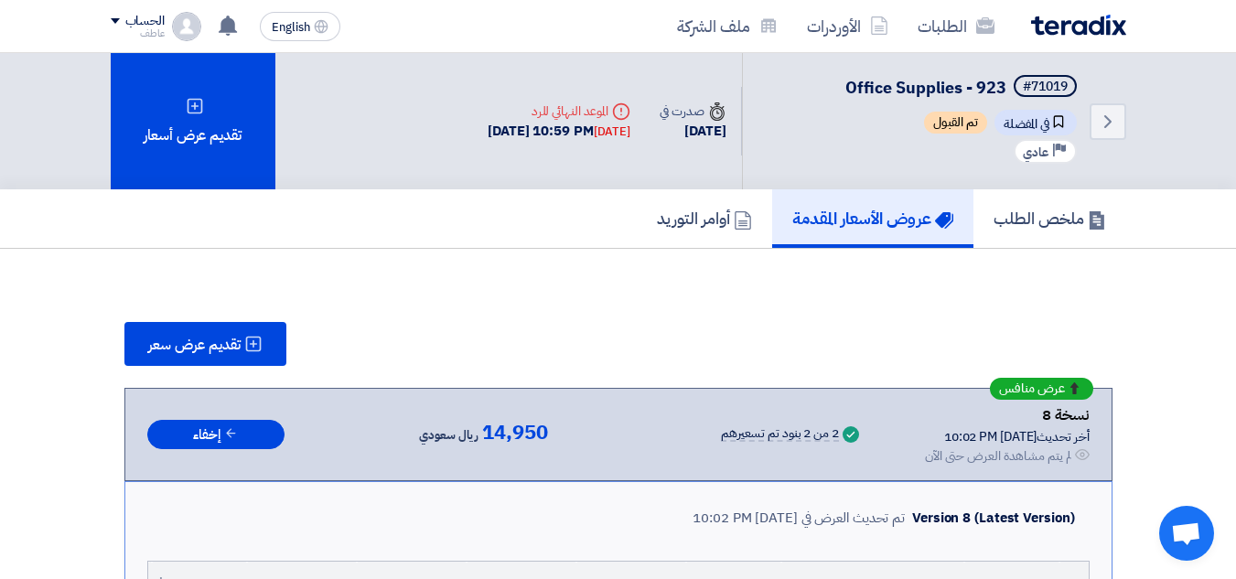
click at [488, 137] on div "[DATE] 10:59 PM [DATE]" at bounding box center [559, 131] width 143 height 21
click at [488, 135] on div "[DATE] 10:59 PM [DATE]" at bounding box center [559, 131] width 143 height 21
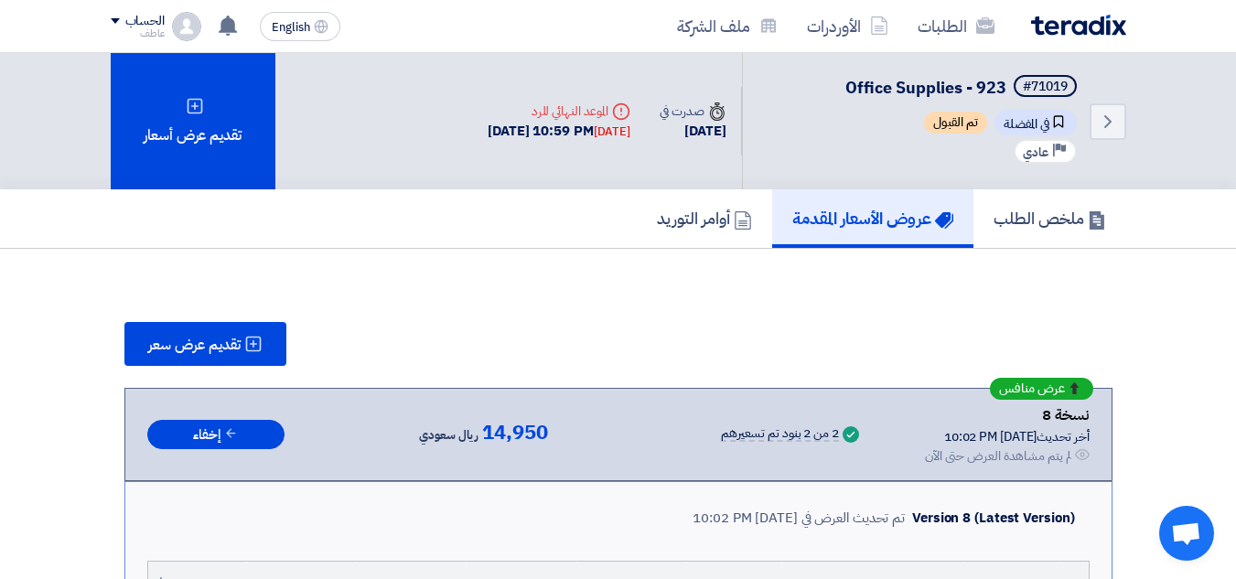
click at [488, 135] on div "[DATE] 10:59 PM [DATE]" at bounding box center [559, 131] width 143 height 21
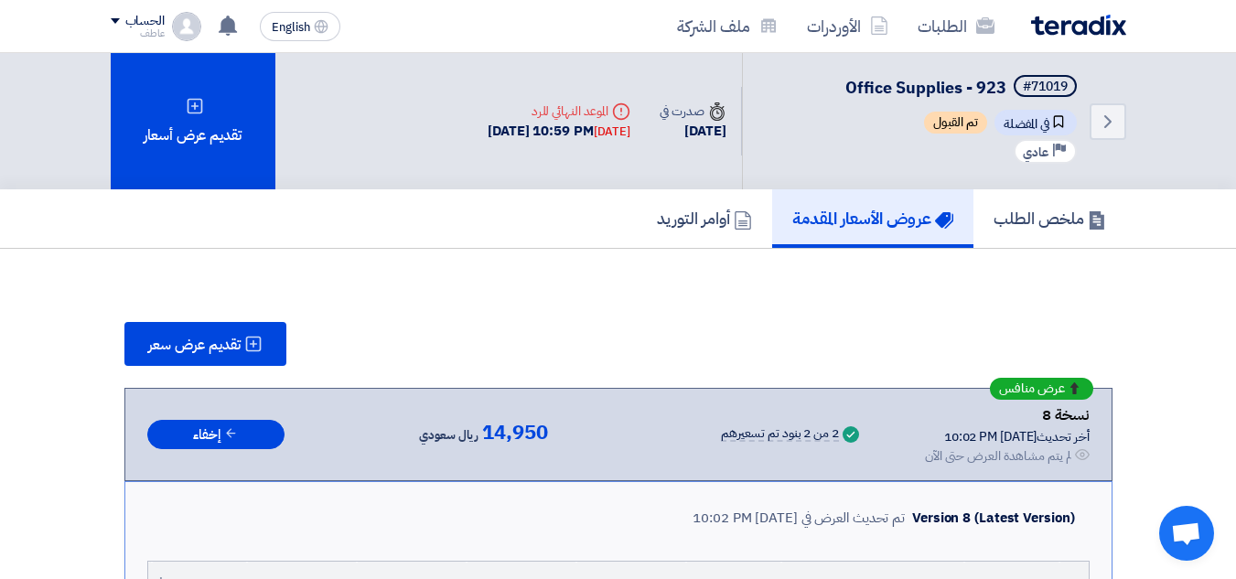
click at [488, 135] on div "[DATE] 10:59 PM [DATE]" at bounding box center [559, 131] width 143 height 21
